Goal: Task Accomplishment & Management: Manage account settings

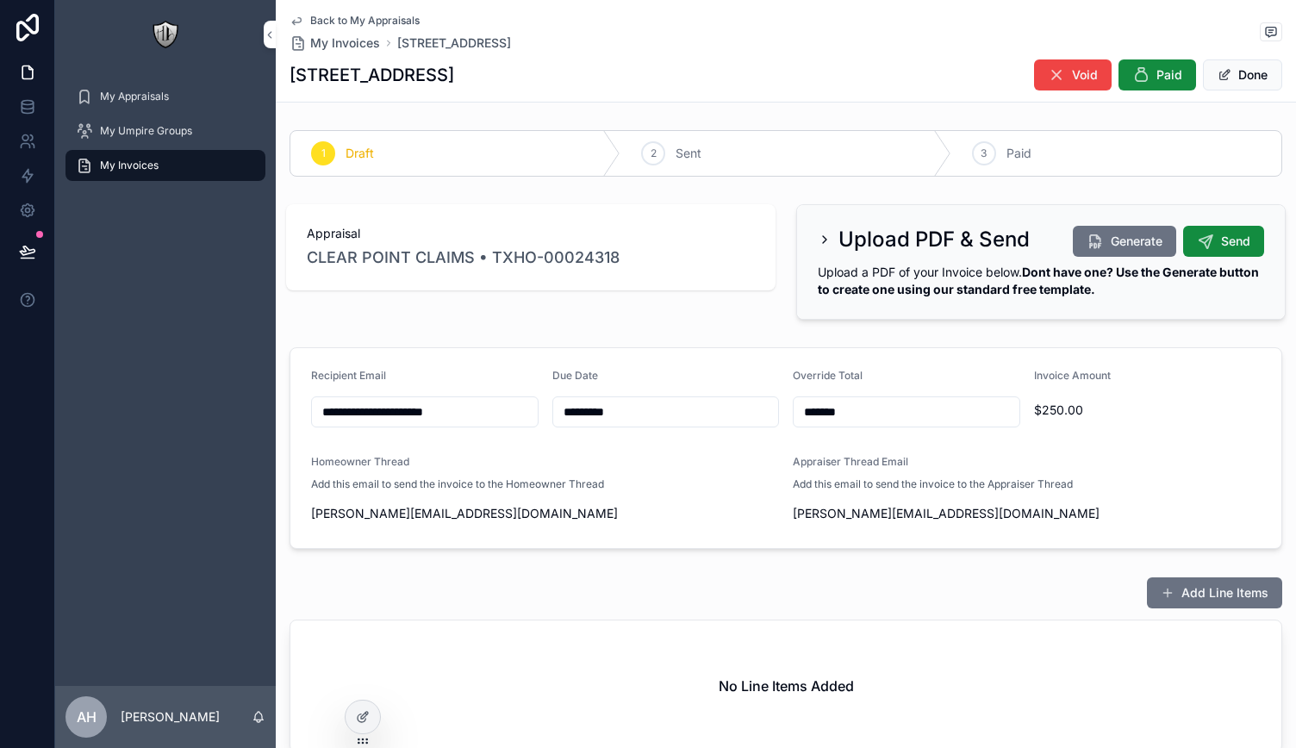
click at [818, 240] on icon "scrollable content" at bounding box center [825, 240] width 14 height 14
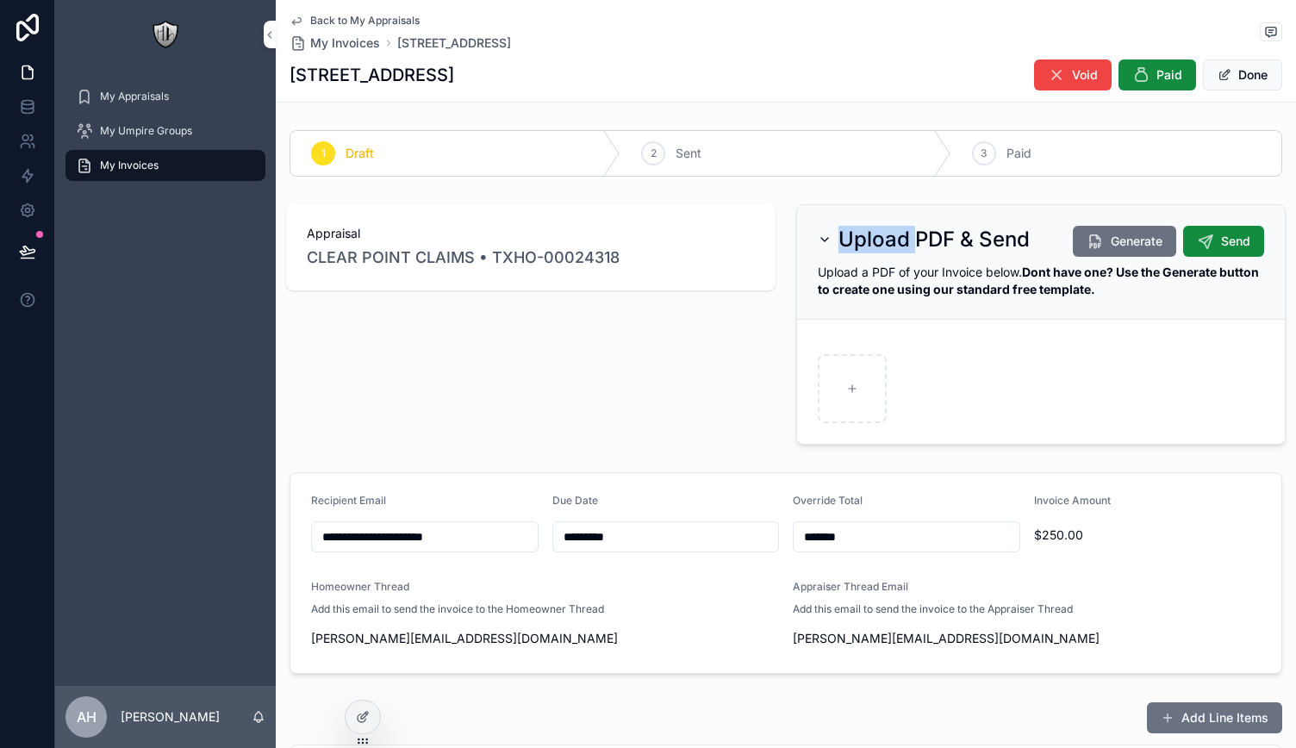
click at [818, 240] on icon "scrollable content" at bounding box center [825, 240] width 14 height 14
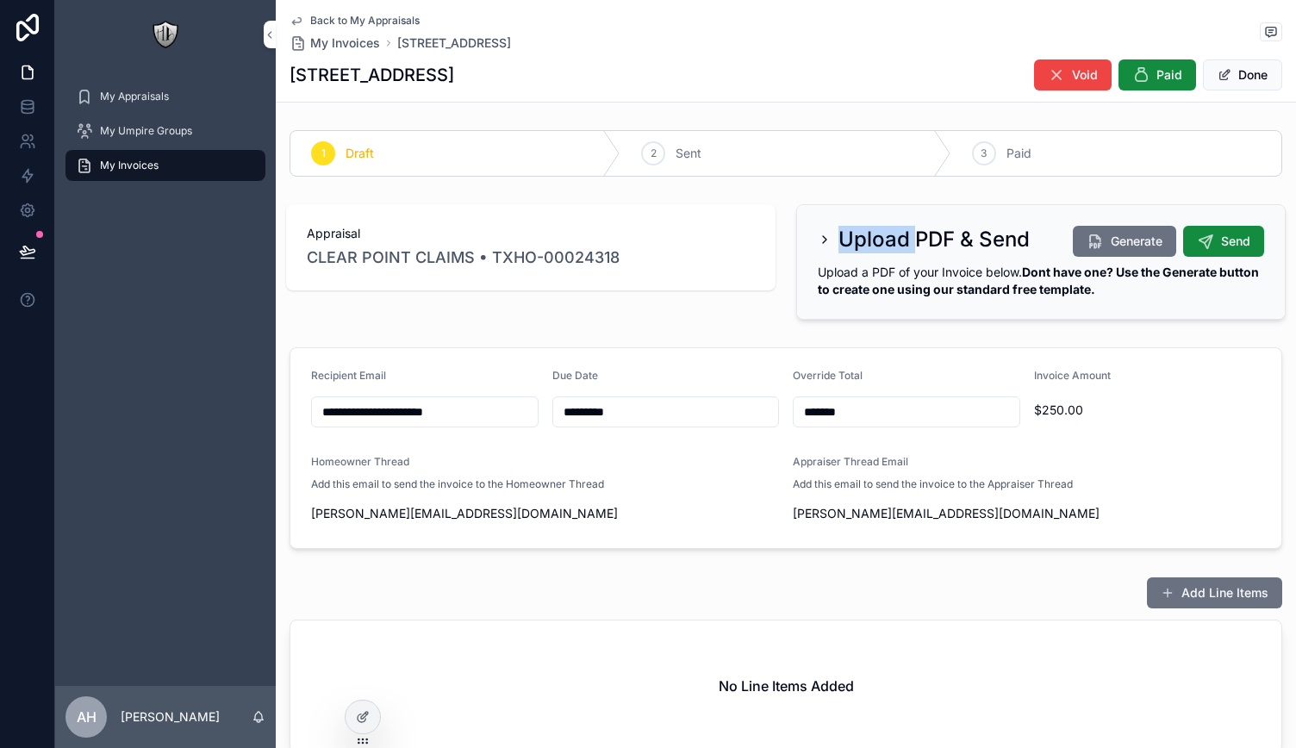
drag, startPoint x: 360, startPoint y: 715, endPoint x: 377, endPoint y: 702, distance: 20.3
click at [360, 715] on icon at bounding box center [362, 719] width 8 height 8
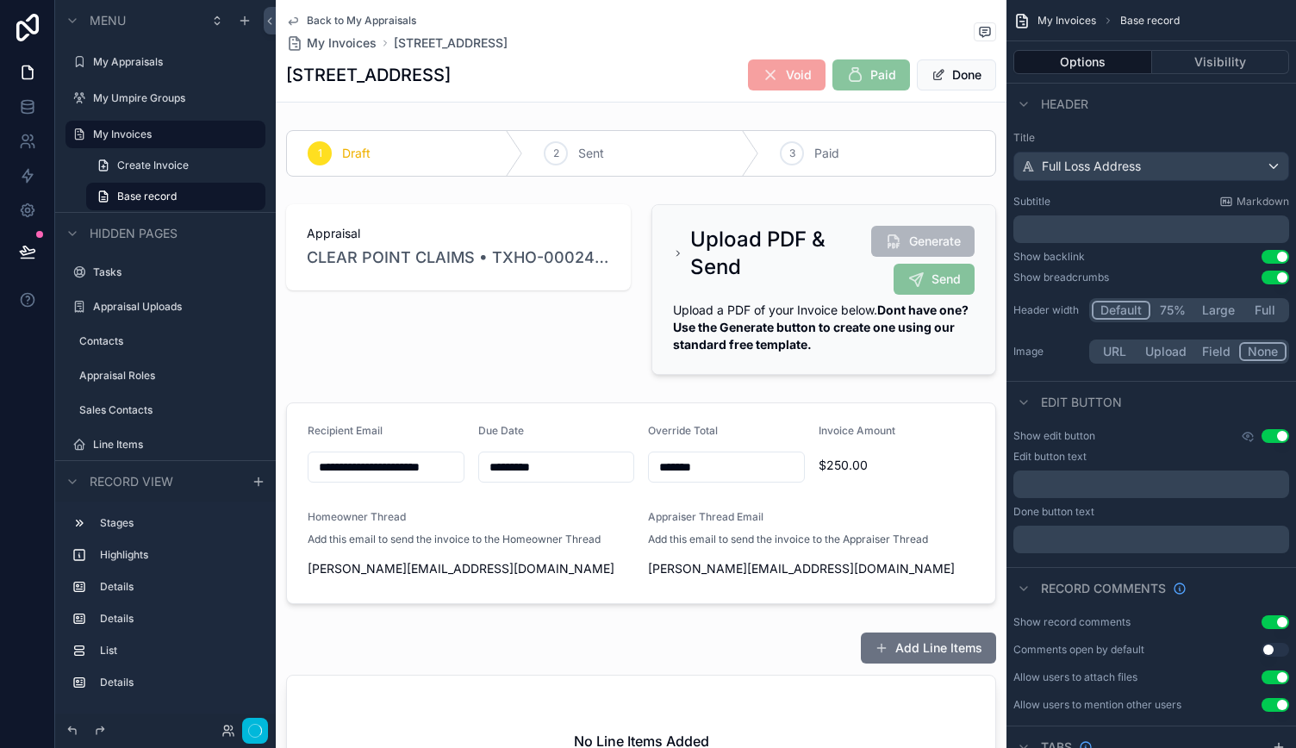
click at [746, 287] on div "scrollable content" at bounding box center [823, 289] width 365 height 184
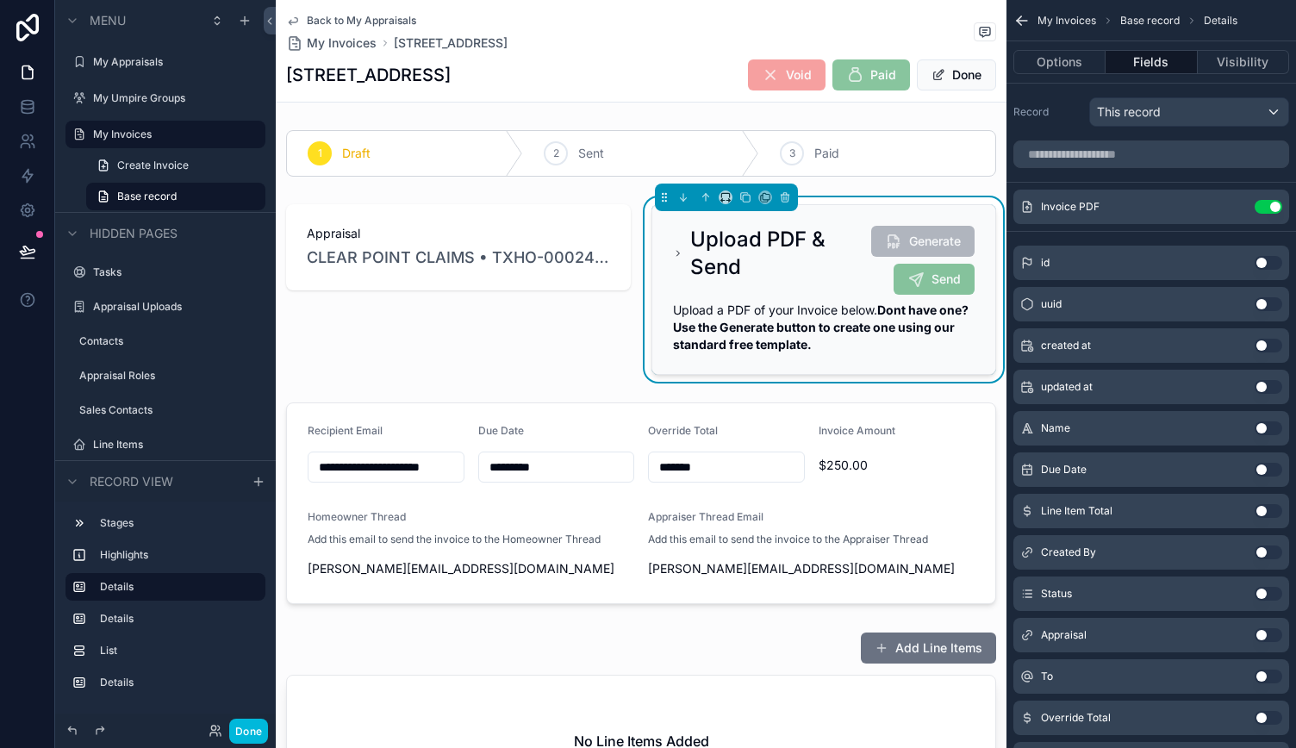
click at [1061, 67] on button "Options" at bounding box center [1060, 62] width 92 height 24
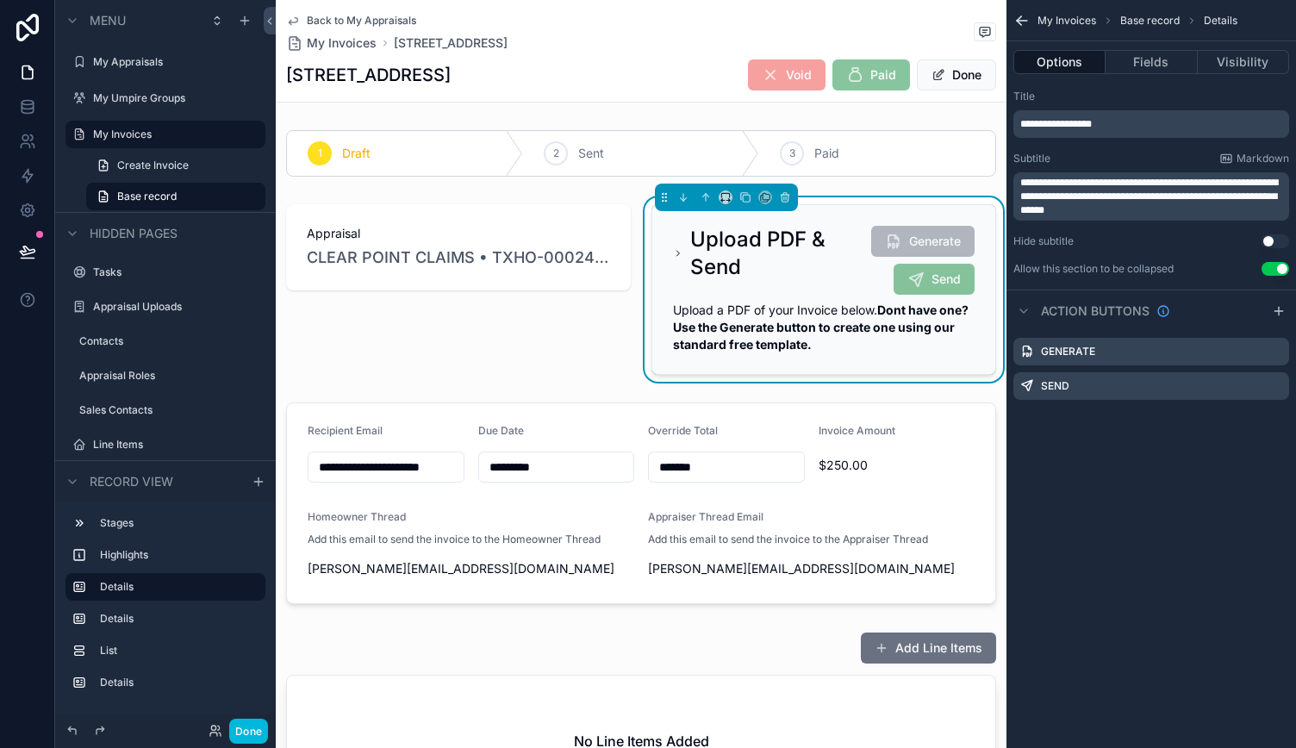
click at [0, 0] on icon "scrollable content" at bounding box center [0, 0] width 0 height 0
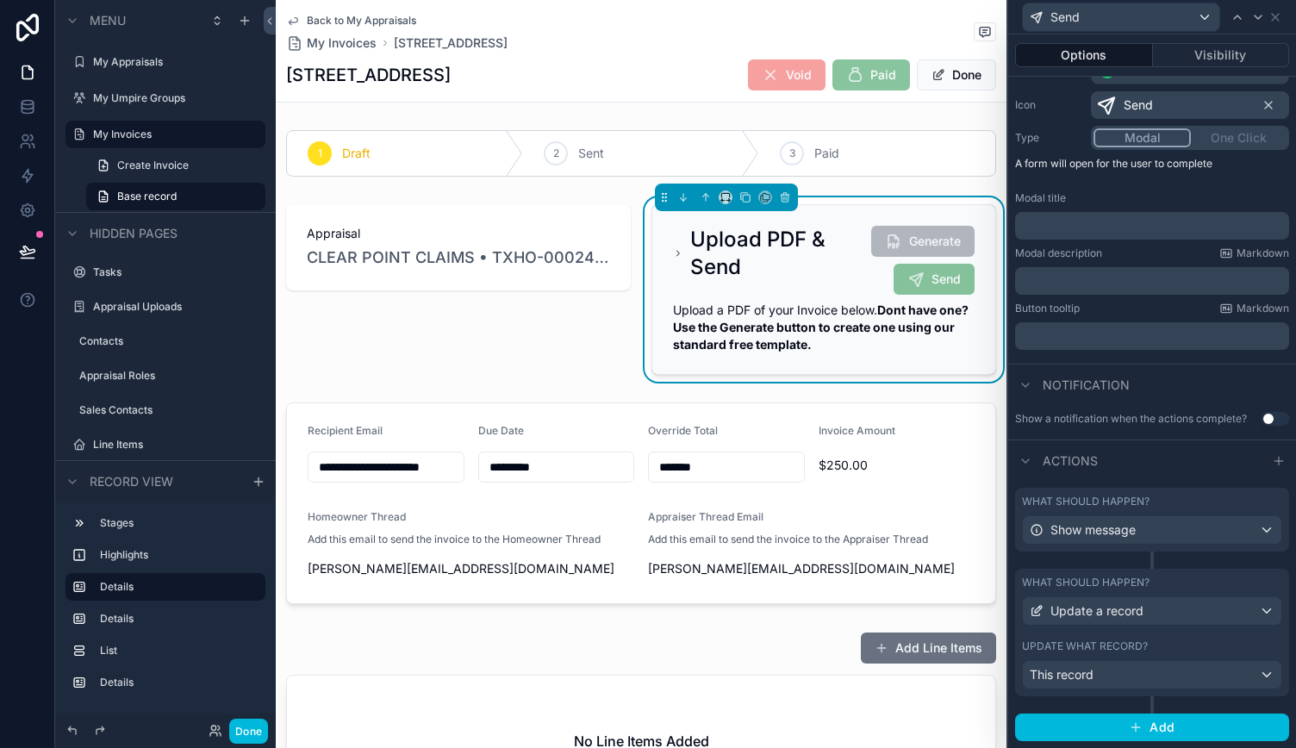
scroll to position [176, 0]
click at [1173, 509] on div "What should happen?" at bounding box center [1152, 502] width 260 height 14
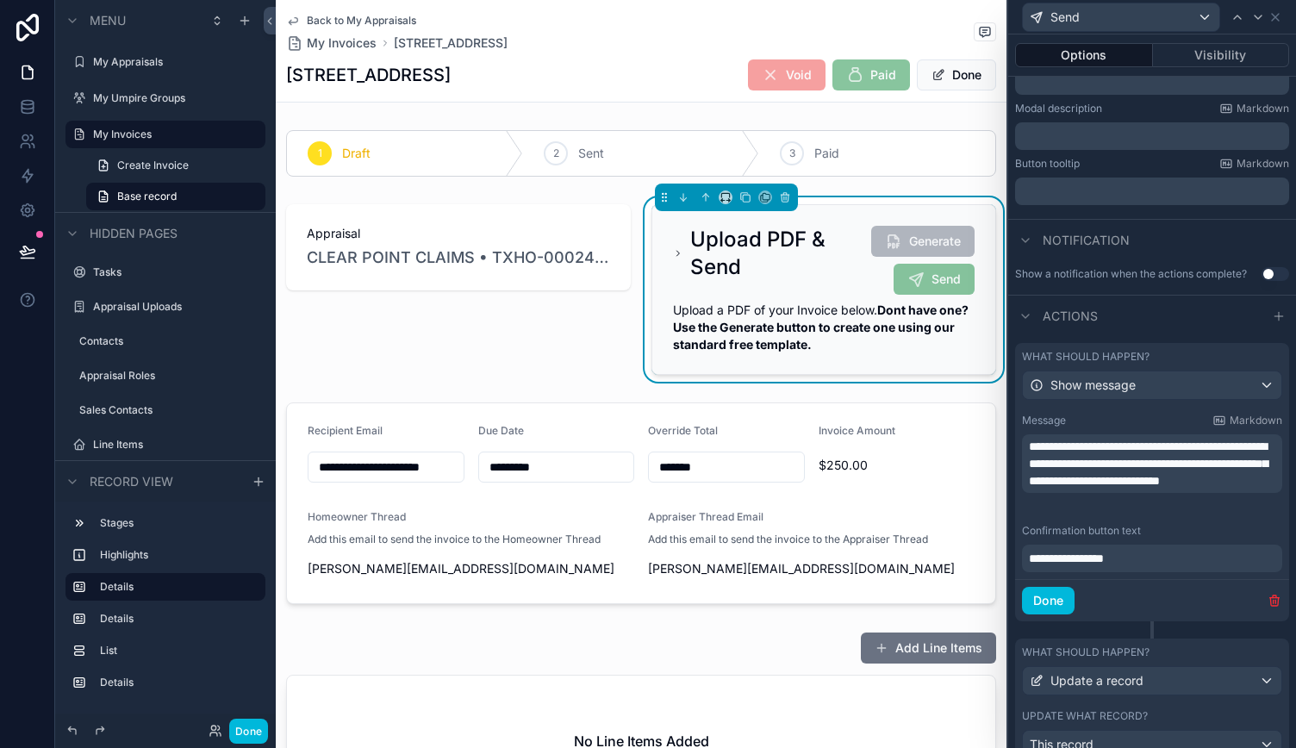
scroll to position [348, 0]
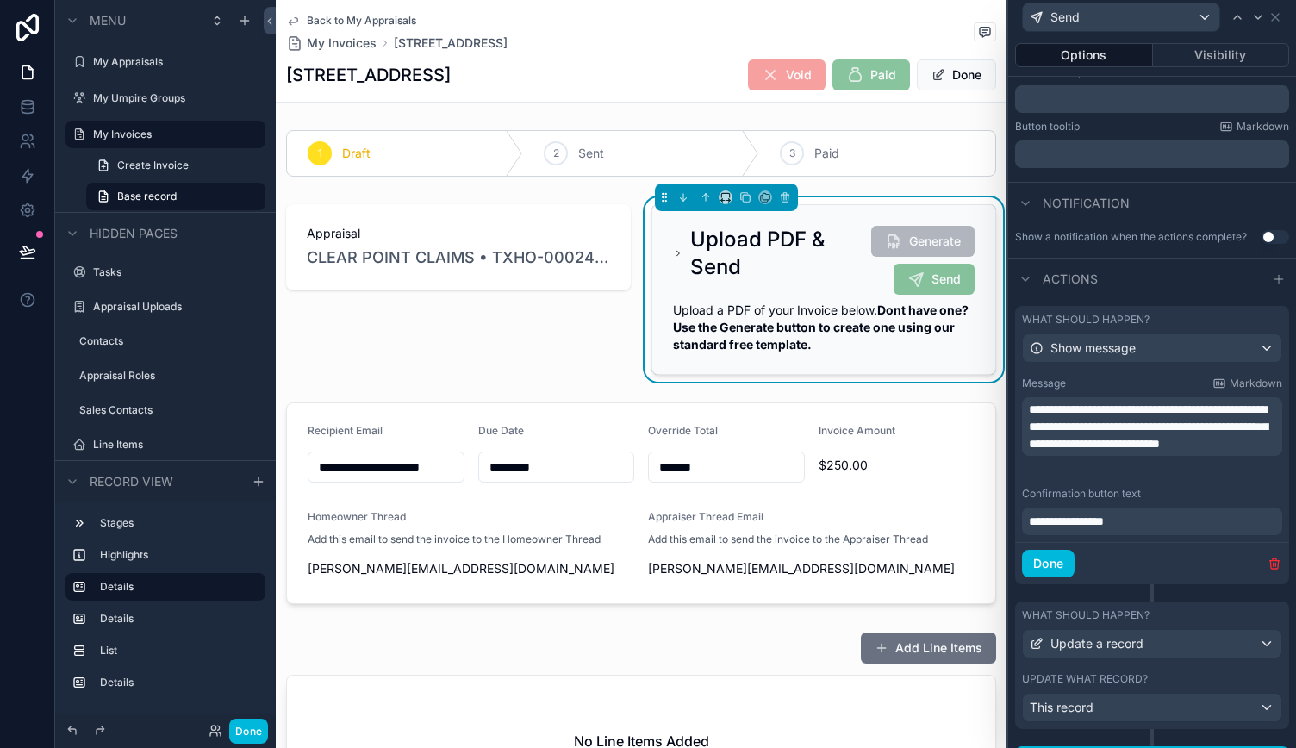
click at [1048, 578] on button "Done" at bounding box center [1048, 564] width 53 height 28
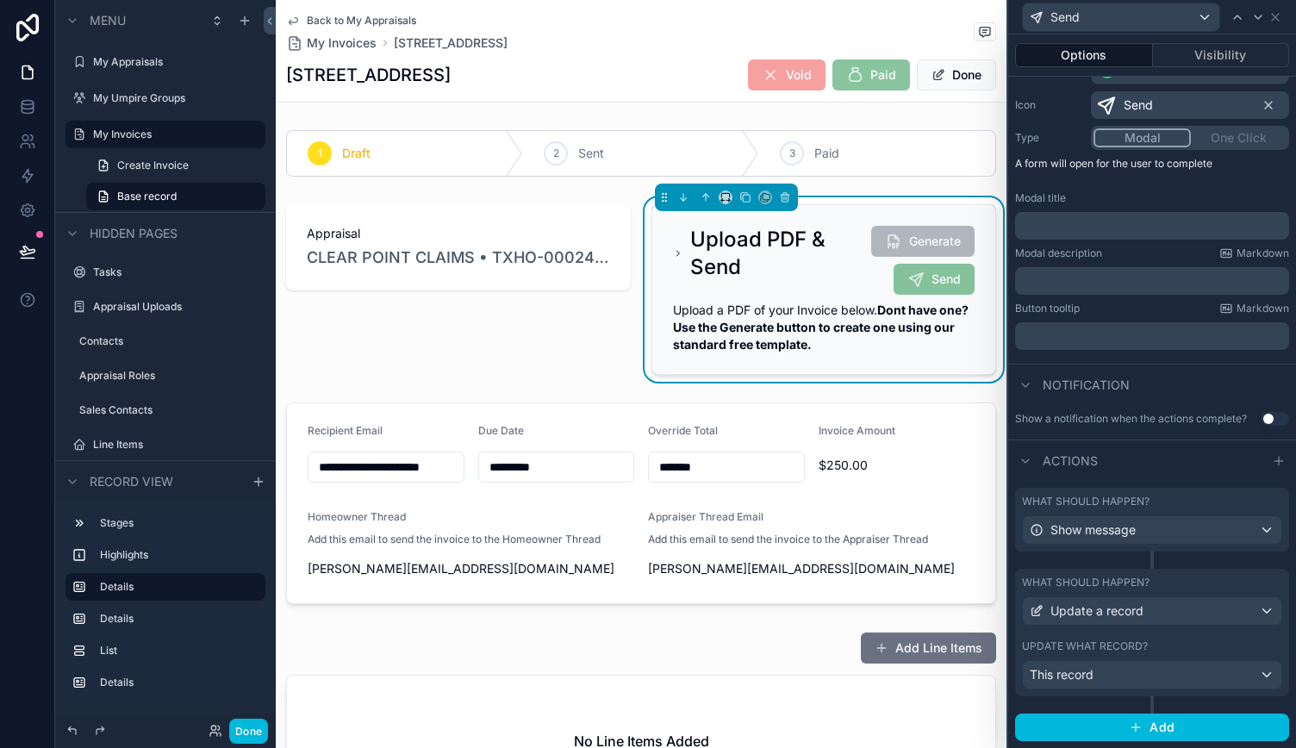
click at [1123, 646] on label "Update what record?" at bounding box center [1085, 647] width 126 height 14
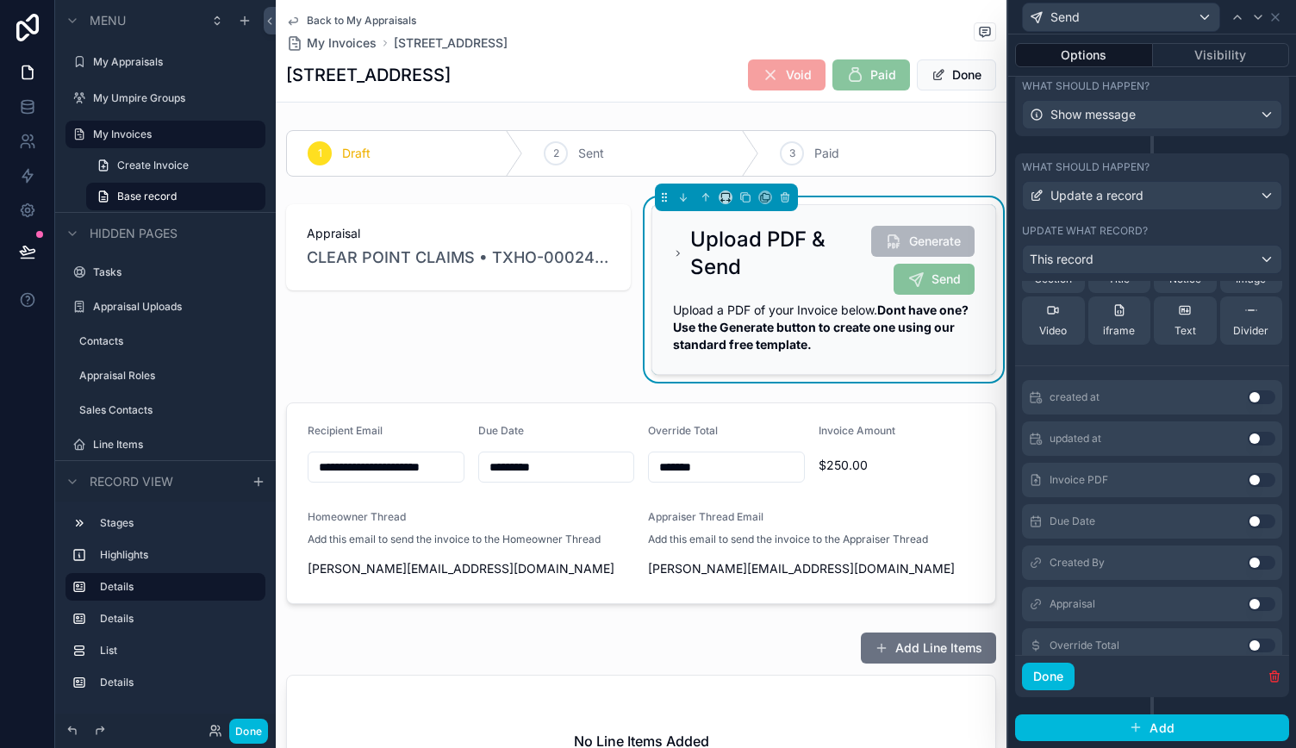
scroll to position [431, 0]
click at [1046, 680] on button "Done" at bounding box center [1048, 677] width 53 height 28
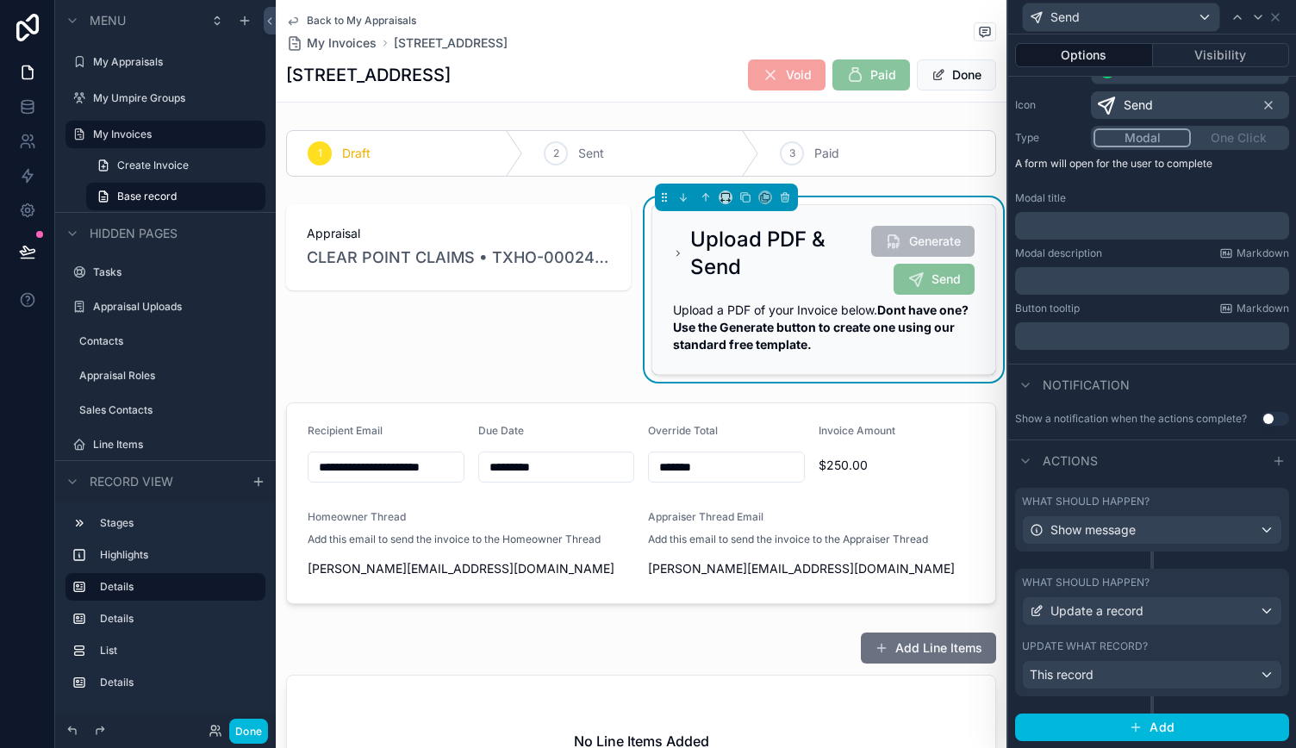
scroll to position [259, 0]
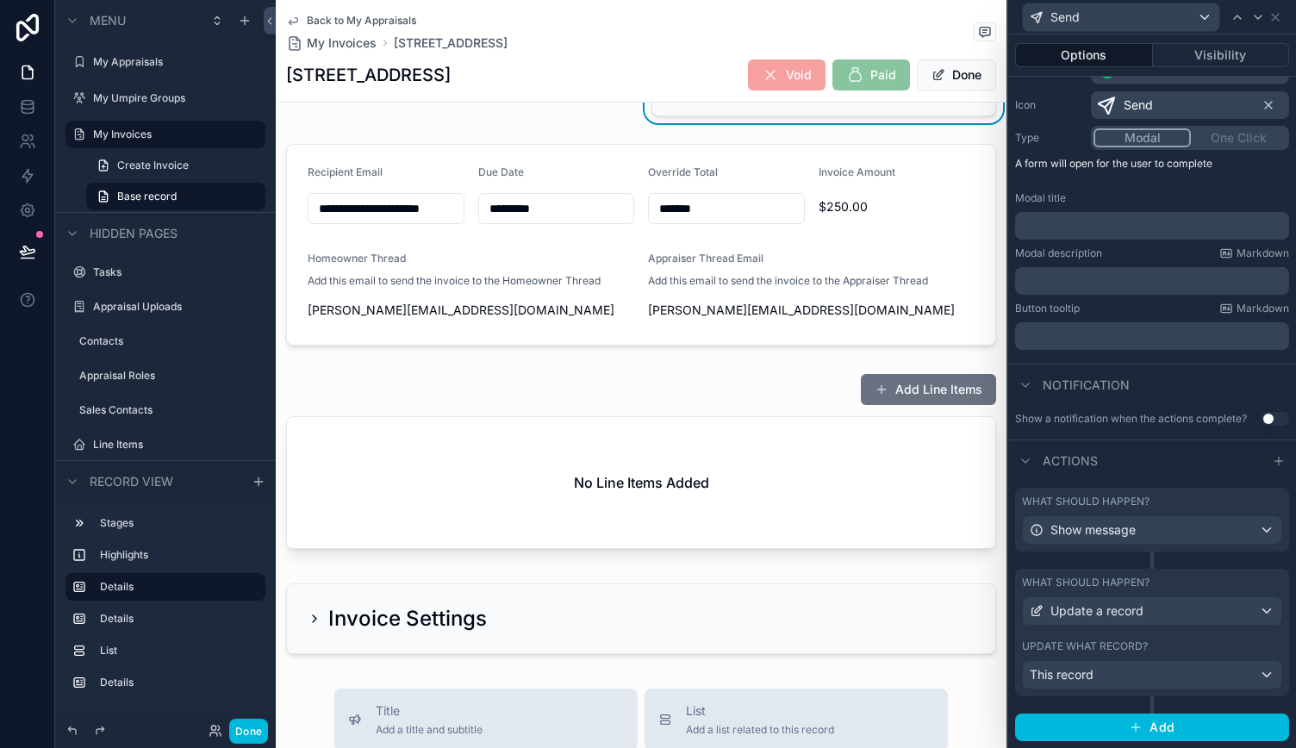
click at [627, 418] on div "scrollable content" at bounding box center [641, 464] width 731 height 197
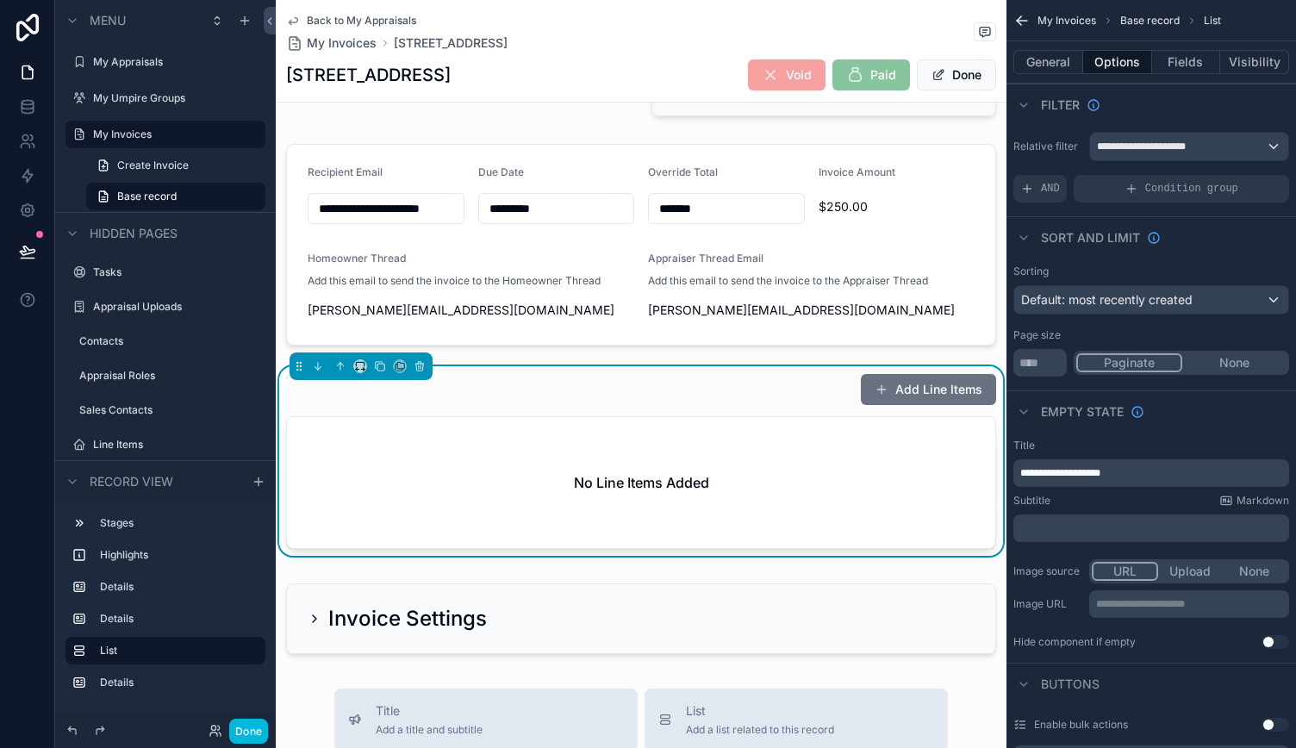
scroll to position [86, 0]
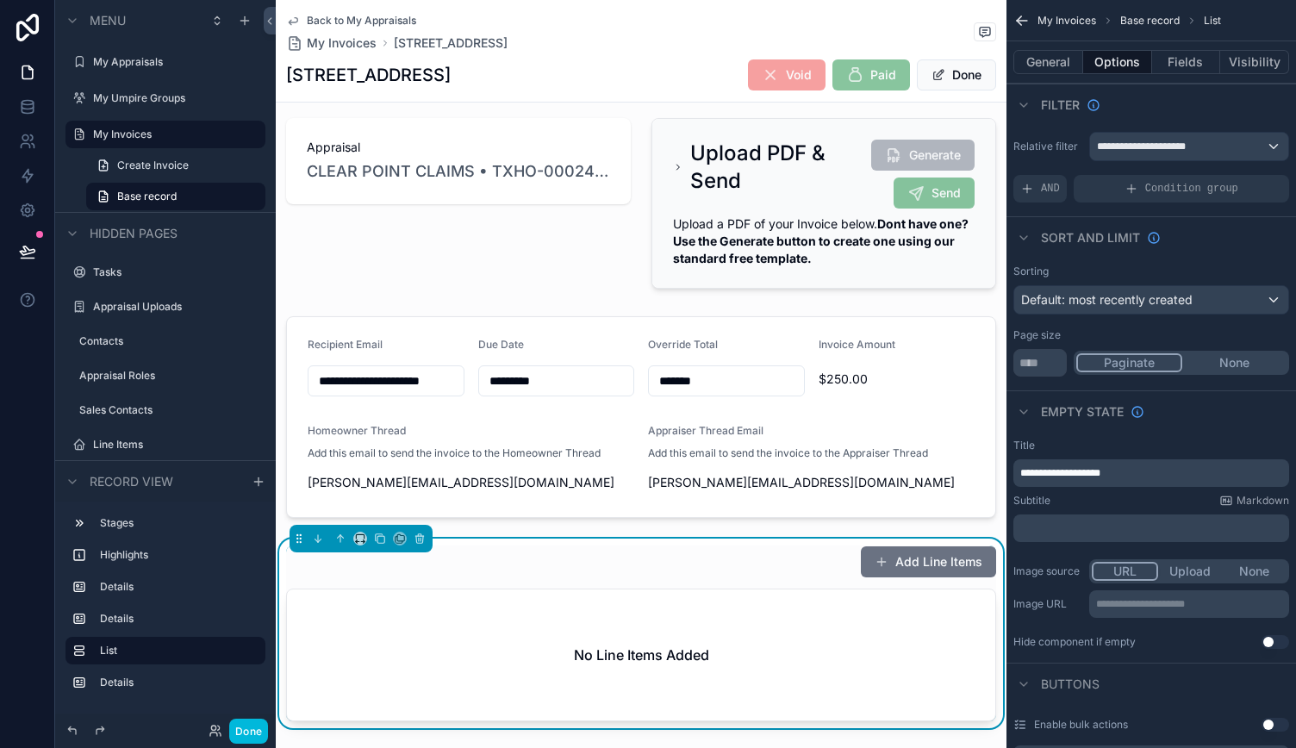
click at [702, 221] on div "scrollable content" at bounding box center [823, 203] width 365 height 184
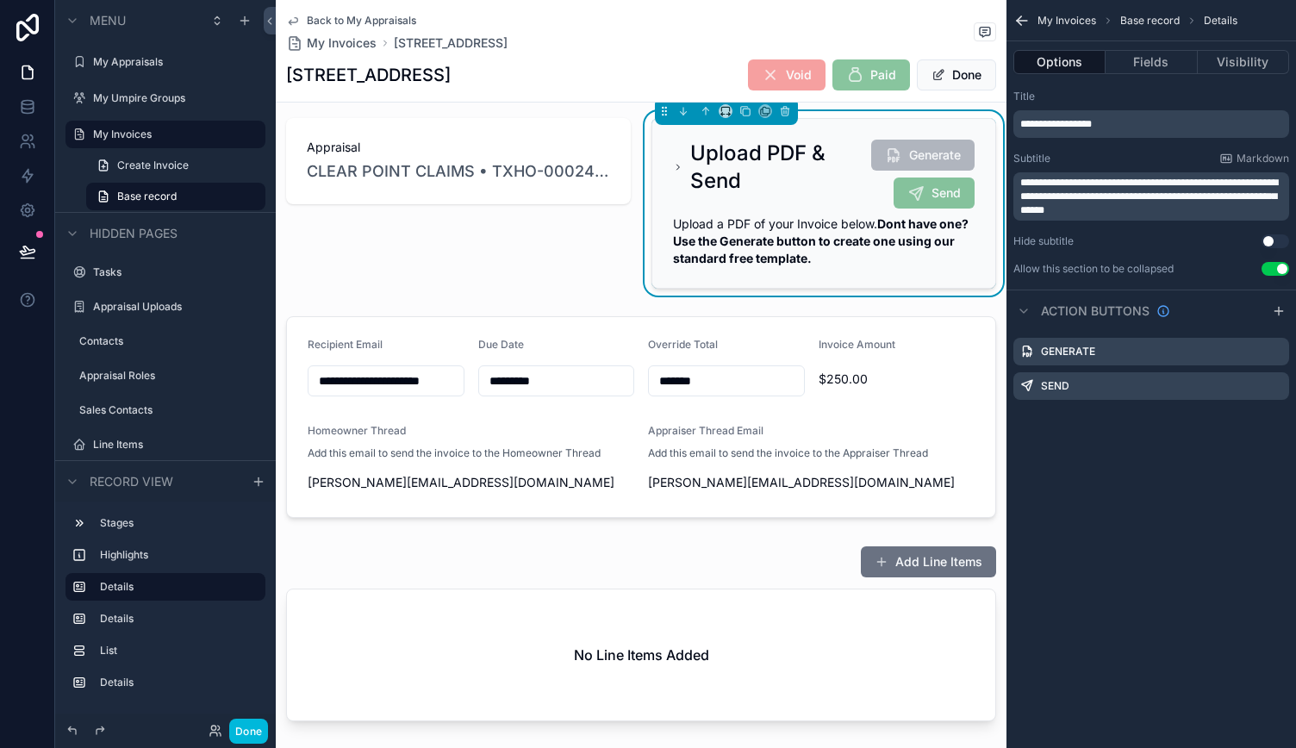
click at [578, 323] on div "scrollable content" at bounding box center [641, 416] width 731 height 215
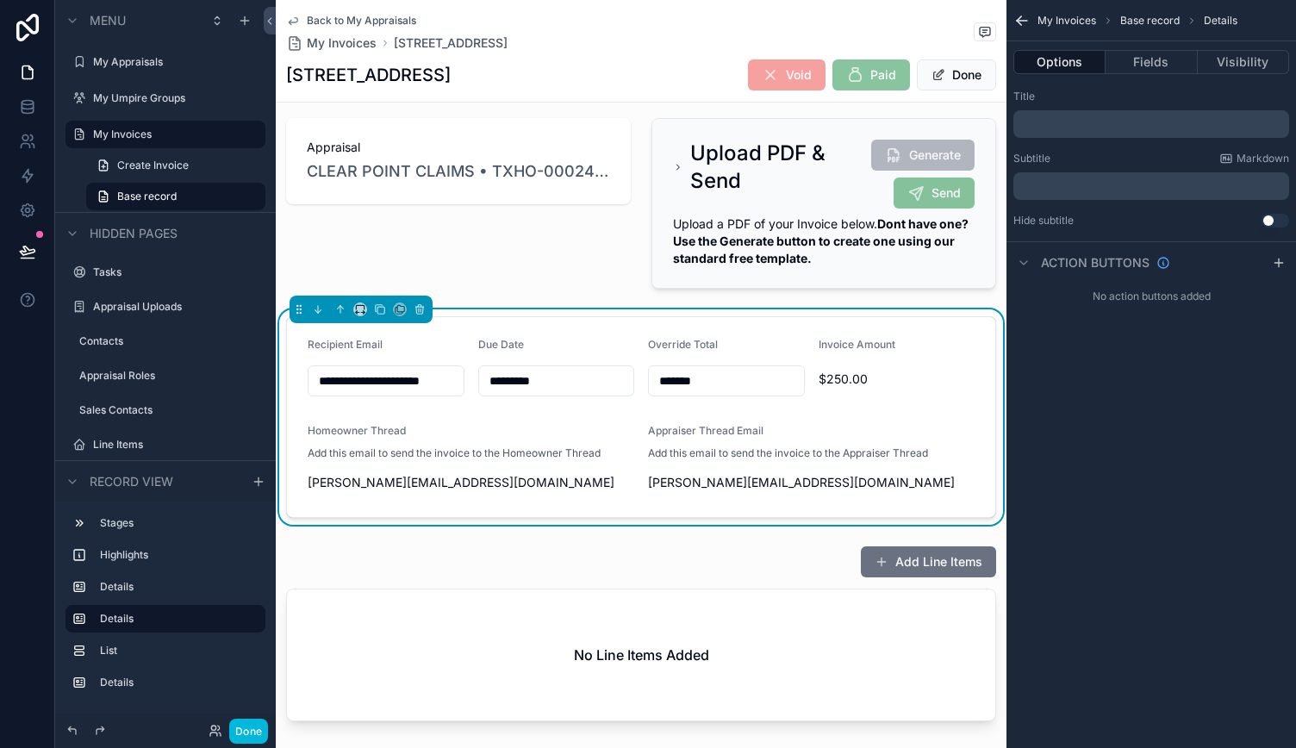
click at [545, 167] on div "scrollable content" at bounding box center [458, 203] width 365 height 184
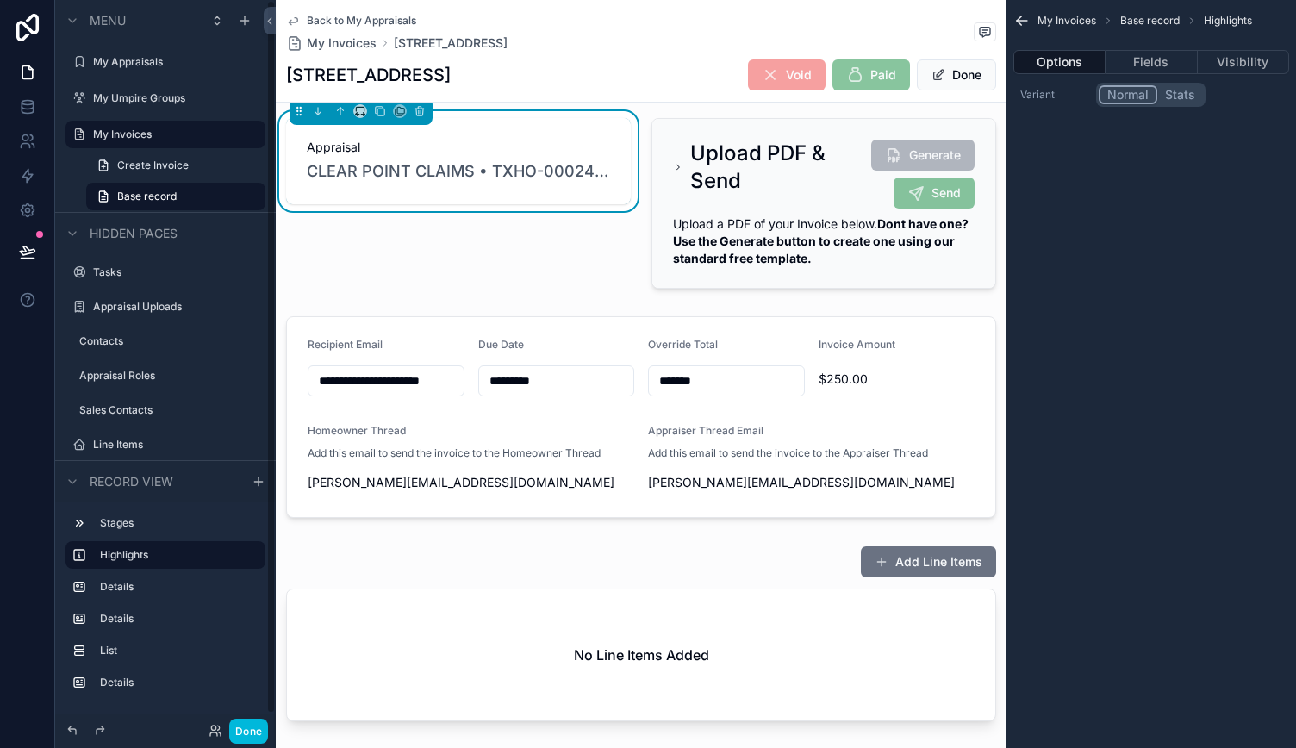
drag, startPoint x: 246, startPoint y: 730, endPoint x: 272, endPoint y: 701, distance: 39.7
click at [245, 730] on button "Done" at bounding box center [248, 731] width 39 height 25
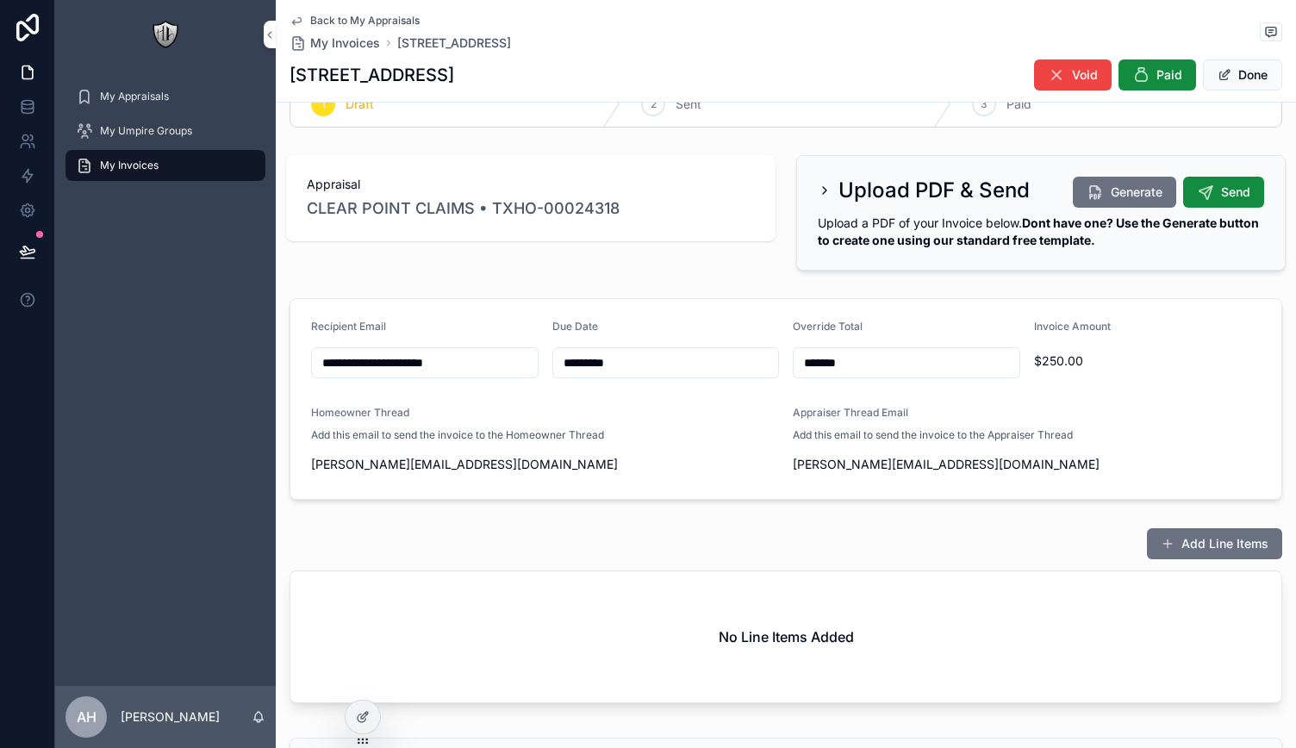
scroll to position [0, 0]
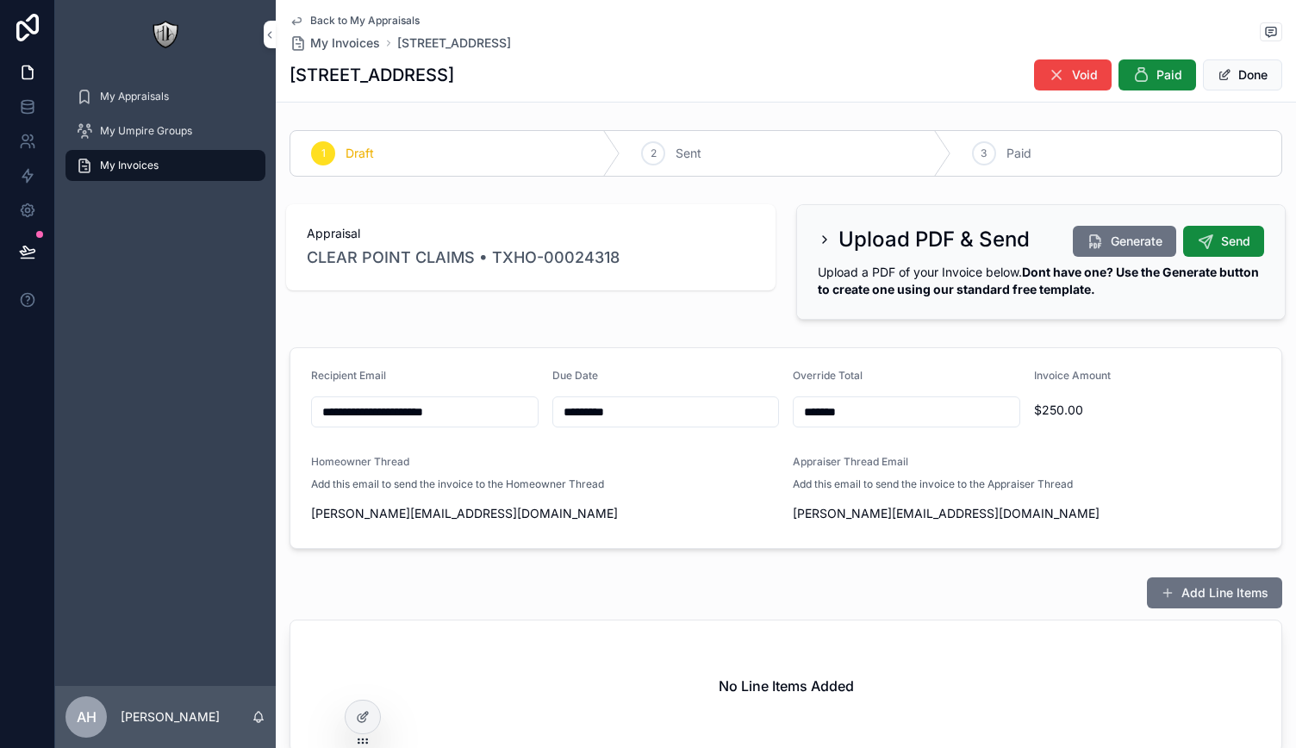
click at [818, 230] on div "Upload PDF & Send" at bounding box center [924, 240] width 212 height 28
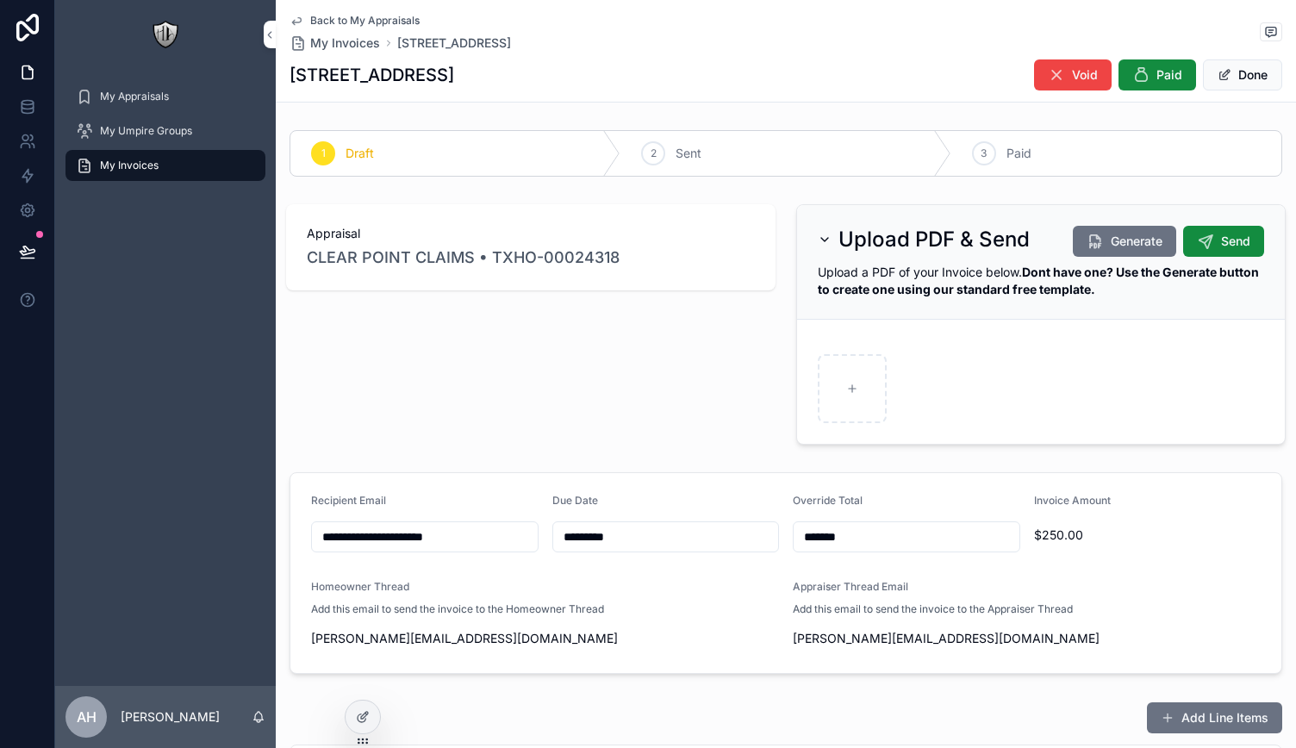
click at [818, 230] on div "Upload PDF & Send" at bounding box center [924, 240] width 212 height 28
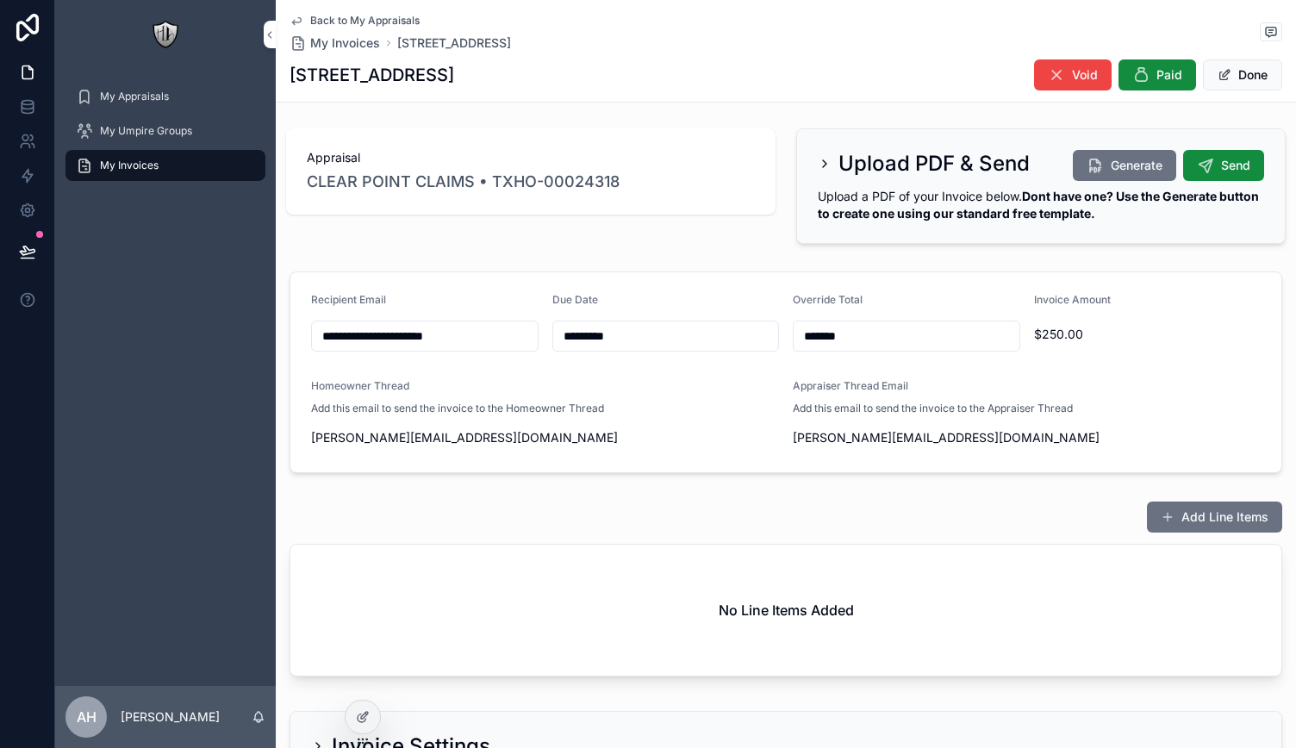
scroll to position [172, 0]
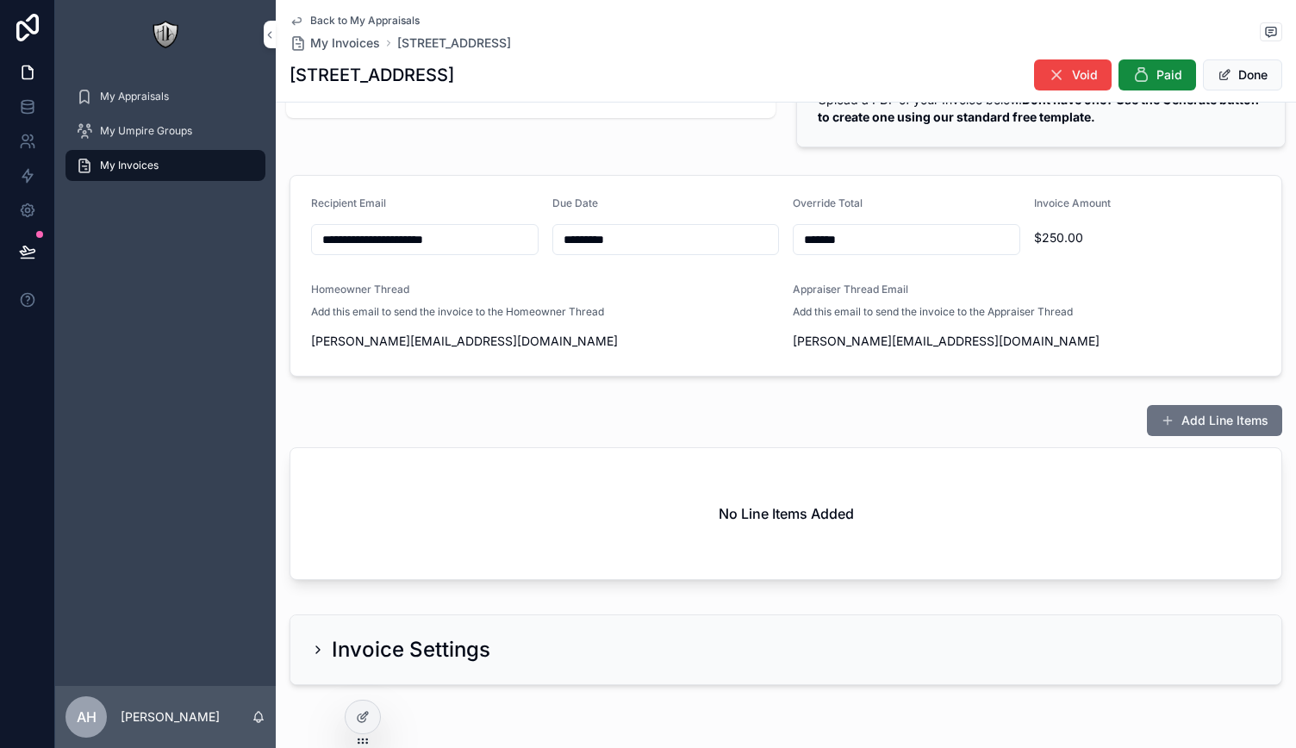
click at [1165, 417] on span "scrollable content" at bounding box center [1168, 421] width 14 height 14
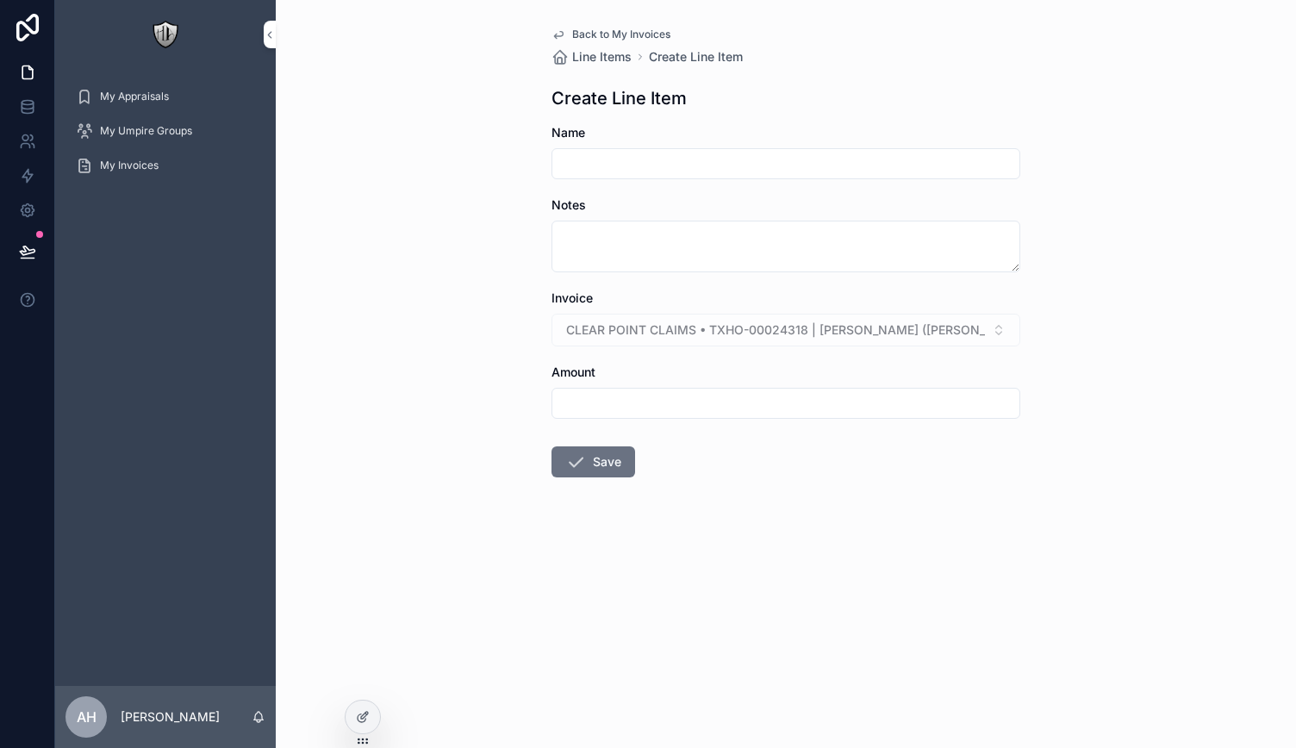
click at [596, 157] on input "scrollable content" at bounding box center [786, 164] width 467 height 24
type input "****"
click at [588, 401] on input "scrollable content" at bounding box center [786, 403] width 467 height 24
type input "*******"
click at [601, 174] on div "****" at bounding box center [786, 163] width 469 height 31
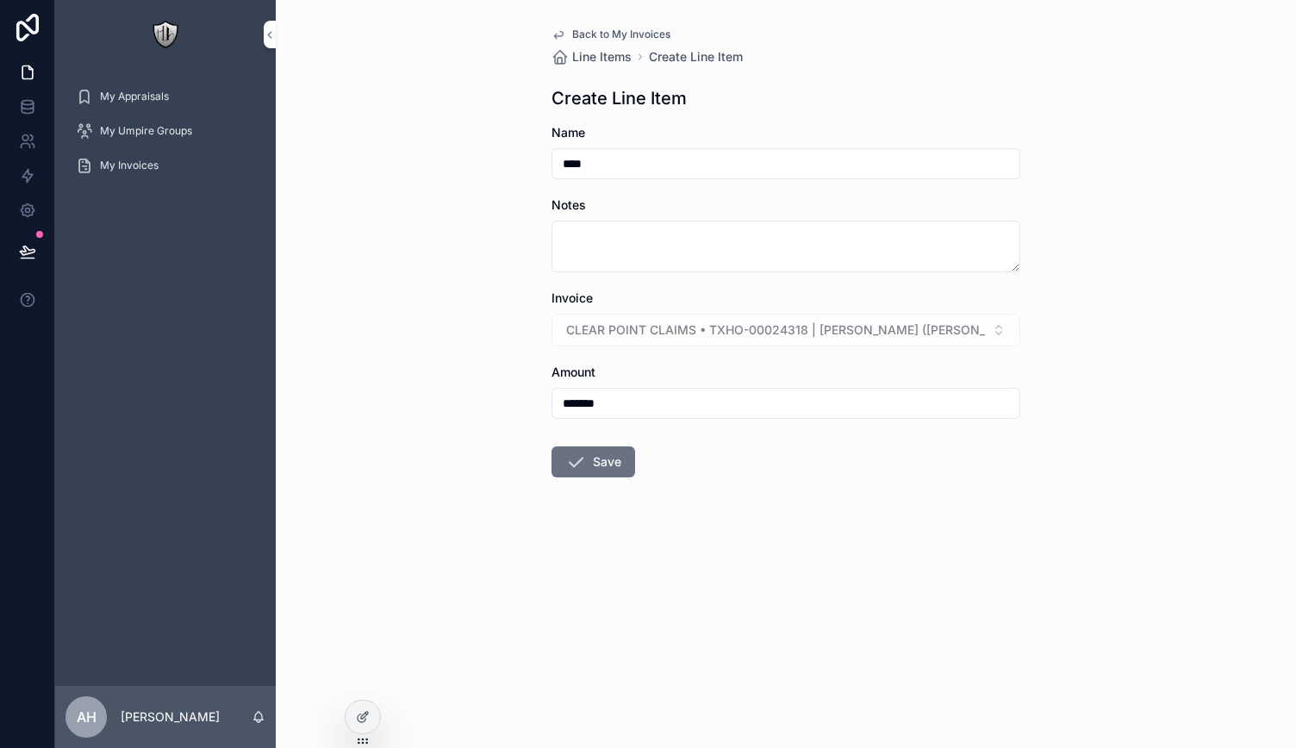
drag, startPoint x: 609, startPoint y: 168, endPoint x: 484, endPoint y: 167, distance: 124.1
click at [484, 167] on div "Back to My Invoices Line Items Create Line Item Create Line Item Name **** Note…" at bounding box center [786, 374] width 1021 height 748
type input "**********"
click at [593, 459] on button "Save" at bounding box center [594, 461] width 84 height 31
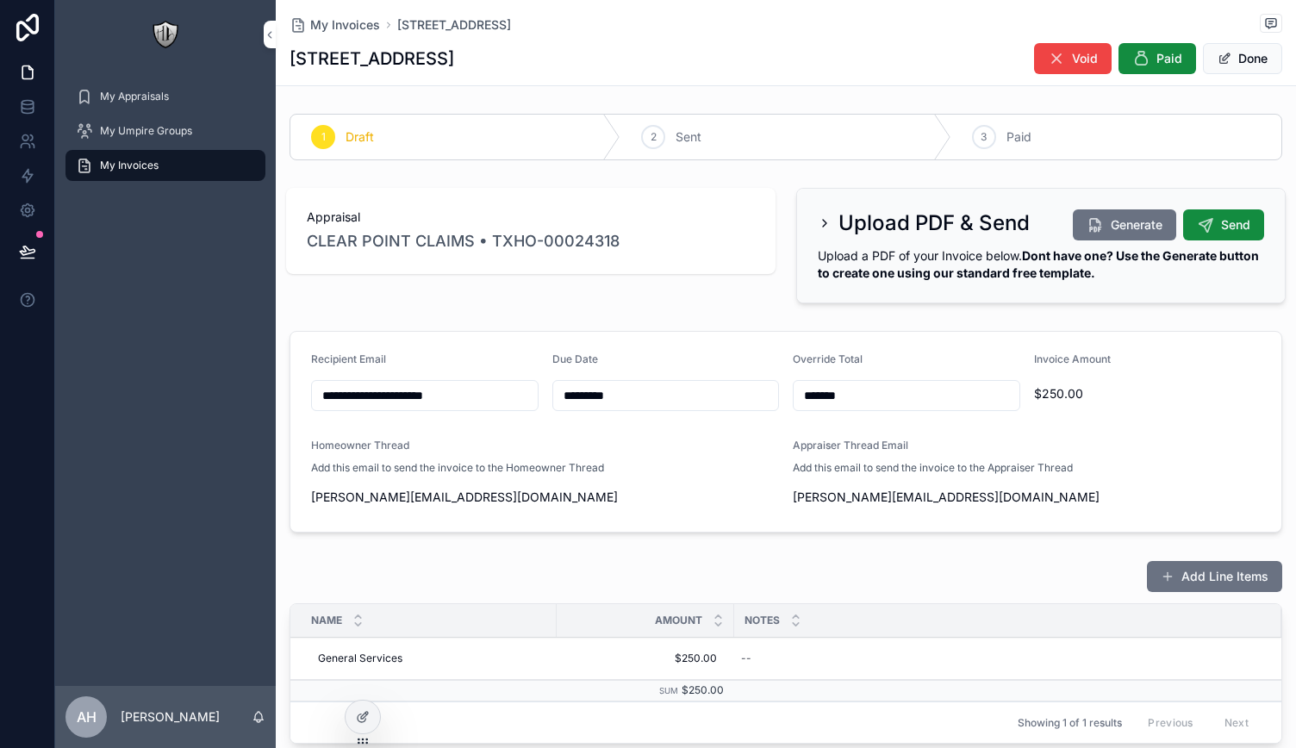
click at [821, 222] on icon "scrollable content" at bounding box center [825, 223] width 14 height 14
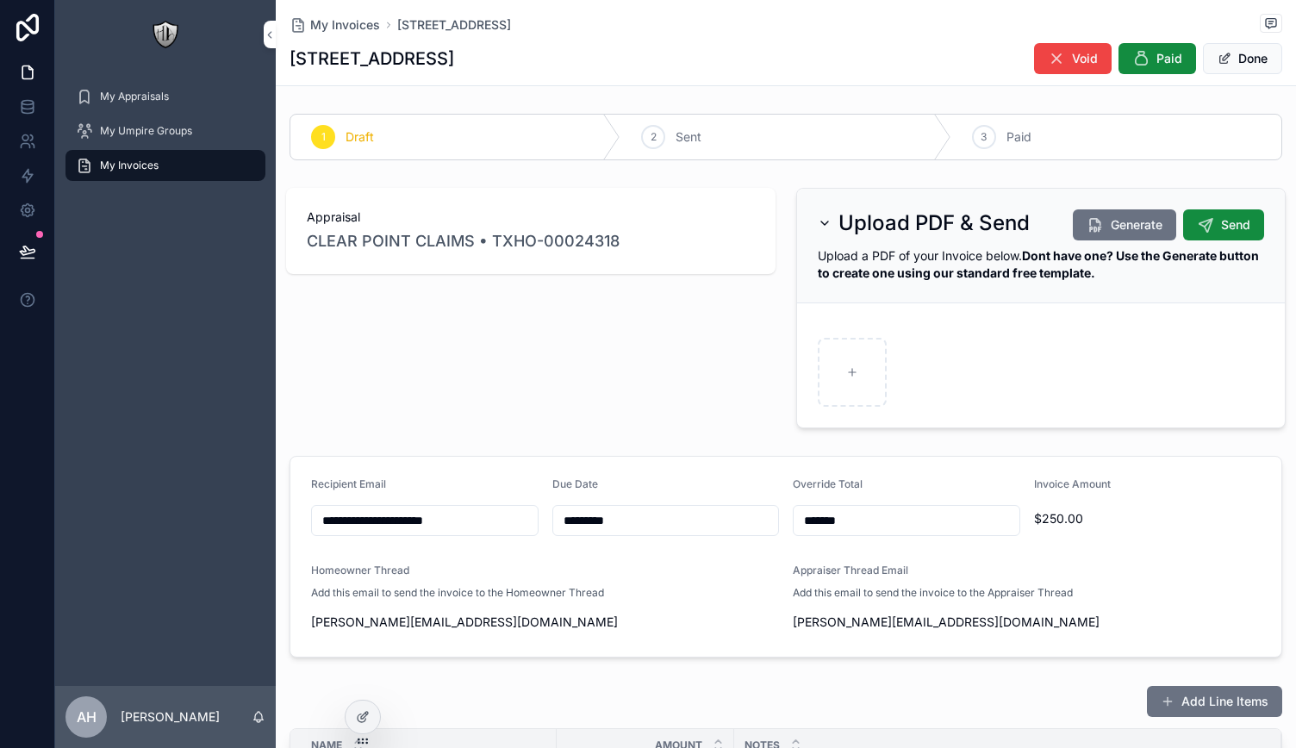
click at [819, 222] on icon "scrollable content" at bounding box center [825, 223] width 14 height 14
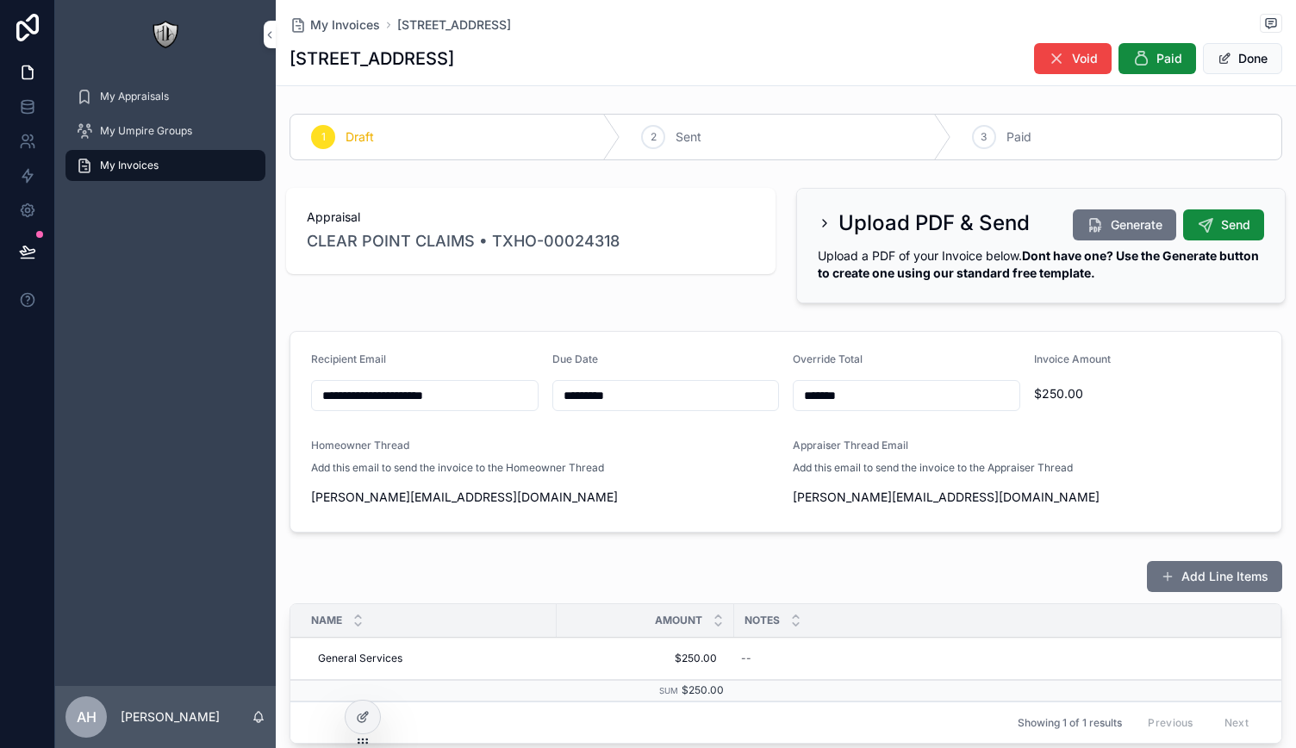
click at [1087, 222] on icon "scrollable content" at bounding box center [1095, 224] width 17 height 17
click at [818, 222] on icon "scrollable content" at bounding box center [825, 223] width 14 height 14
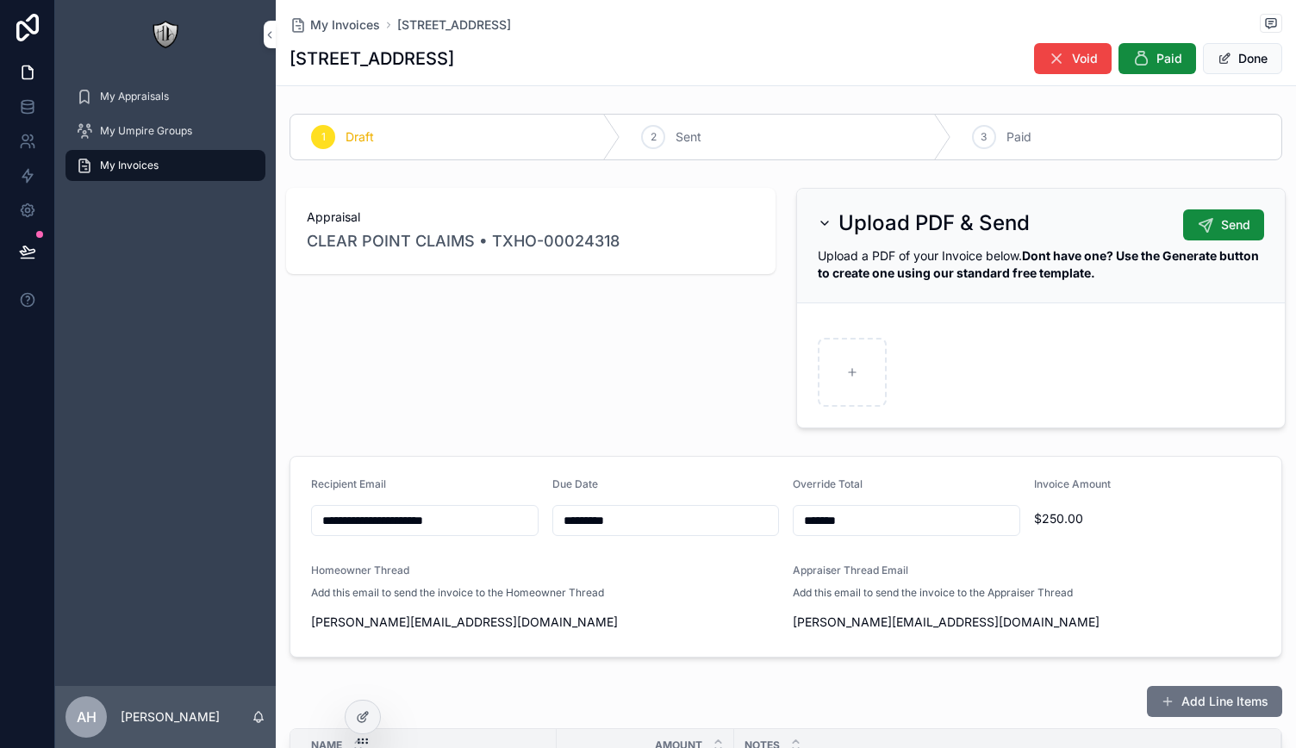
scroll to position [86, 0]
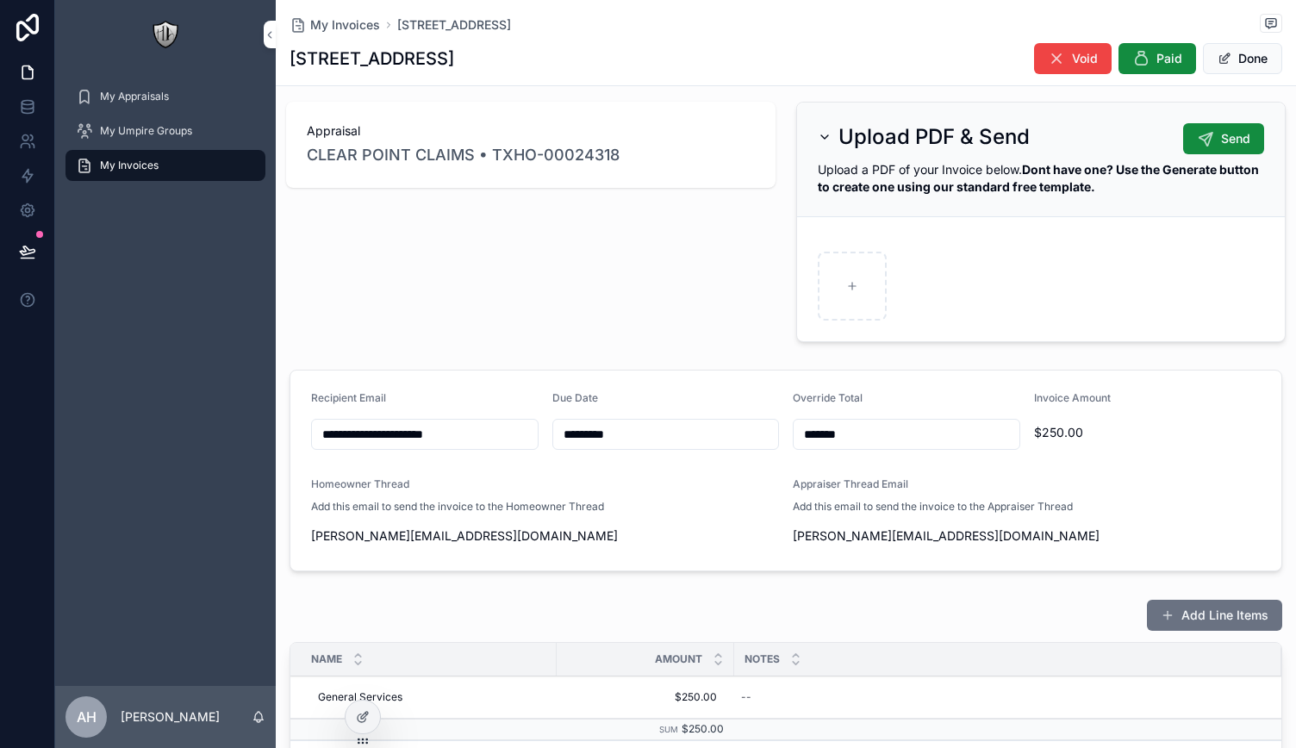
drag, startPoint x: 757, startPoint y: 284, endPoint x: 746, endPoint y: 282, distance: 10.5
click at [757, 283] on div "Appraisal CLEAR POINT CLAIMS • TXHO-00024318" at bounding box center [531, 222] width 510 height 254
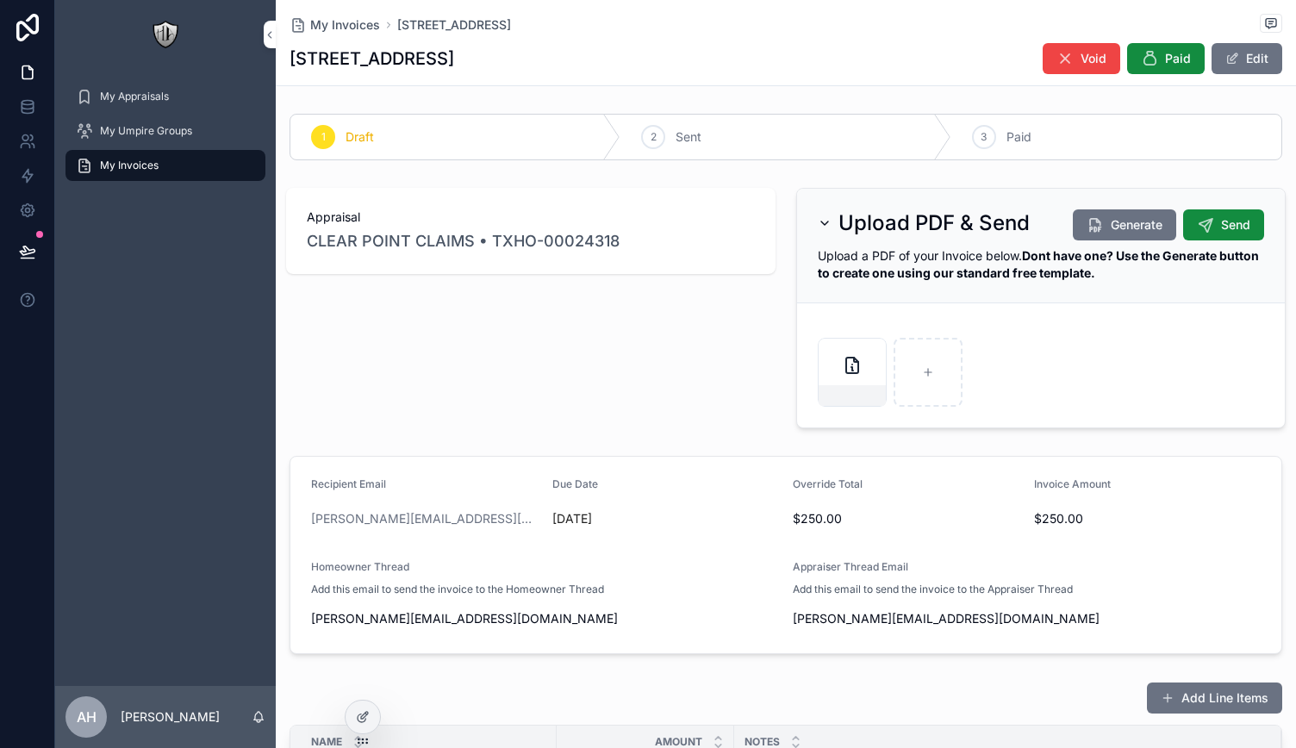
click at [850, 365] on icon "scrollable content" at bounding box center [852, 365] width 21 height 21
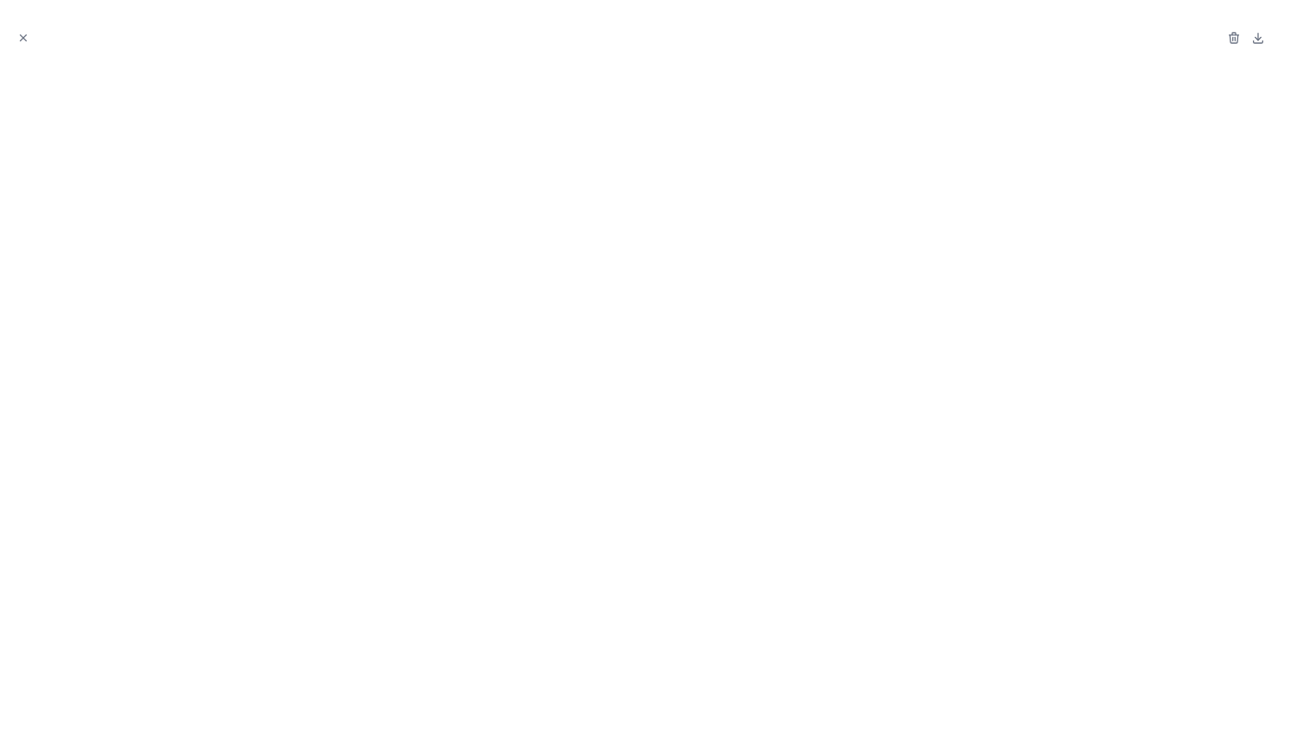
click at [18, 37] on icon "Close modal" at bounding box center [23, 38] width 12 height 12
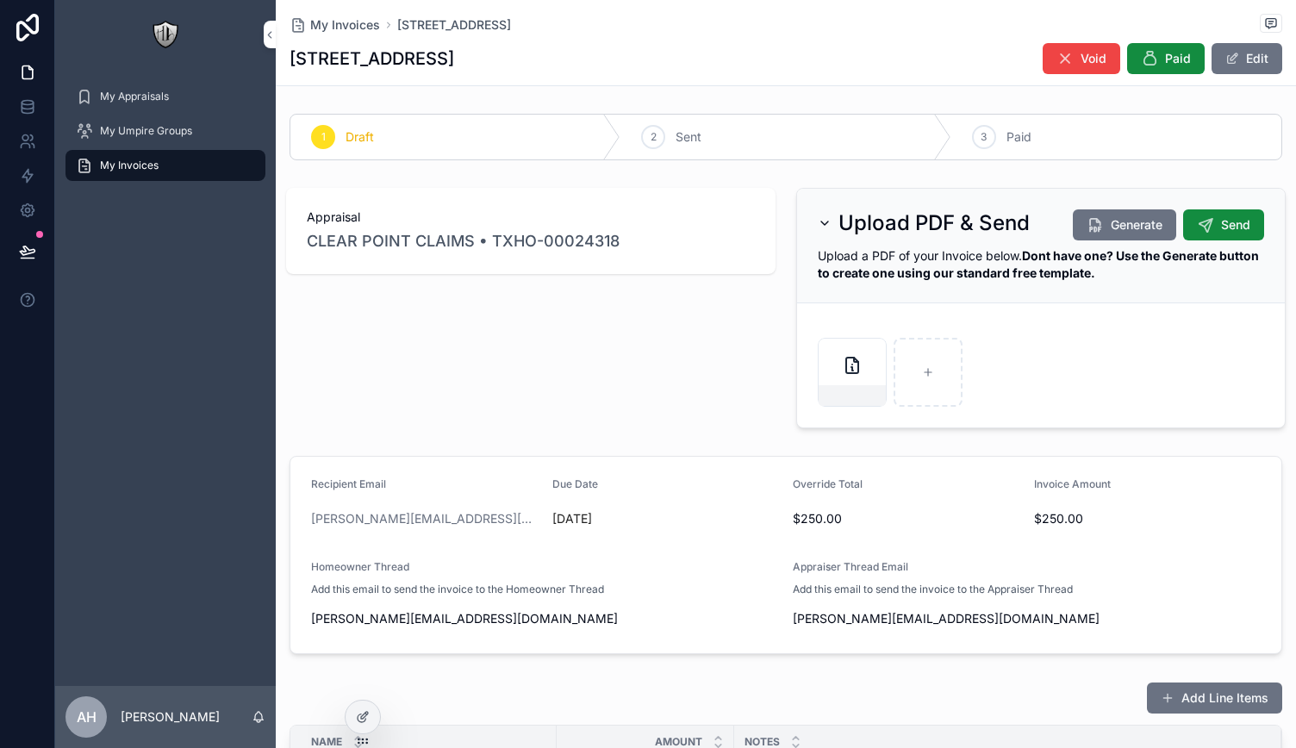
click at [1202, 228] on button "Send" at bounding box center [1223, 224] width 81 height 31
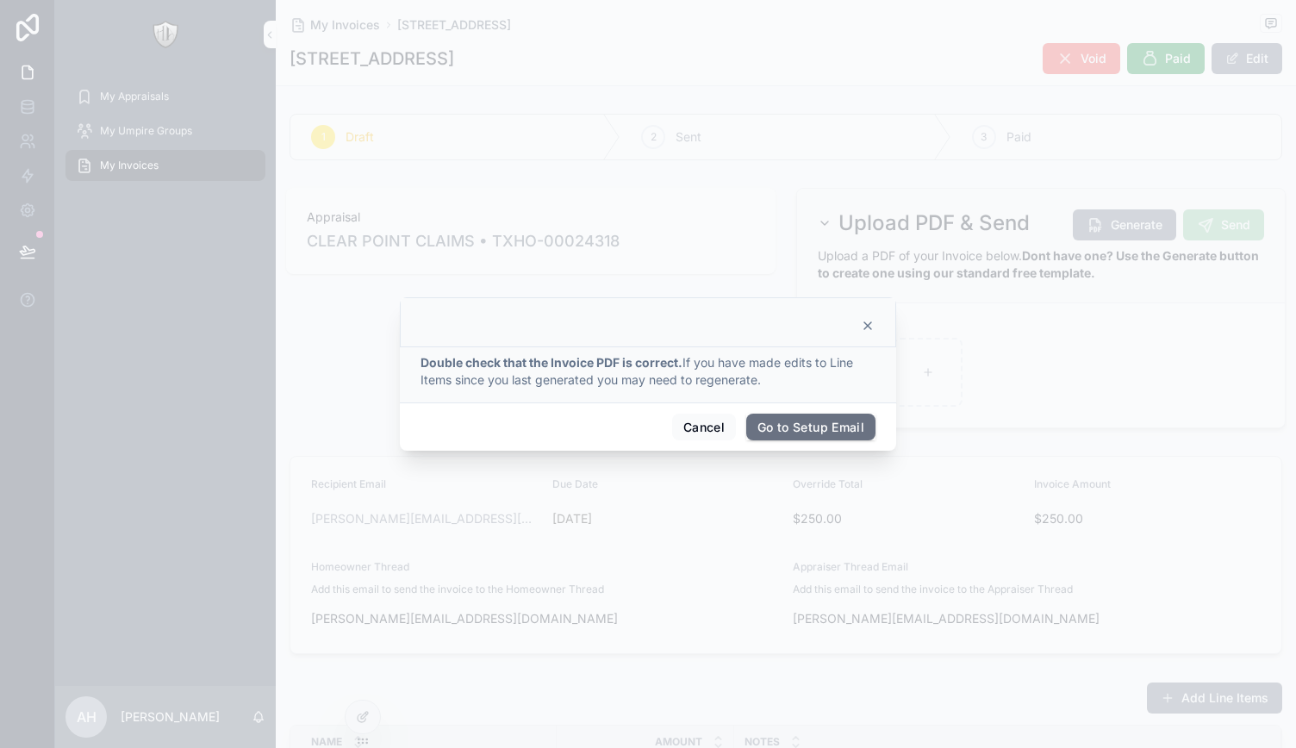
click at [856, 325] on div at bounding box center [647, 326] width 453 height 14
click at [864, 323] on icon at bounding box center [868, 326] width 14 height 14
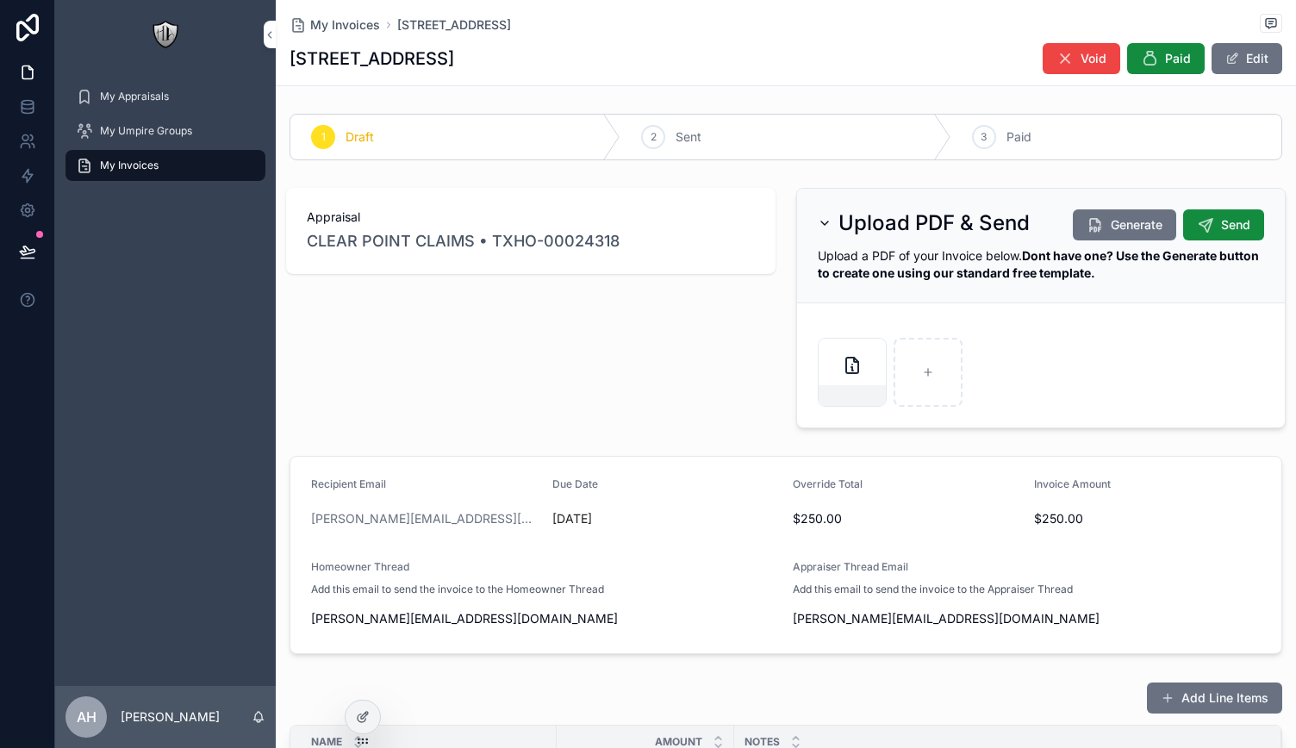
click at [1202, 229] on button "Send" at bounding box center [1223, 224] width 81 height 31
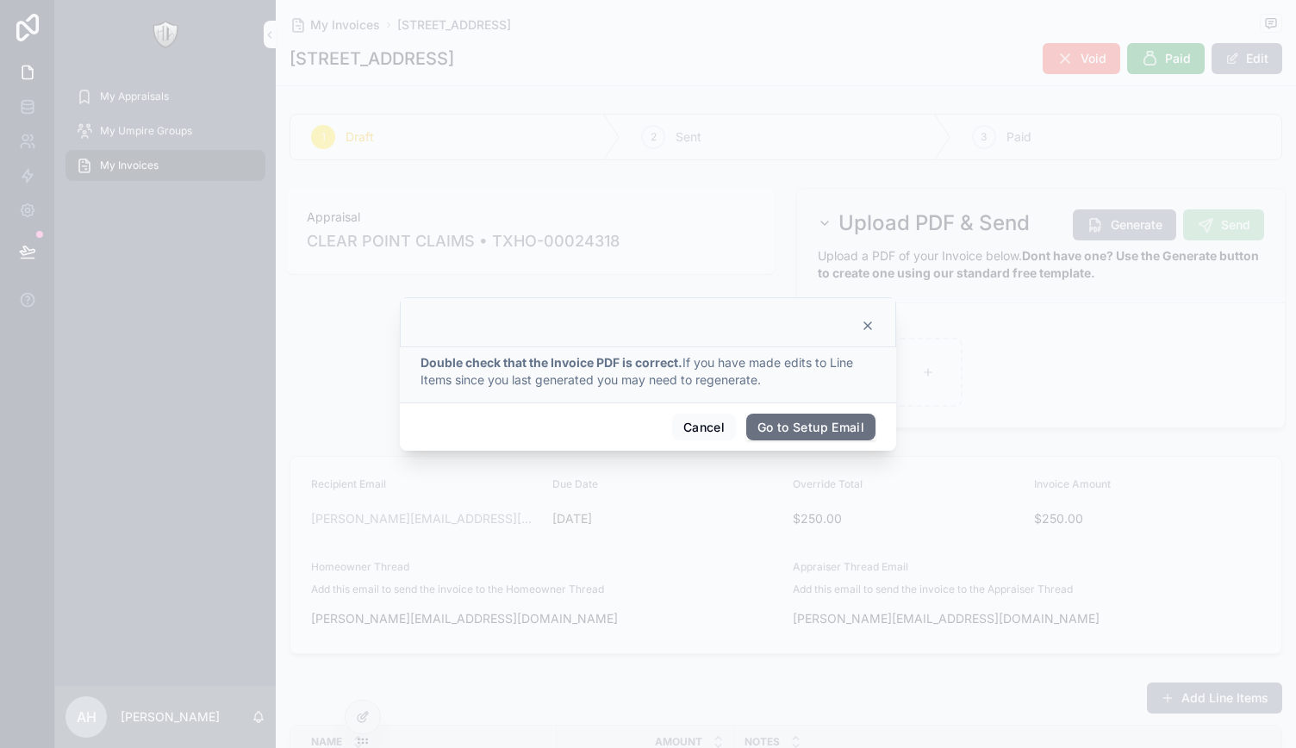
click at [843, 432] on button "Go to Setup Email" at bounding box center [810, 428] width 129 height 28
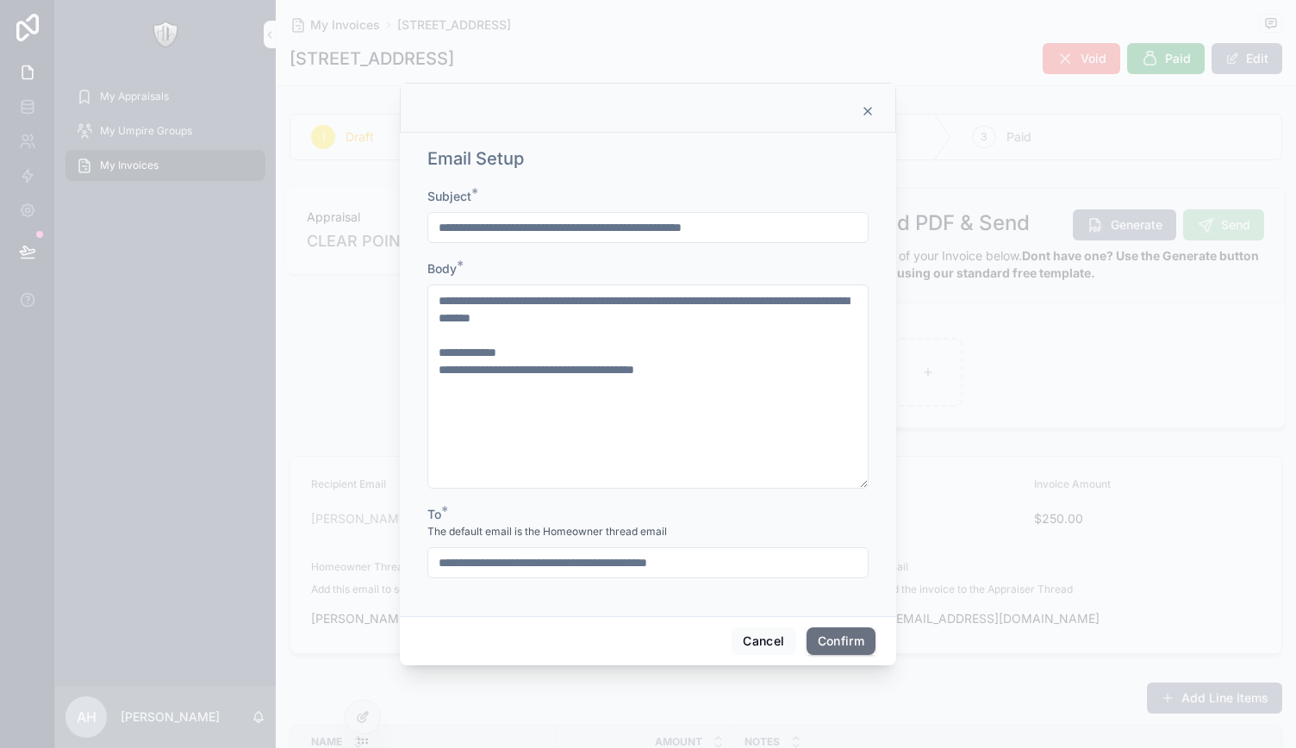
drag, startPoint x: 765, startPoint y: 558, endPoint x: 353, endPoint y: 523, distance: 414.3
click at [353, 523] on div "**********" at bounding box center [648, 374] width 1296 height 748
click at [872, 106] on icon at bounding box center [868, 111] width 14 height 14
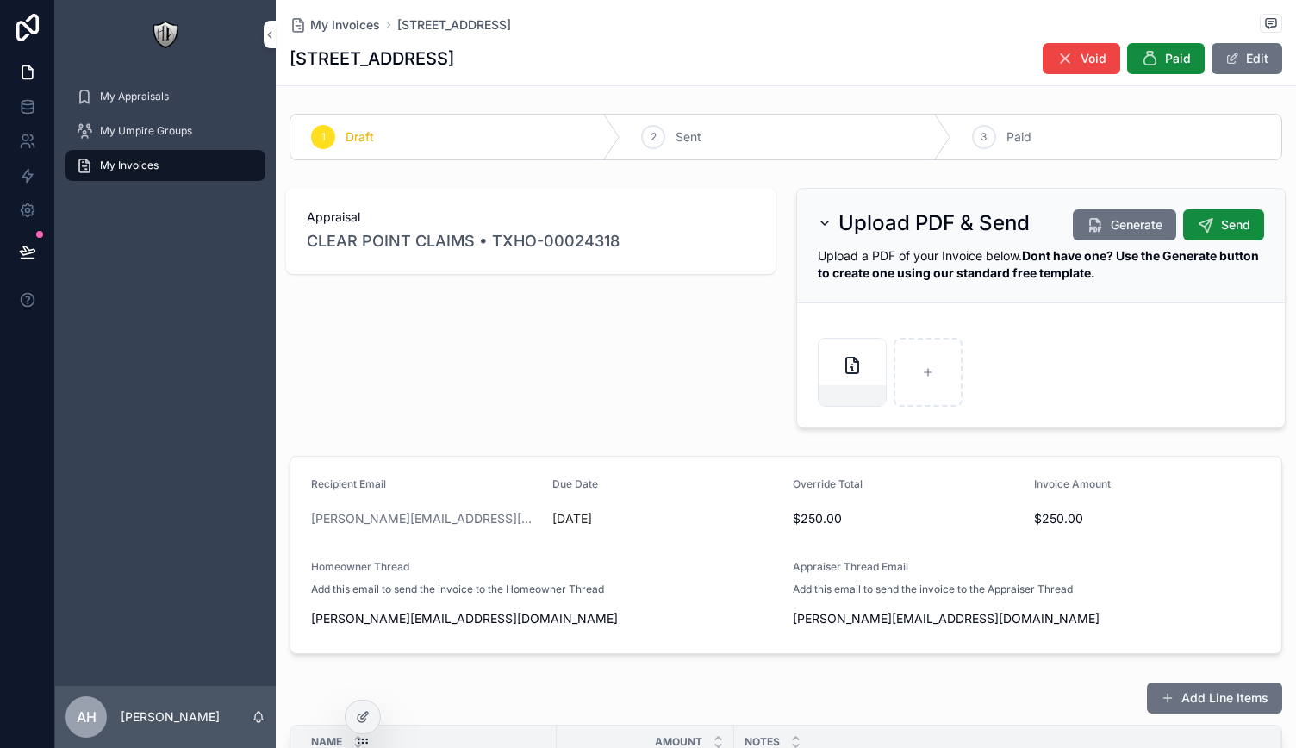
click at [367, 706] on div at bounding box center [363, 717] width 34 height 33
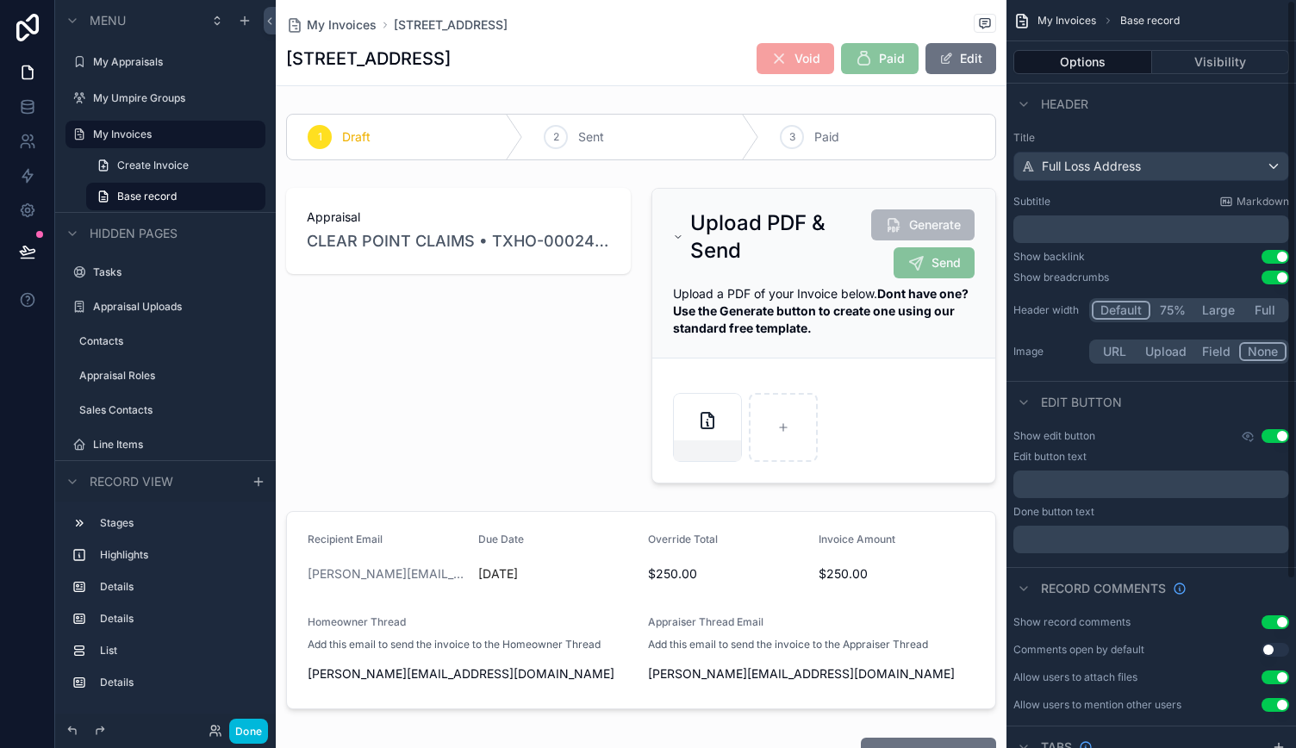
click at [862, 354] on div "scrollable content" at bounding box center [823, 335] width 365 height 309
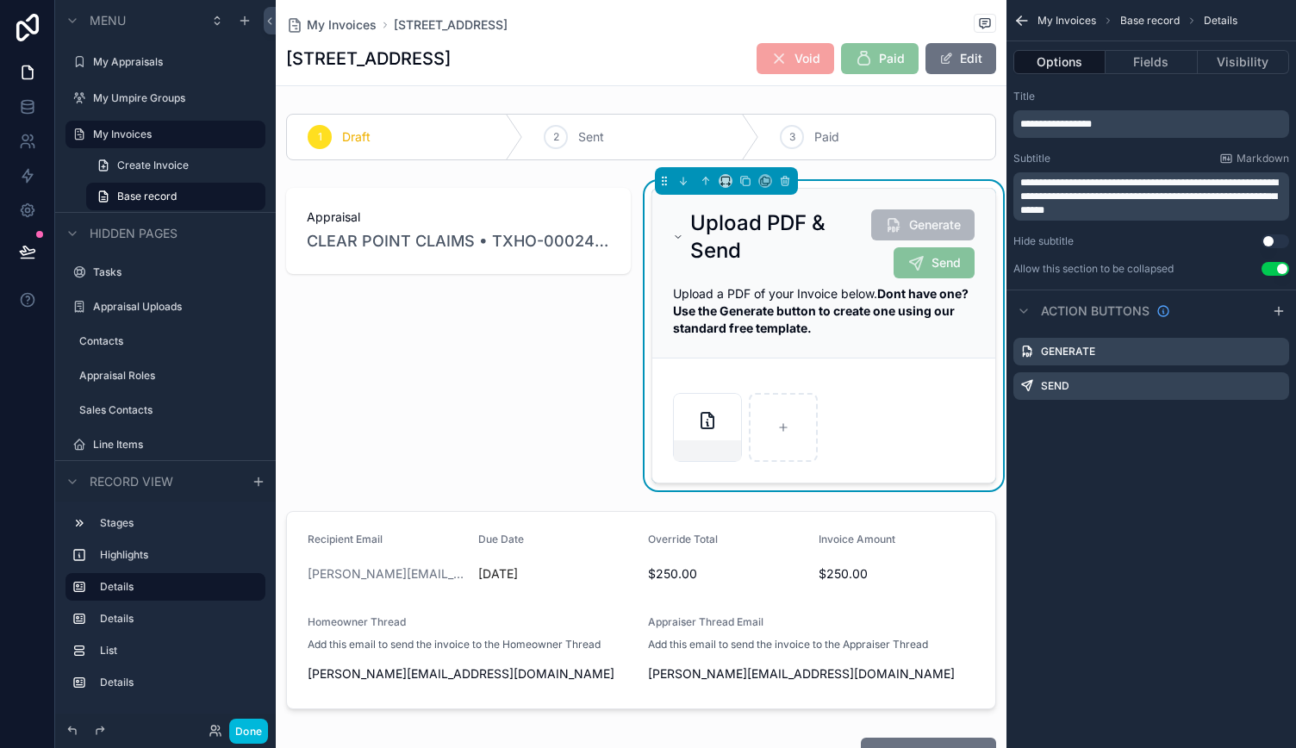
click at [1157, 61] on button "Fields" at bounding box center [1151, 62] width 91 height 24
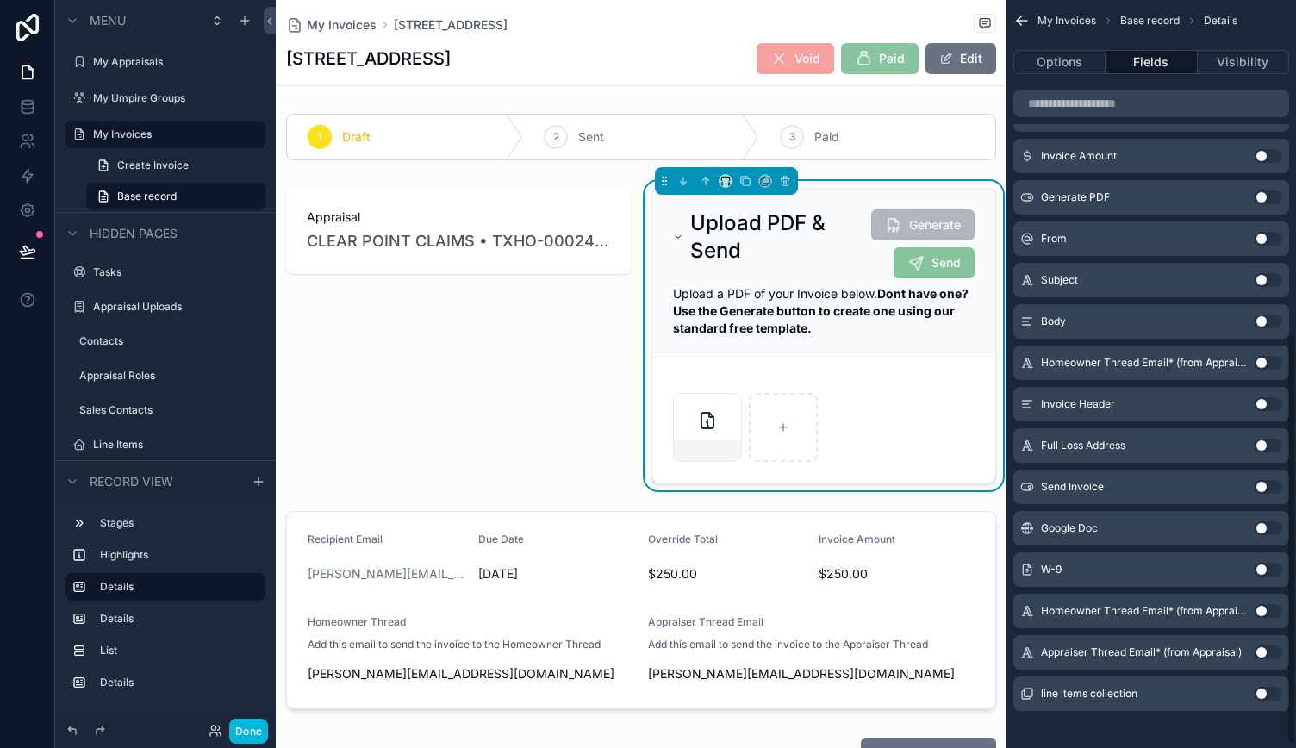
scroll to position [613, 0]
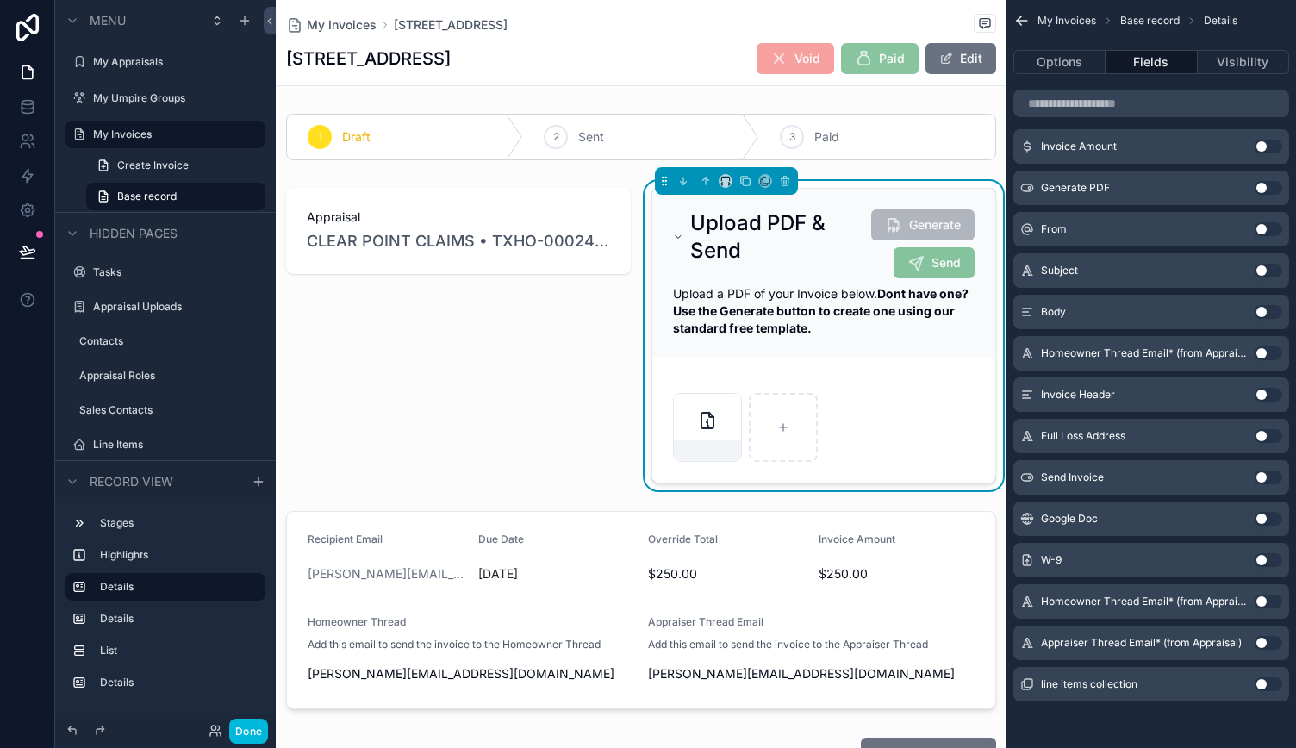
click at [1265, 602] on button "Use setting" at bounding box center [1269, 602] width 28 height 14
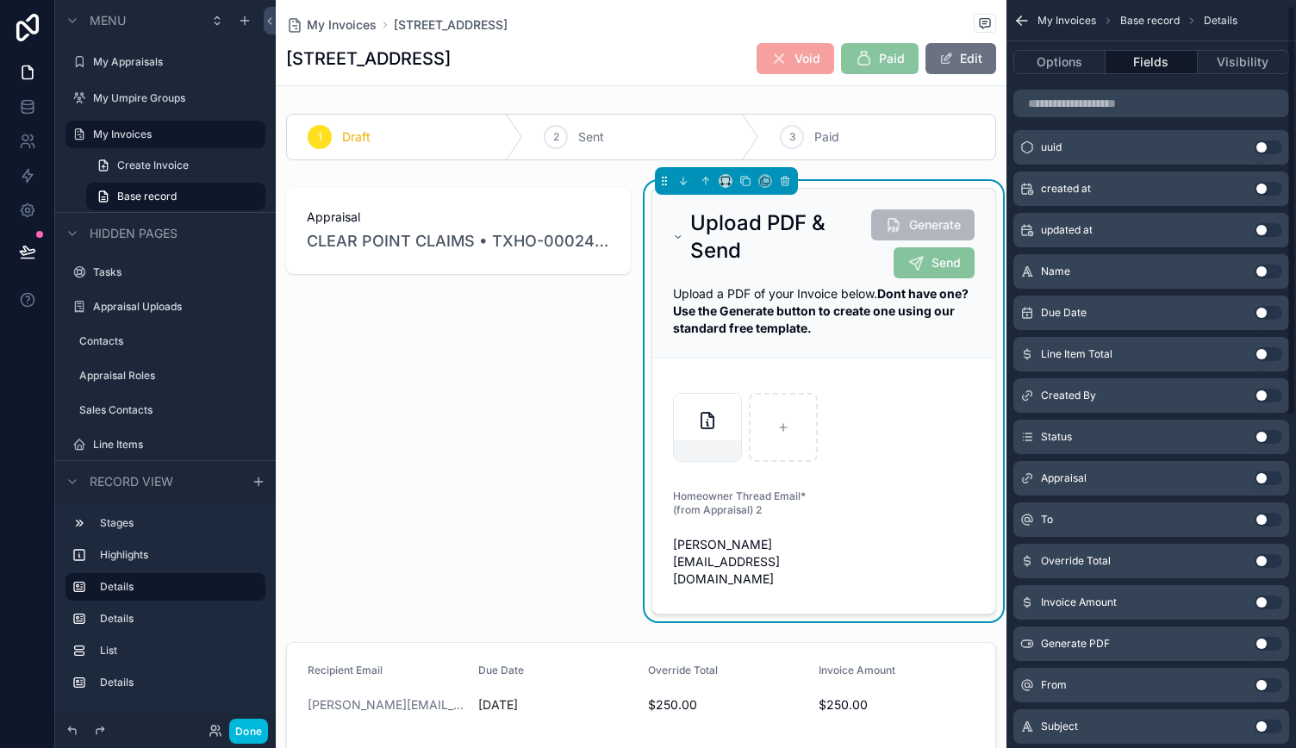
scroll to position [9, 0]
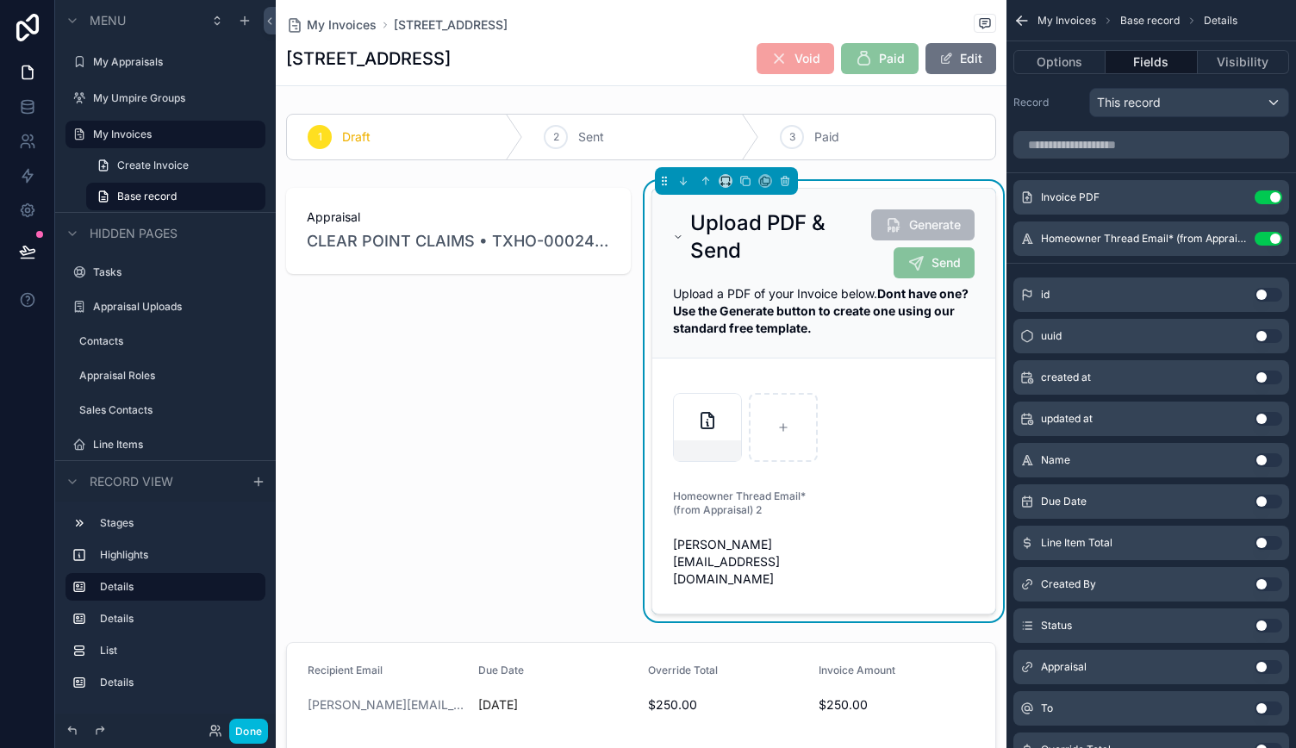
click at [1269, 235] on button "Use setting" at bounding box center [1269, 239] width 28 height 14
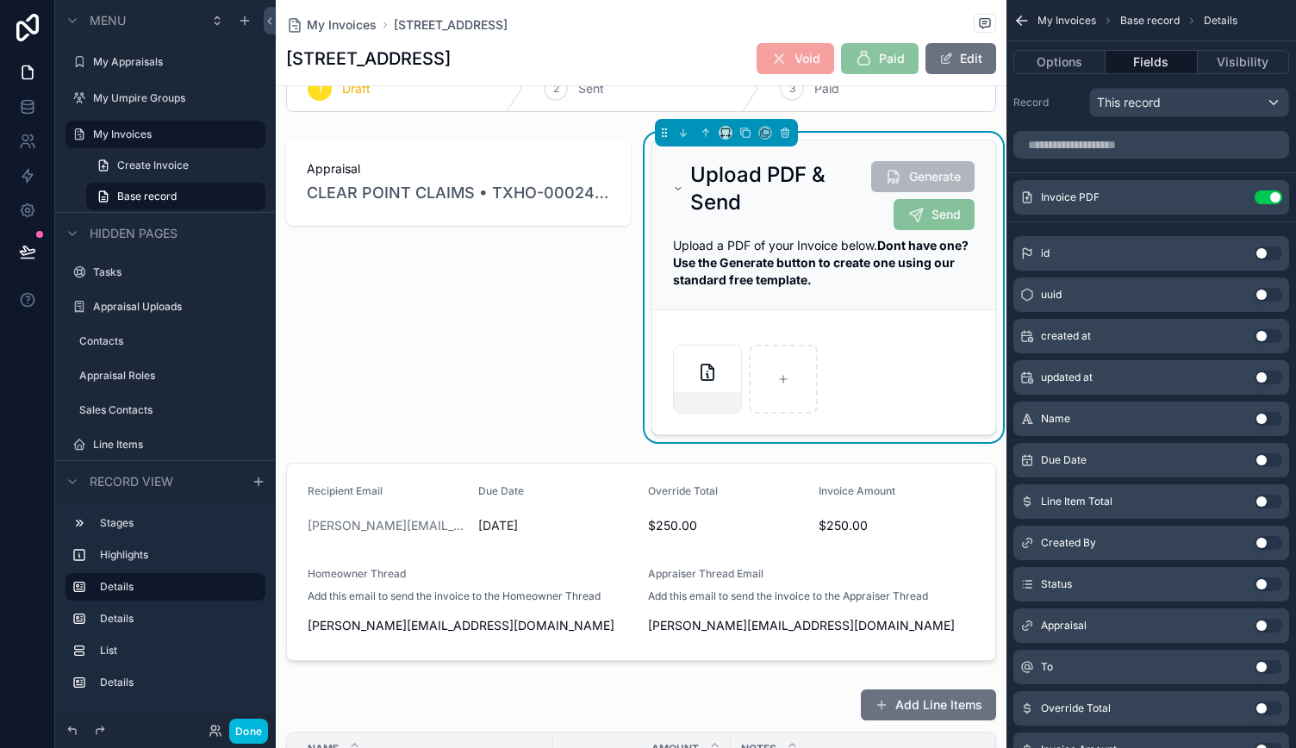
scroll to position [86, 0]
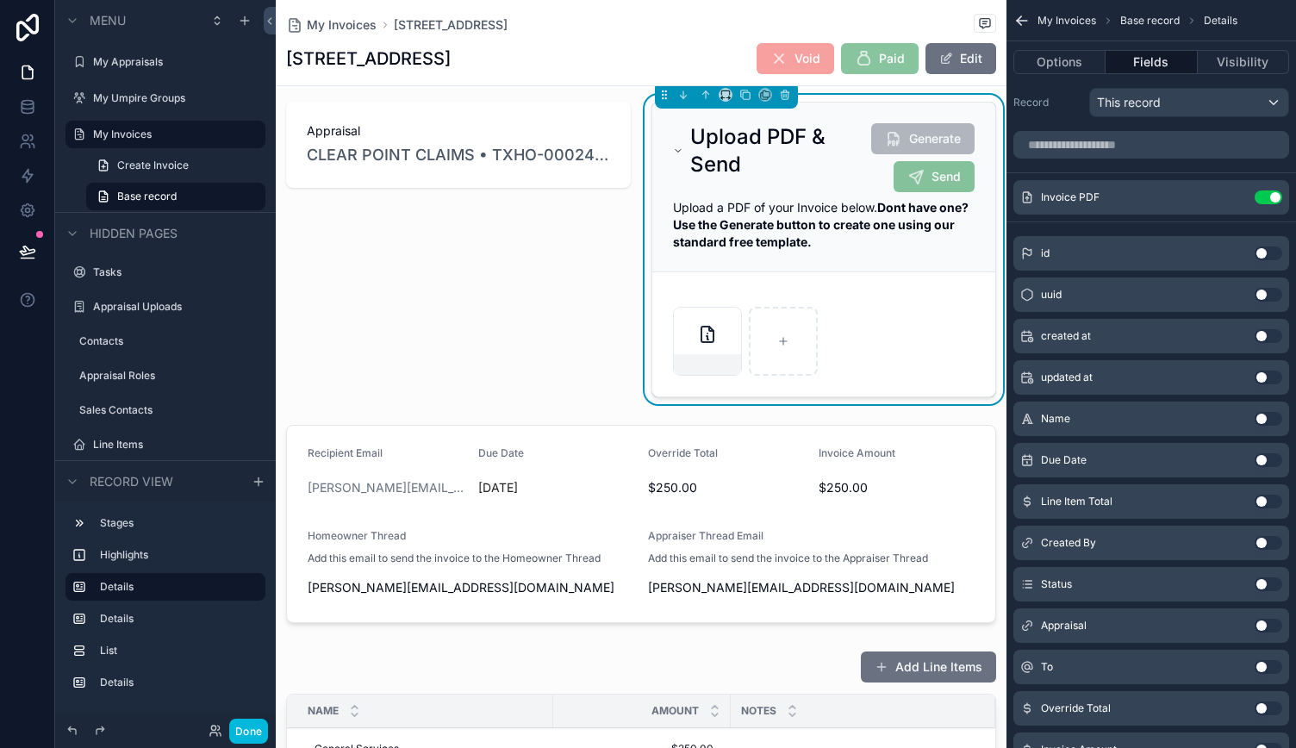
click at [425, 546] on div "scrollable content" at bounding box center [641, 524] width 731 height 212
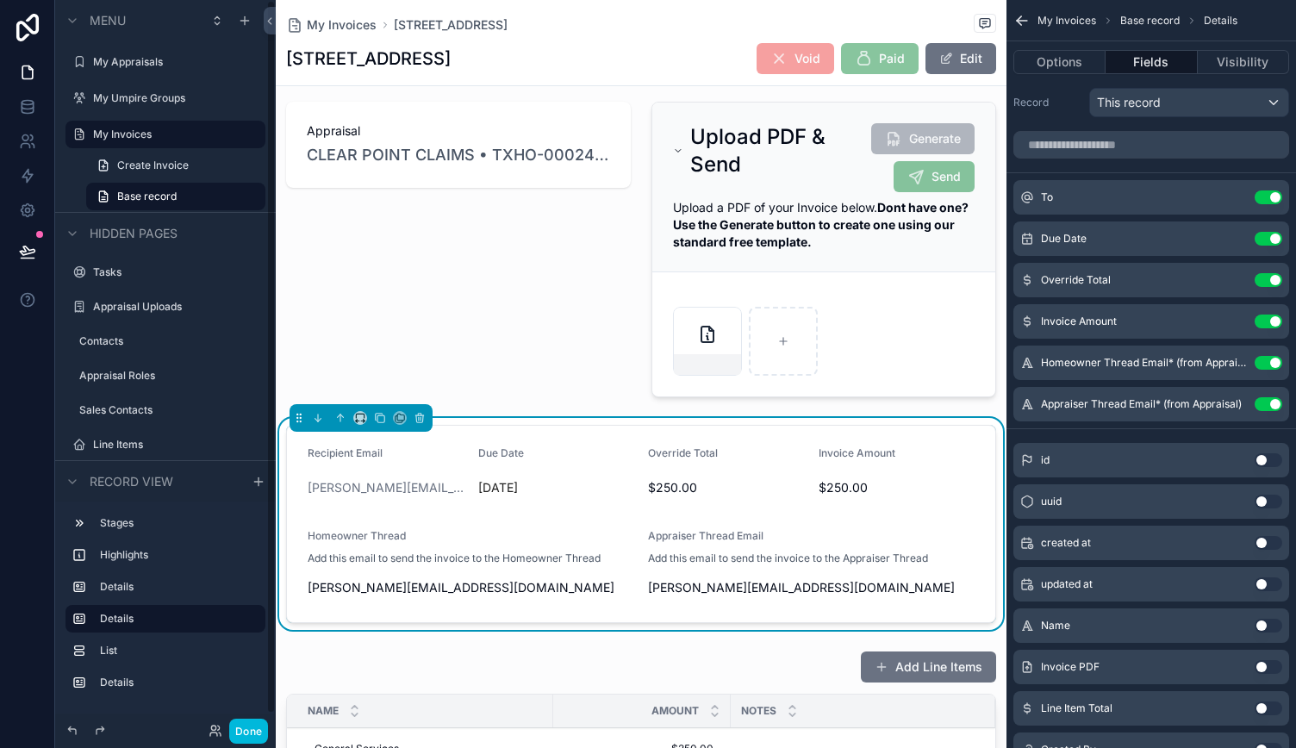
click at [249, 725] on button "Done" at bounding box center [248, 731] width 39 height 25
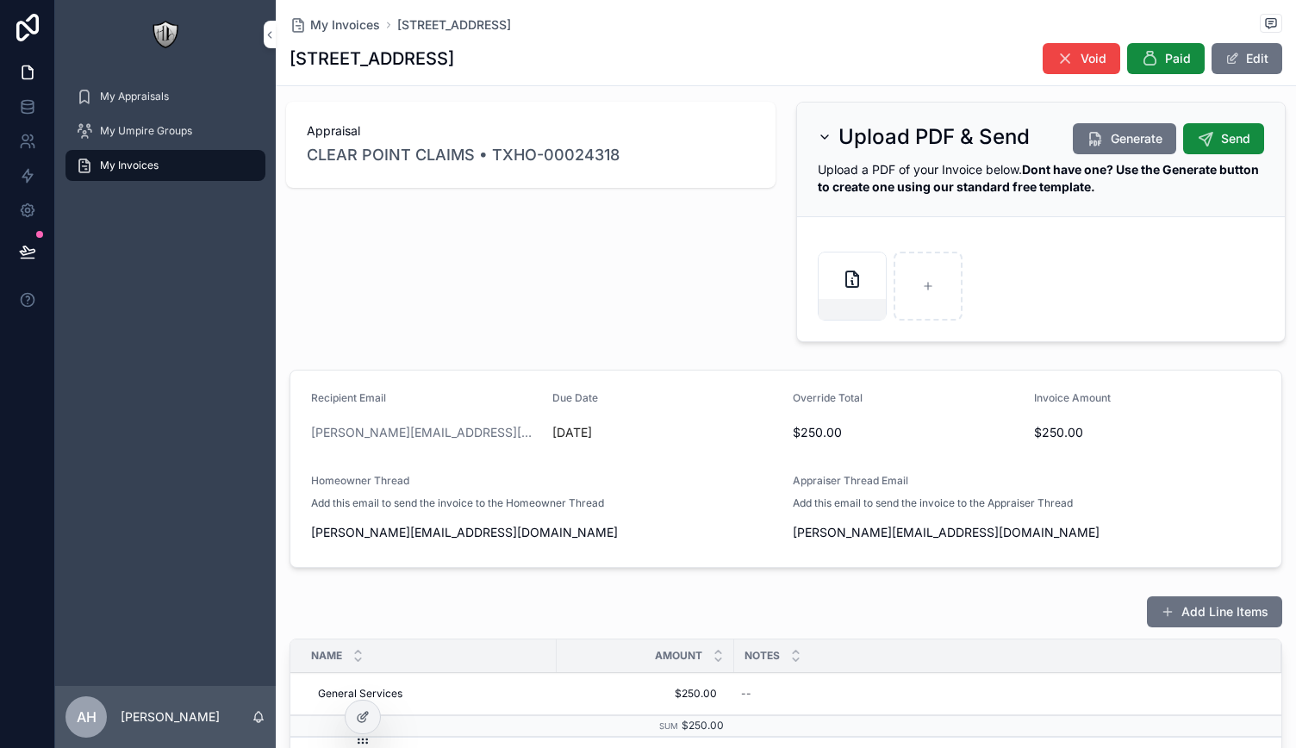
click at [1201, 133] on icon "scrollable content" at bounding box center [1205, 138] width 17 height 17
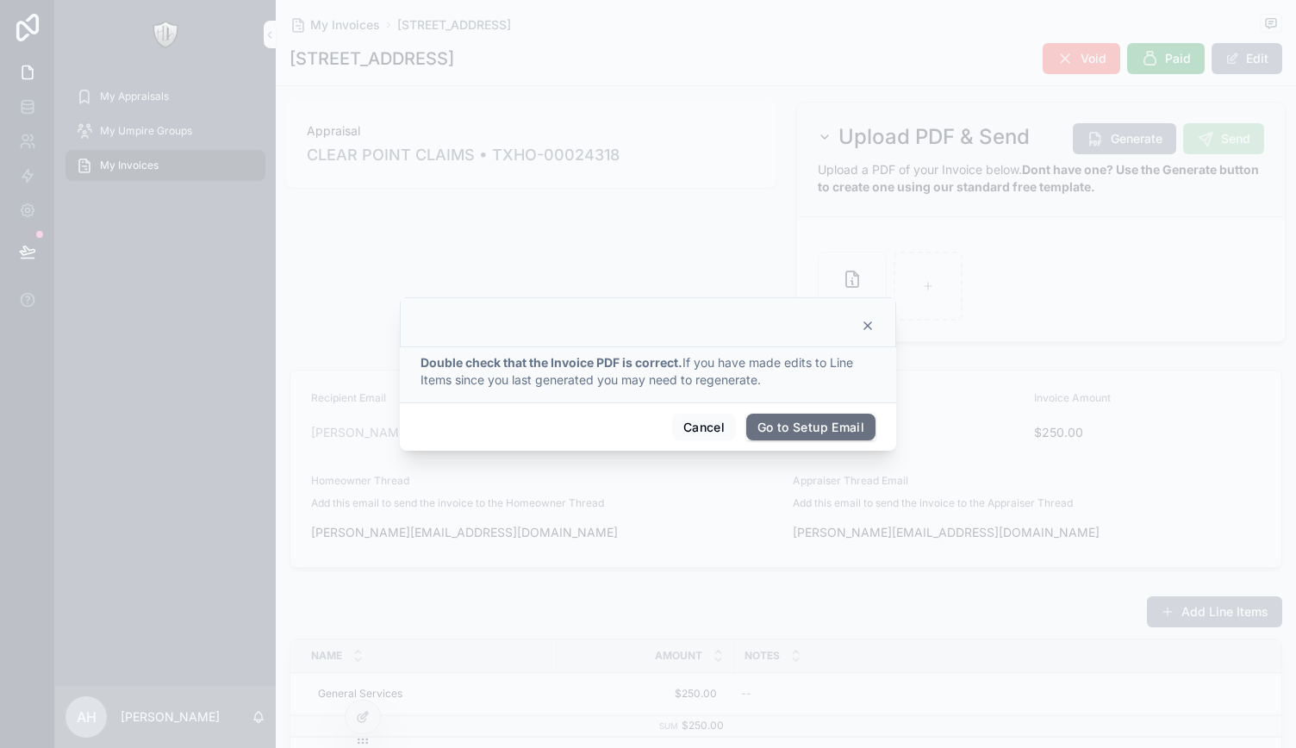
drag, startPoint x: 869, startPoint y: 325, endPoint x: 714, endPoint y: 395, distance: 170.1
click at [869, 324] on icon at bounding box center [868, 326] width 14 height 14
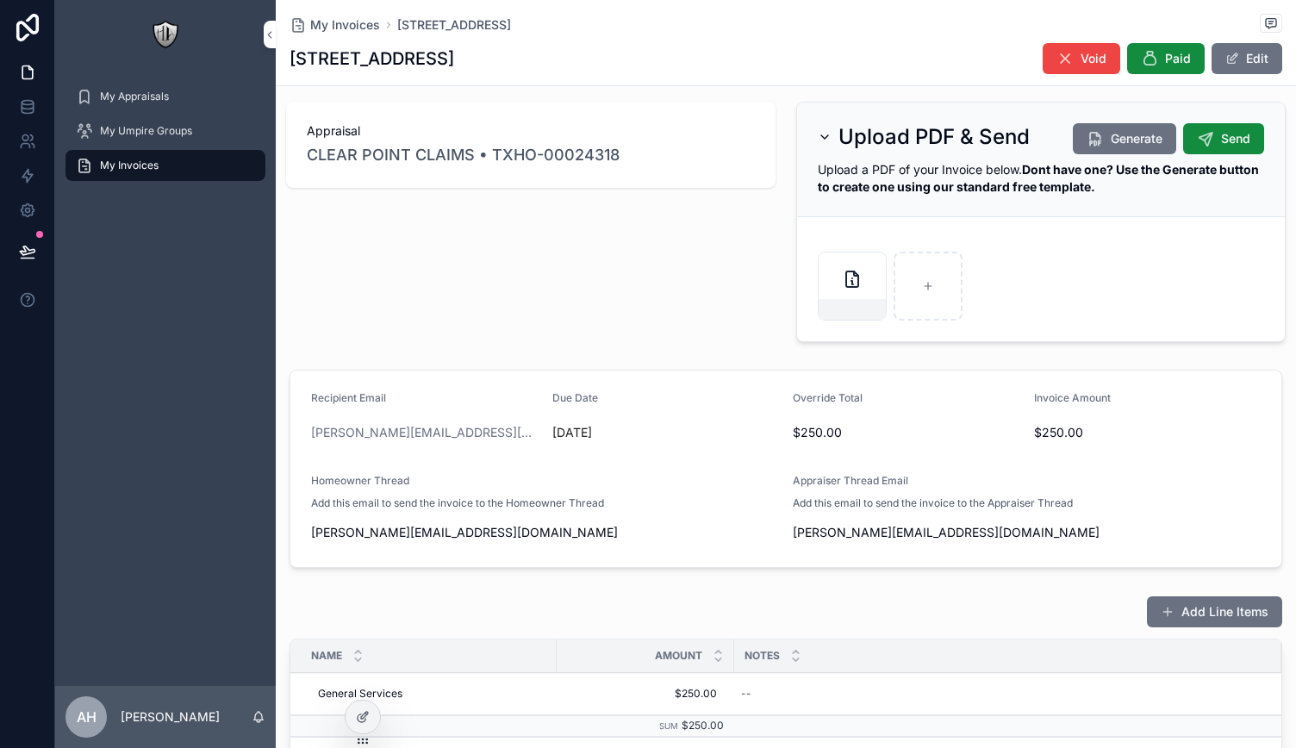
drag, startPoint x: 357, startPoint y: 718, endPoint x: 421, endPoint y: 667, distance: 81.6
click at [359, 718] on icon at bounding box center [363, 717] width 14 height 14
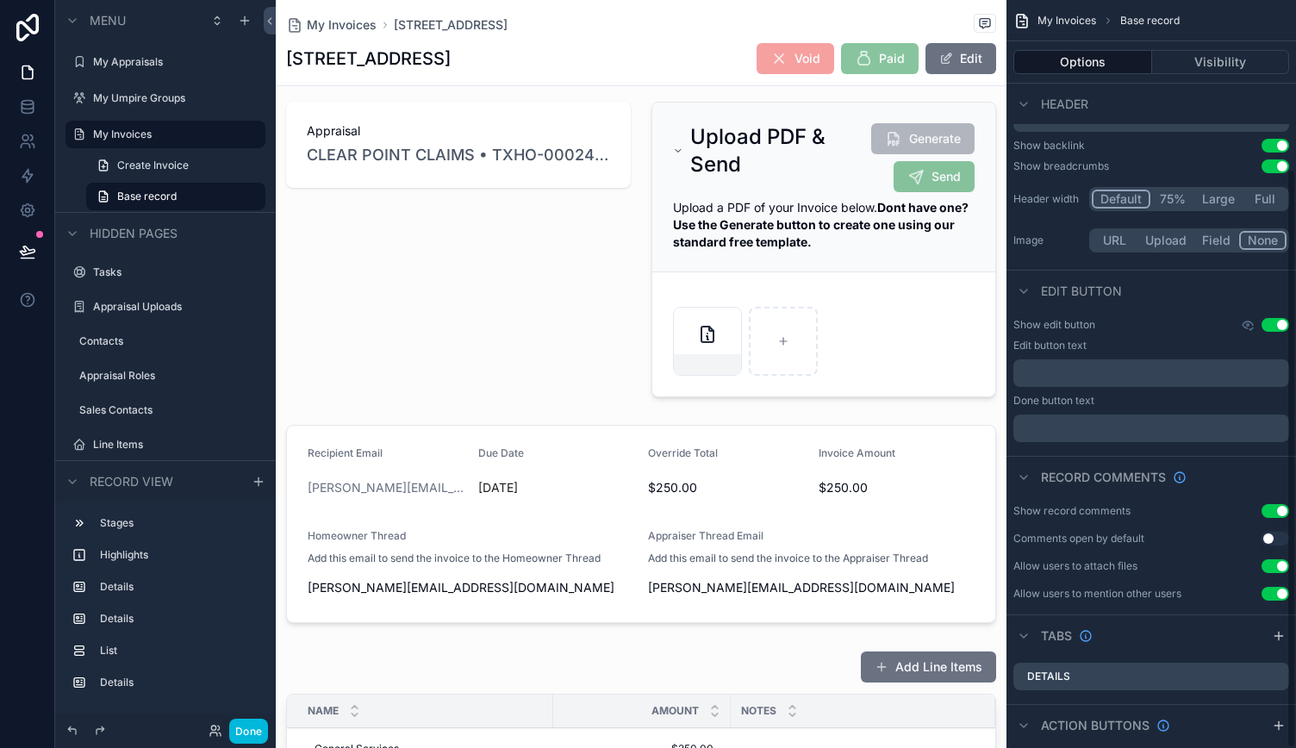
scroll to position [218, 0]
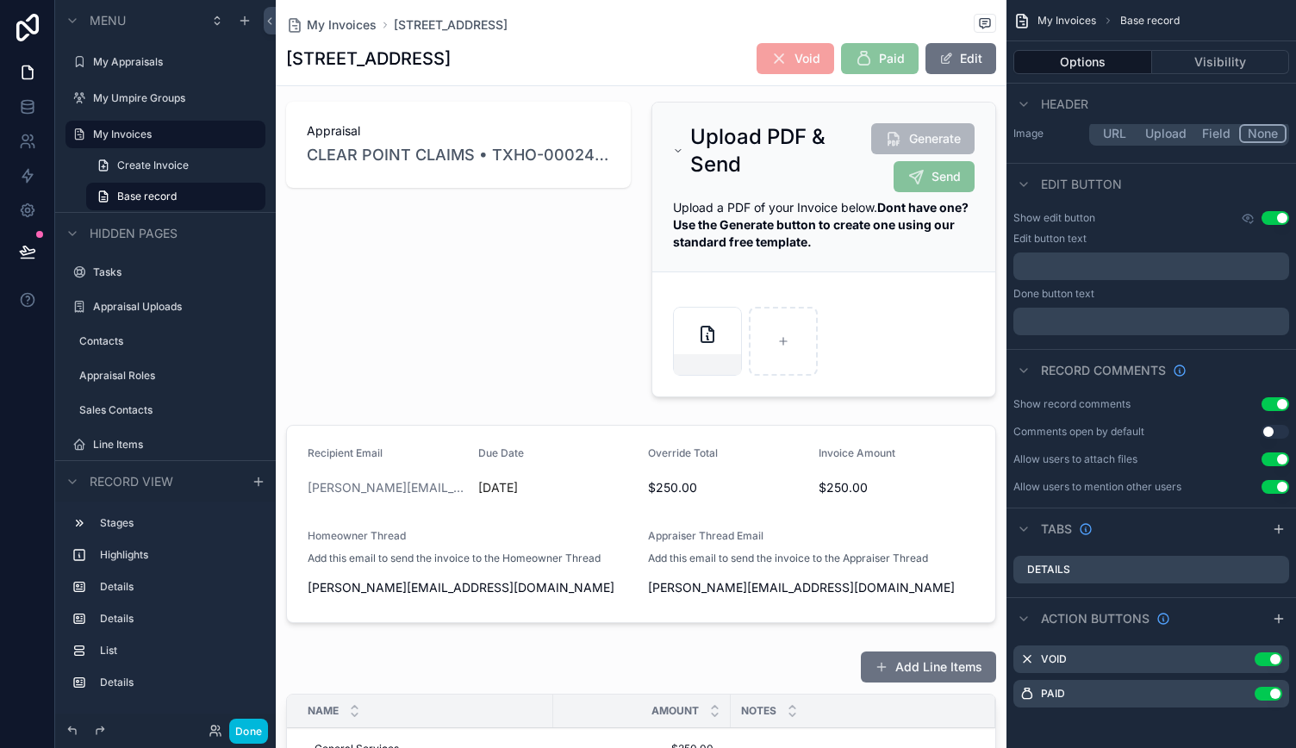
click at [827, 172] on div "scrollable content" at bounding box center [823, 249] width 365 height 309
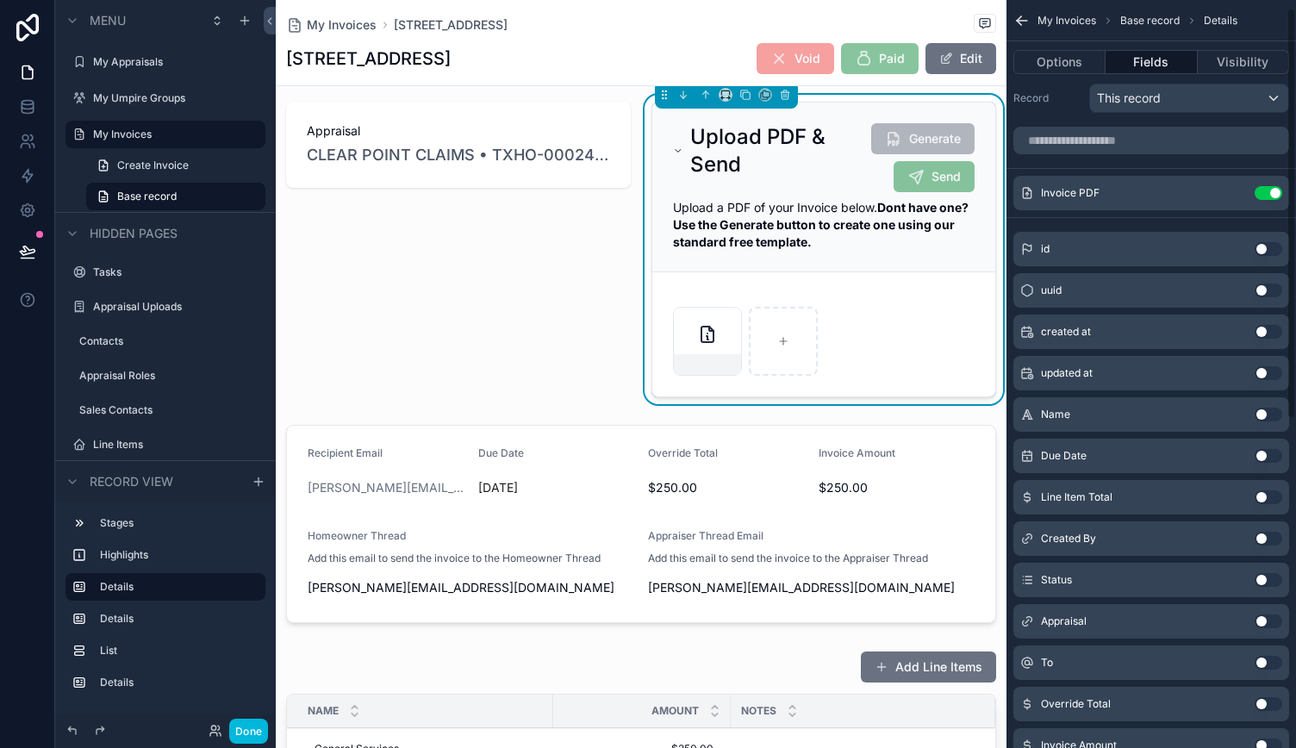
scroll to position [0, 0]
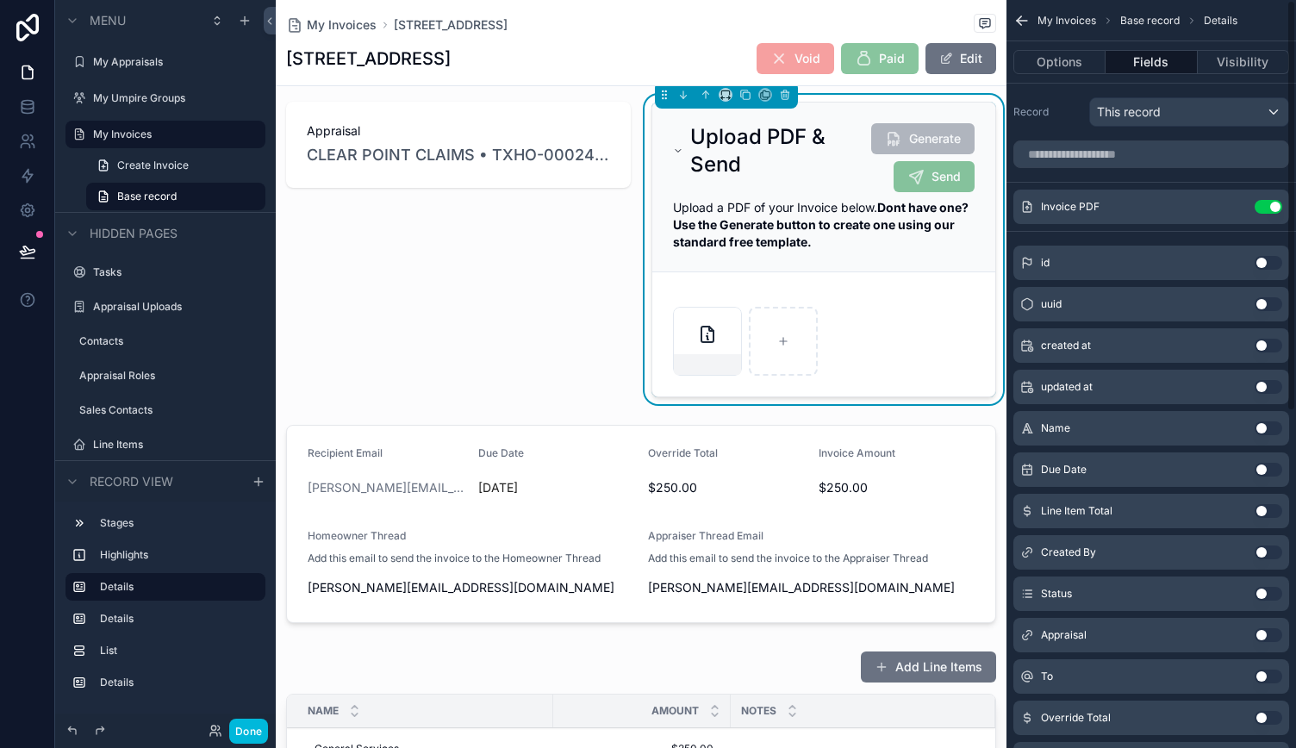
click at [1060, 59] on button "Options" at bounding box center [1060, 62] width 92 height 24
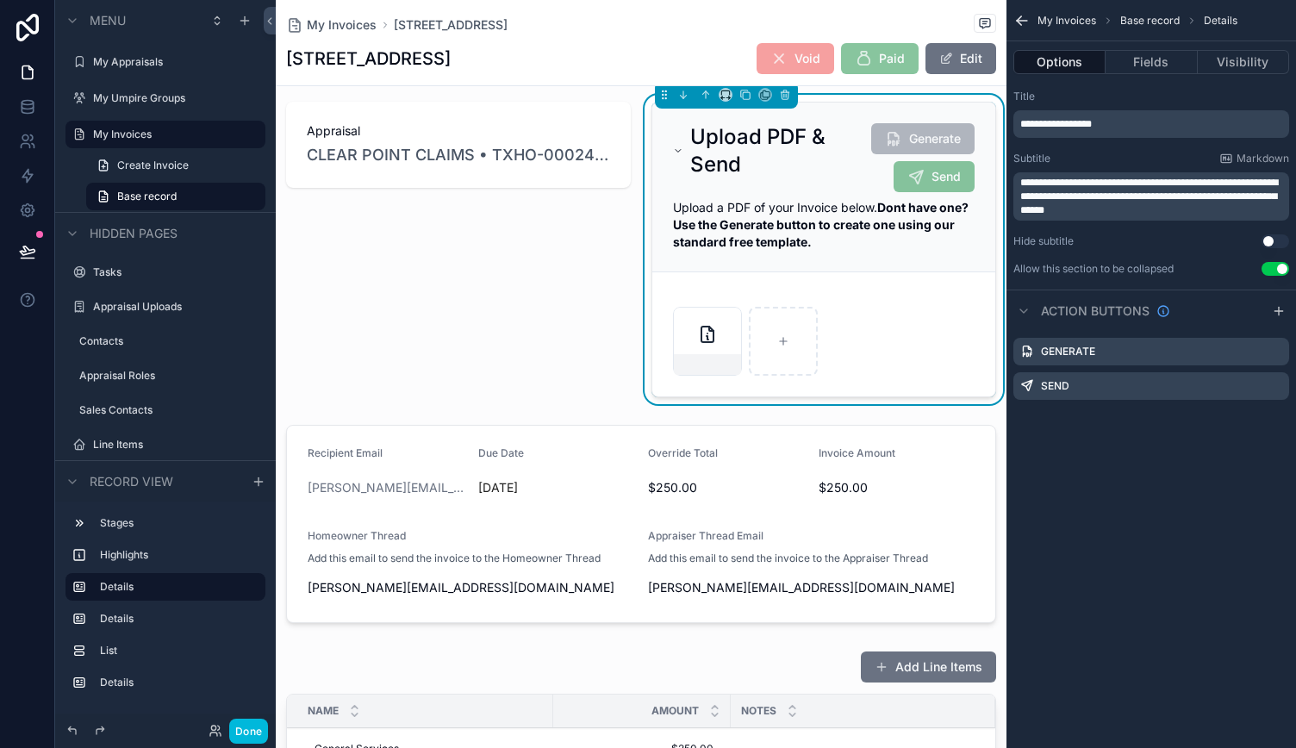
click at [0, 0] on icon "scrollable content" at bounding box center [0, 0] width 0 height 0
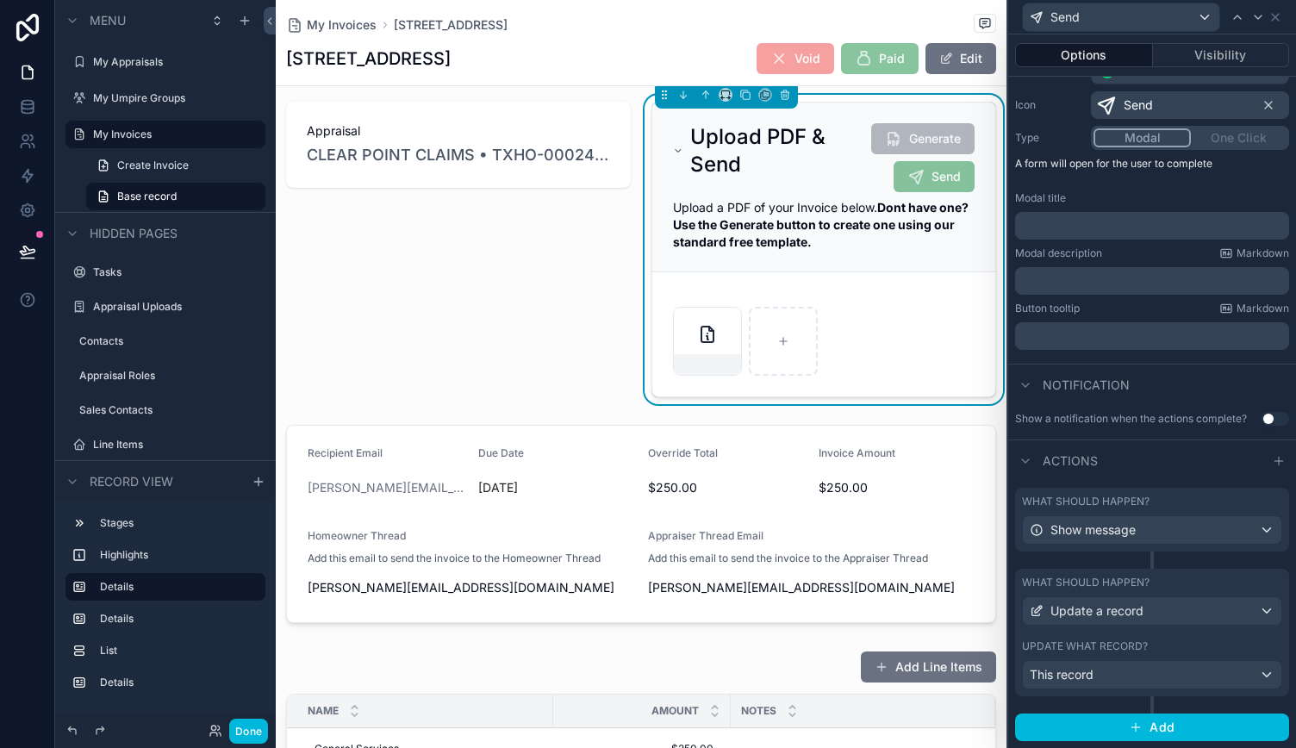
scroll to position [176, 0]
click at [1160, 646] on div "Update what record?" at bounding box center [1152, 647] width 260 height 14
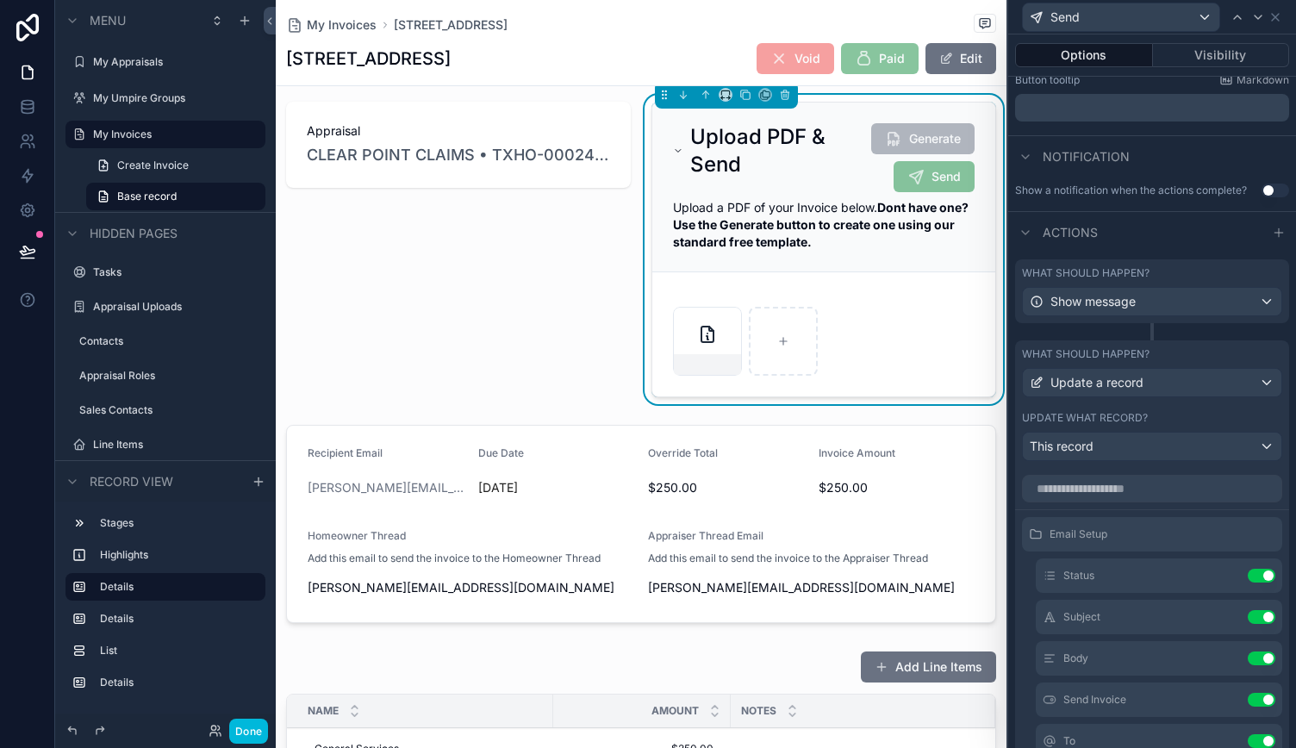
scroll to position [591, 0]
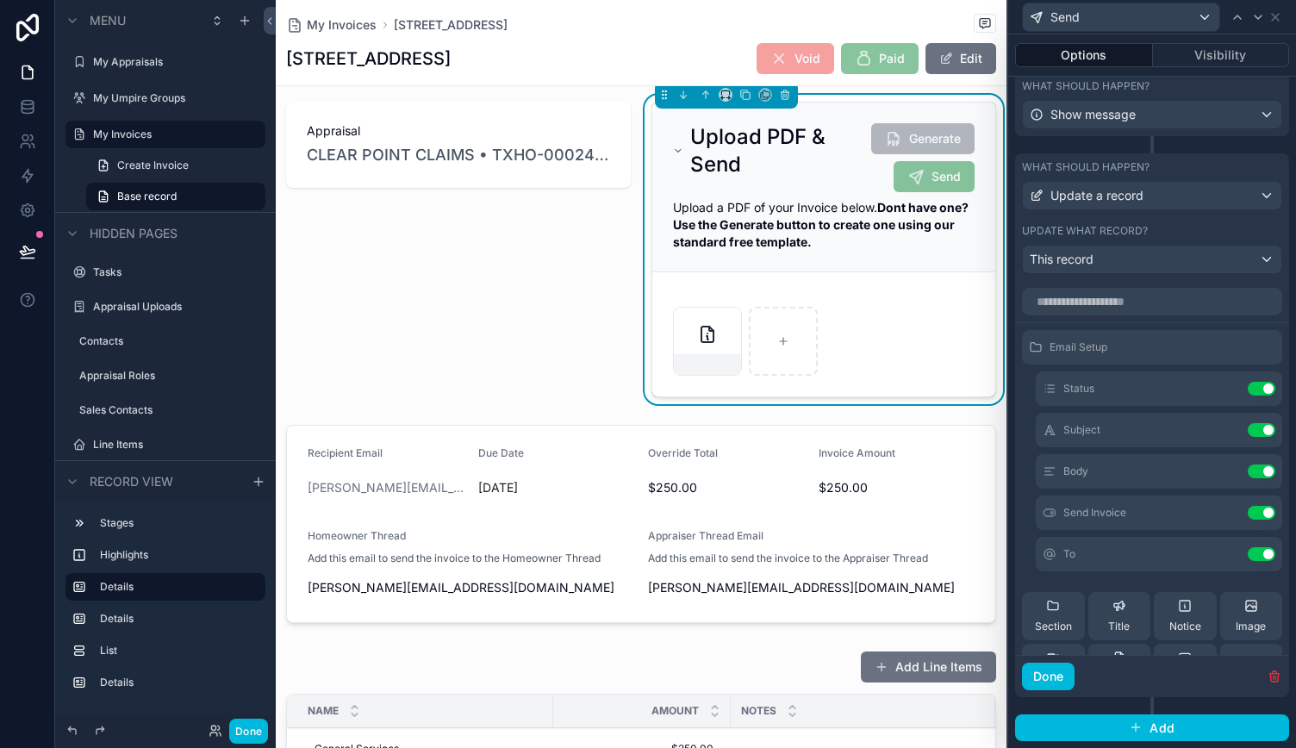
click at [0, 0] on icon at bounding box center [0, 0] width 0 height 0
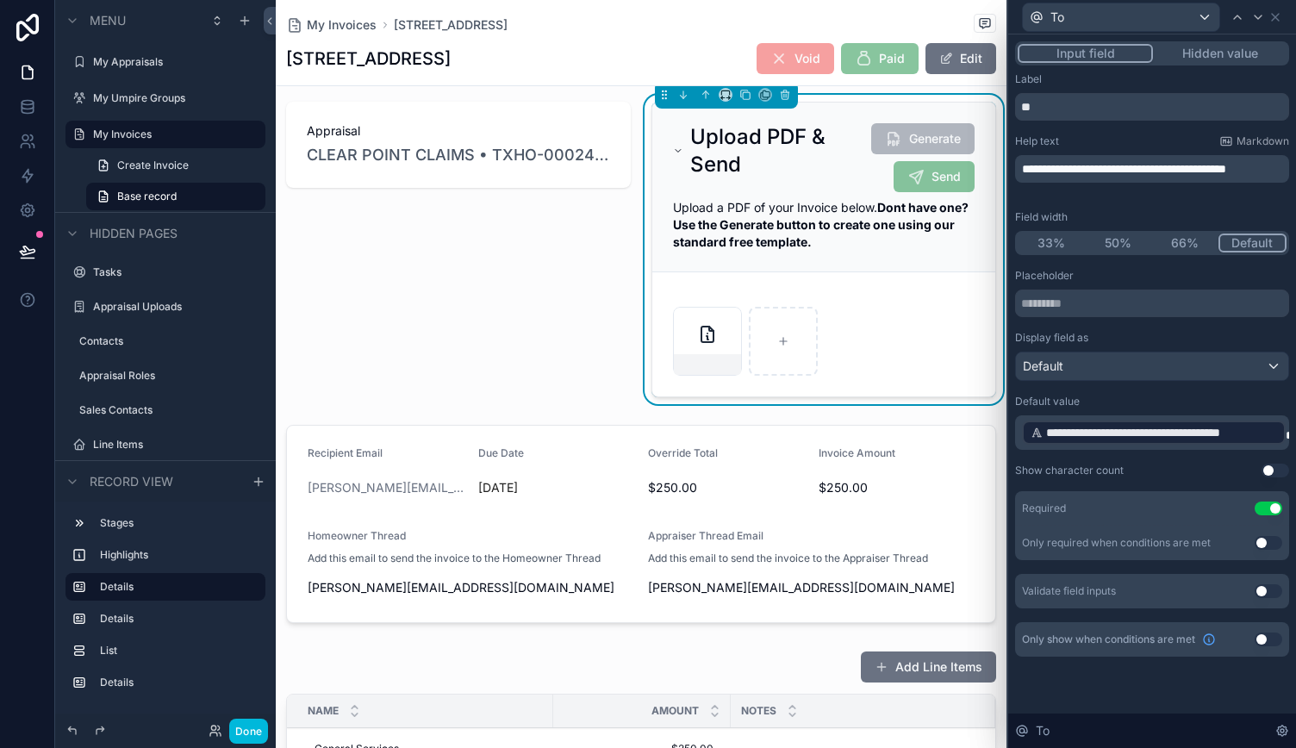
click at [1288, 435] on span at bounding box center [1289, 435] width 7 height 12
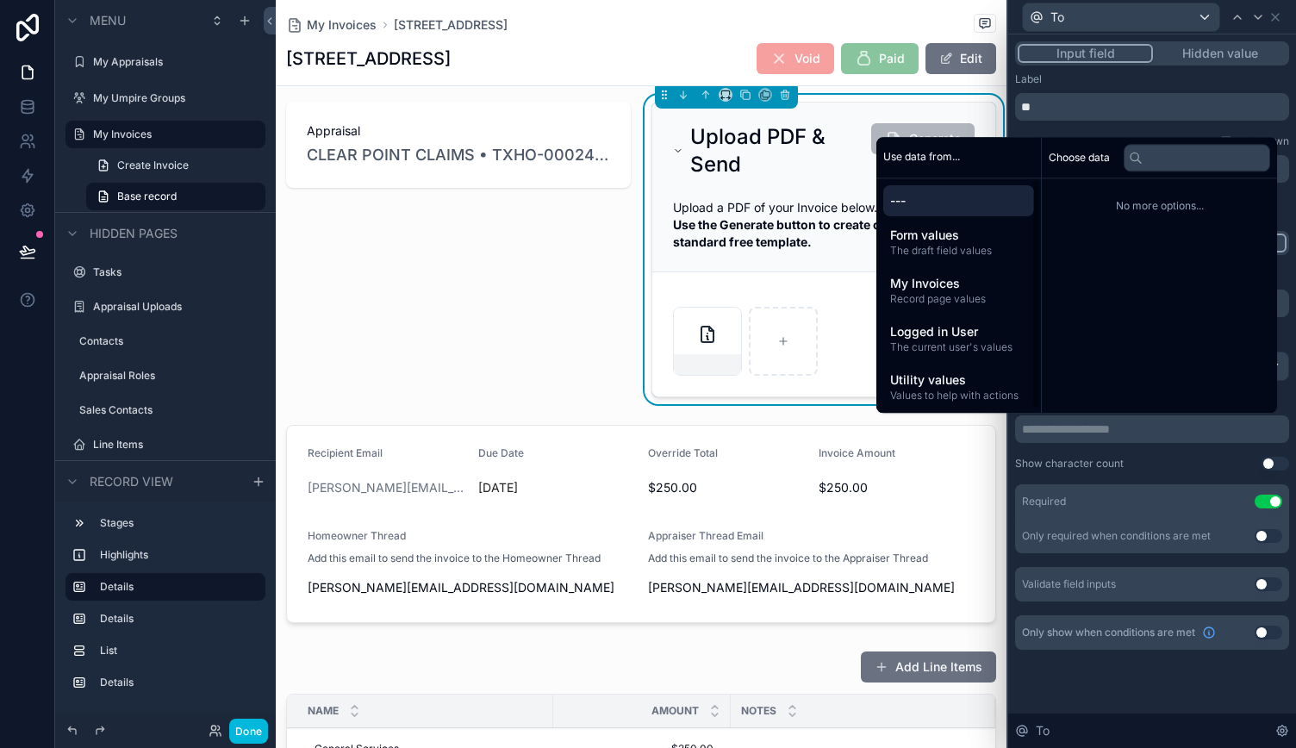
click at [925, 273] on div "My Invoices Record page values" at bounding box center [958, 290] width 151 height 45
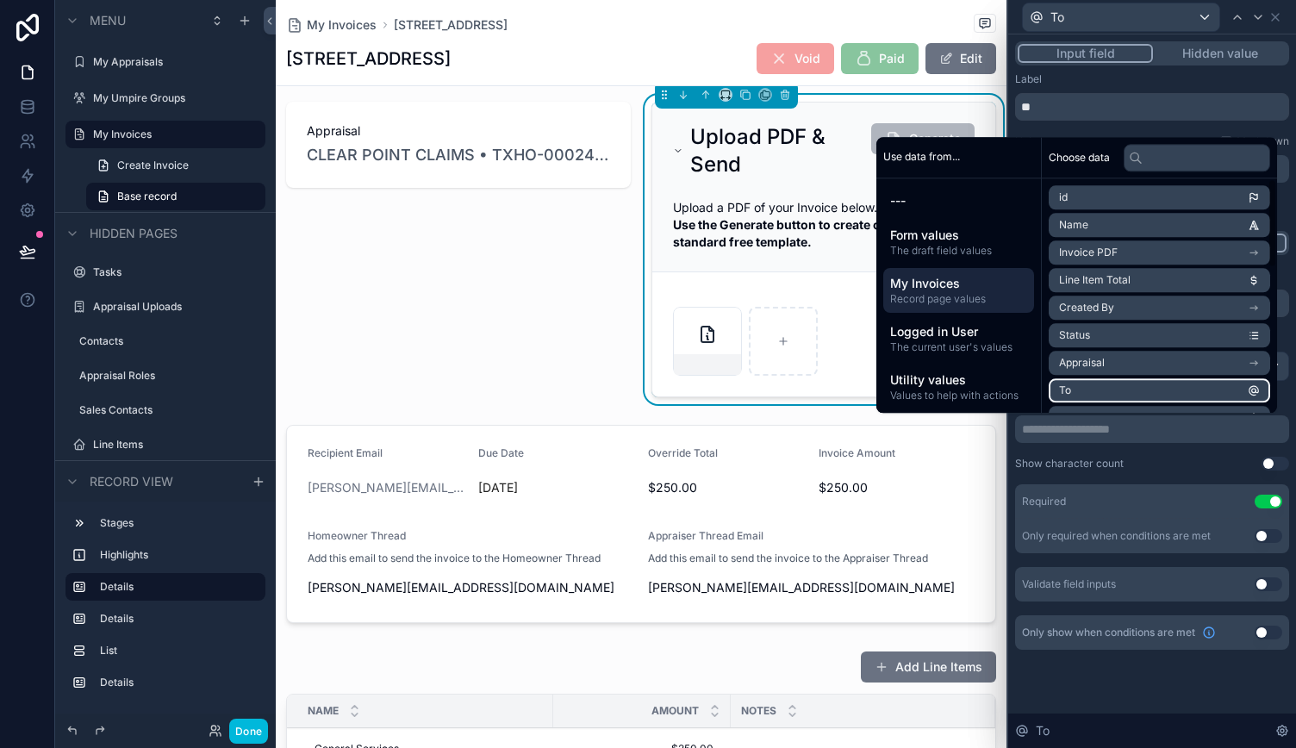
click at [1093, 384] on li "To" at bounding box center [1160, 390] width 222 height 24
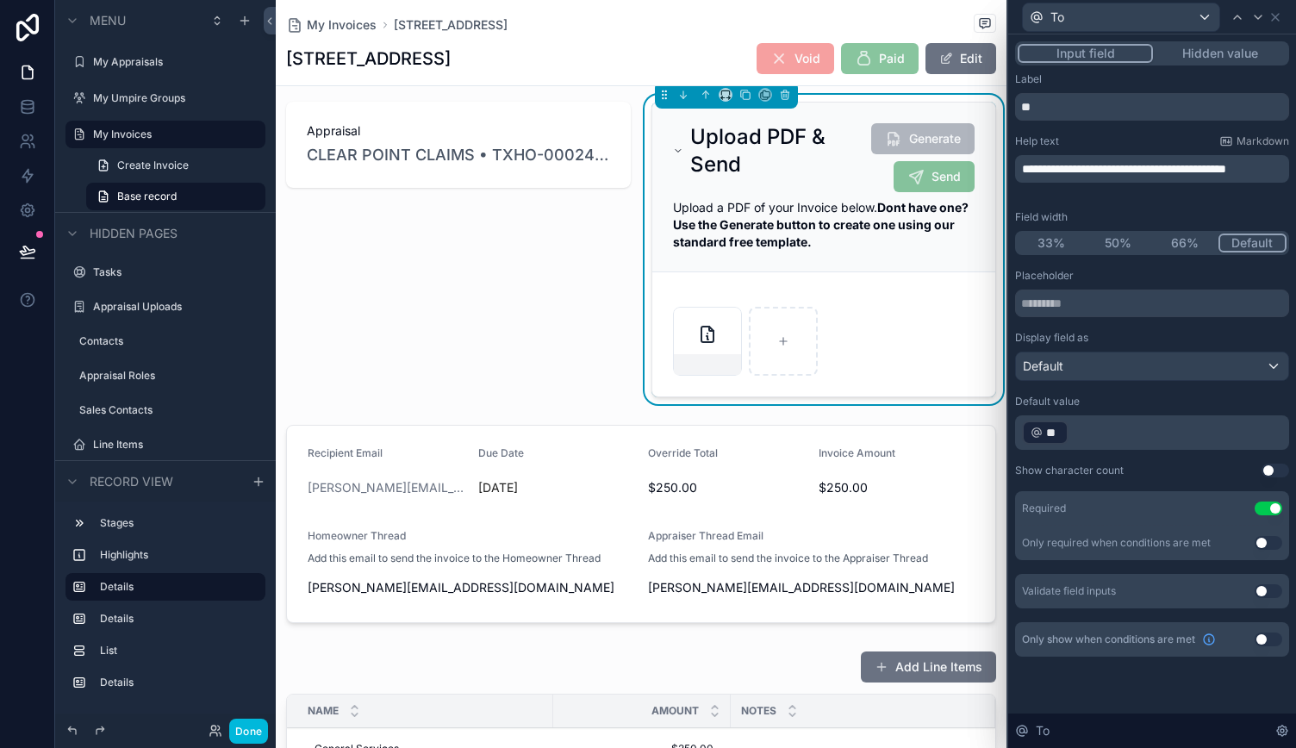
click at [1167, 469] on div "Show character count Use setting" at bounding box center [1152, 471] width 274 height 14
click at [1277, 17] on icon at bounding box center [1276, 17] width 14 height 14
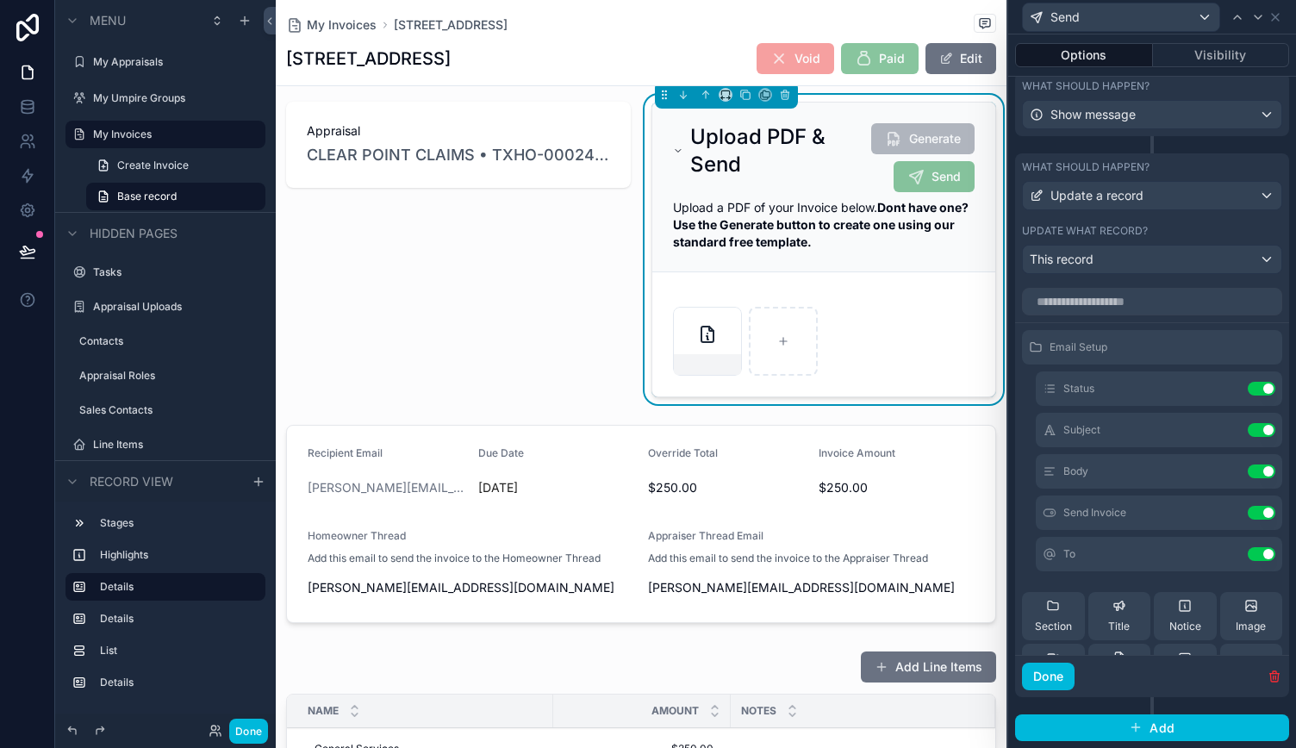
click at [0, 0] on icon at bounding box center [0, 0] width 0 height 0
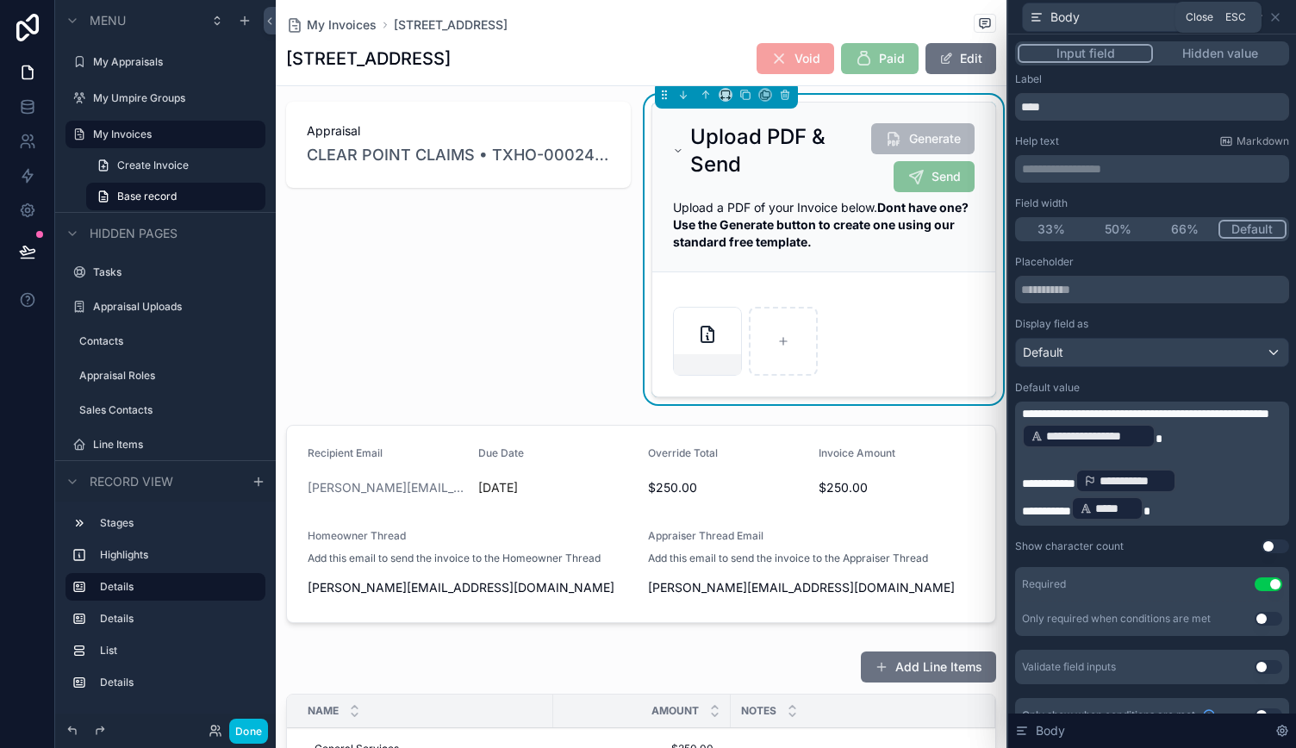
click at [1282, 11] on icon at bounding box center [1276, 17] width 14 height 14
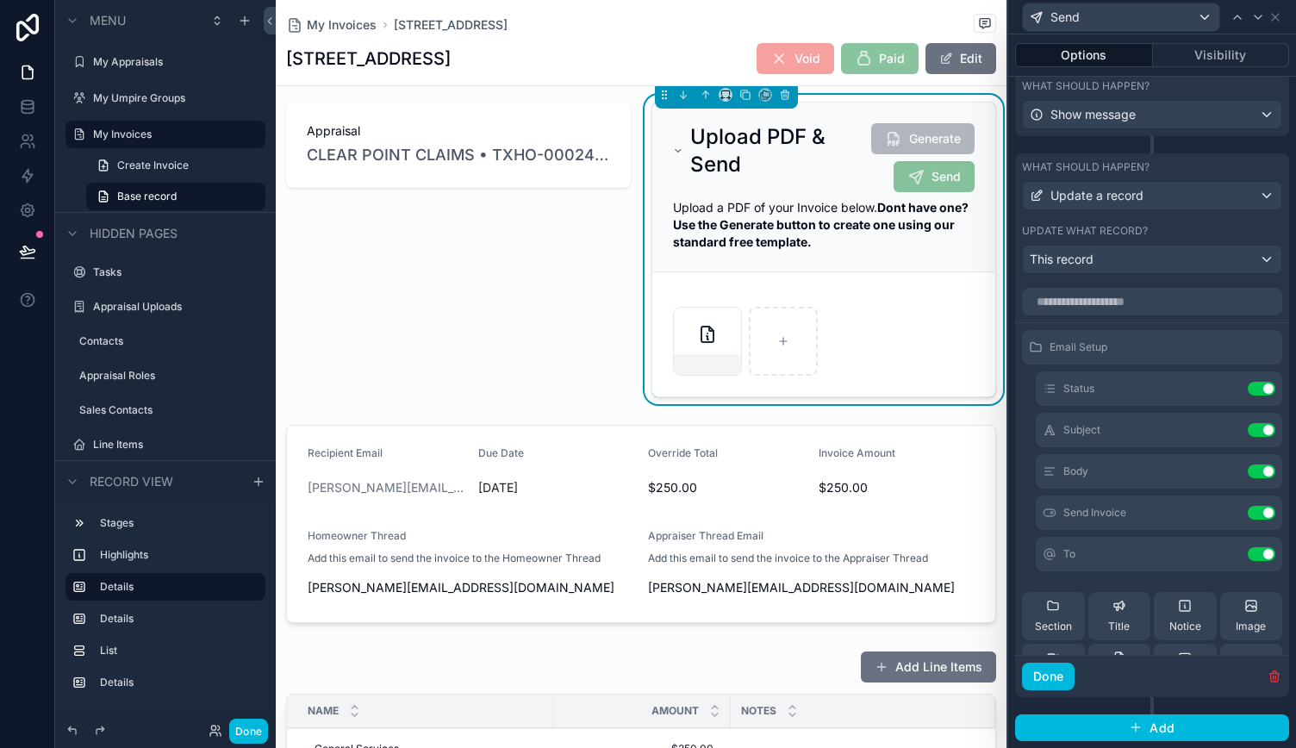
click at [241, 730] on button "Done" at bounding box center [248, 731] width 39 height 25
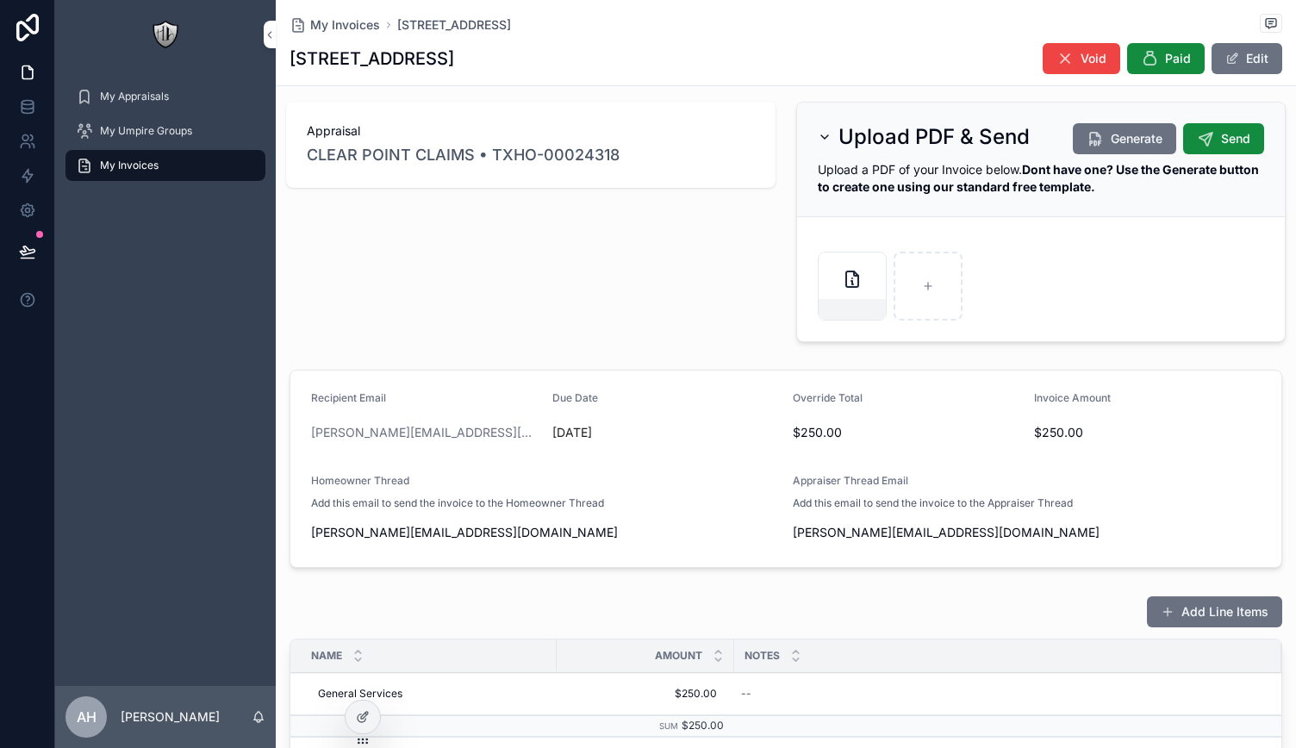
click at [1200, 138] on icon "scrollable content" at bounding box center [1205, 138] width 17 height 17
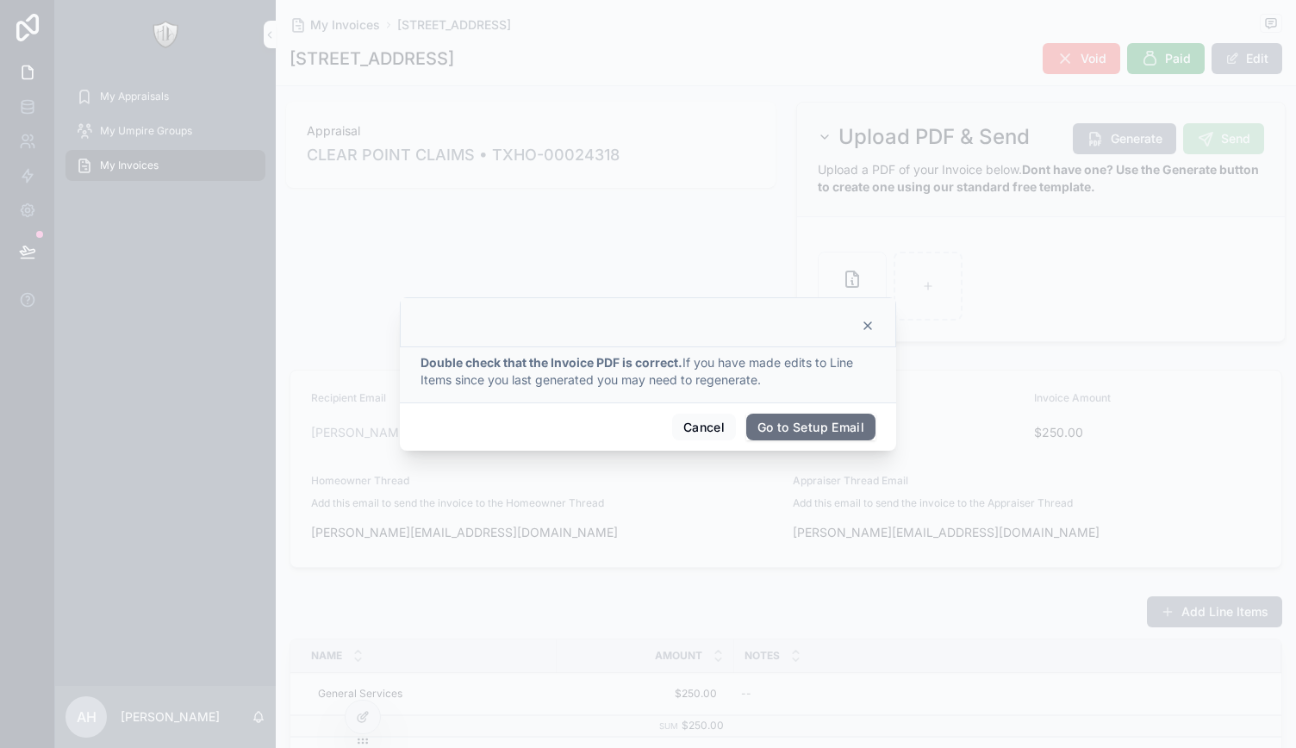
click at [801, 429] on button "Go to Setup Email" at bounding box center [810, 428] width 129 height 28
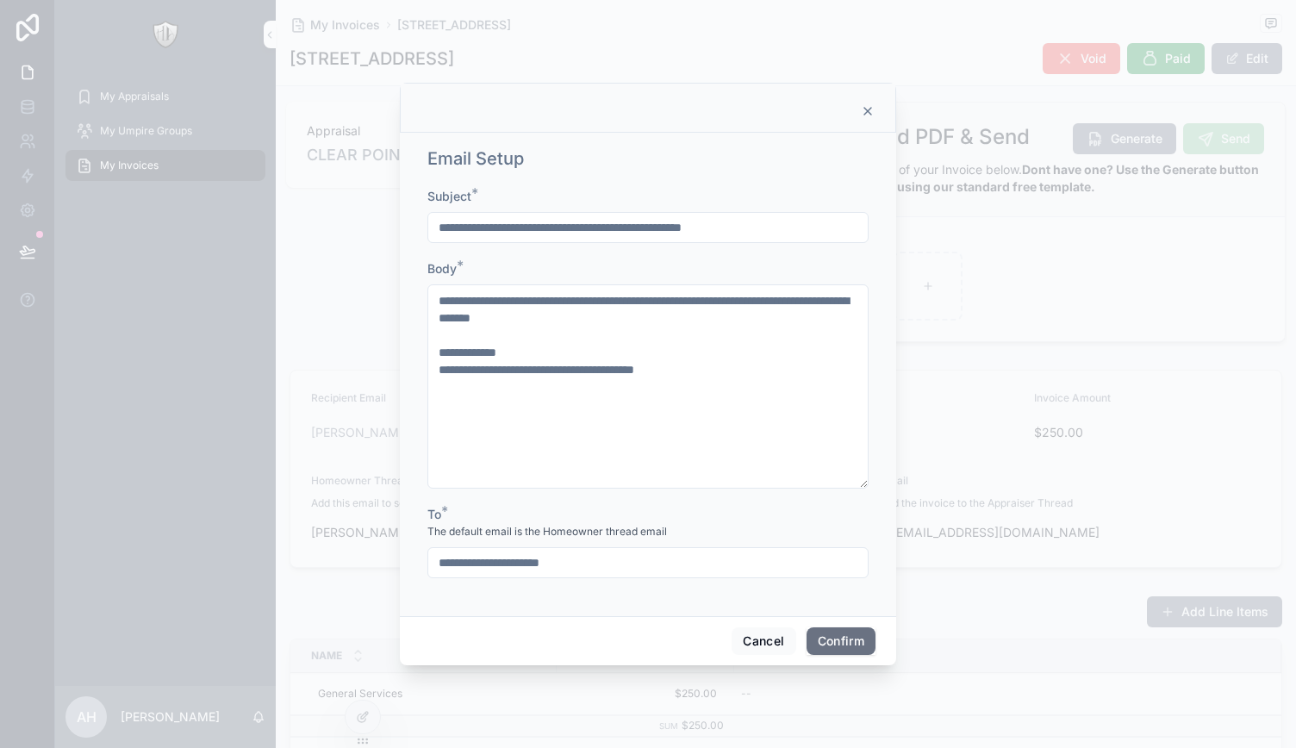
click at [842, 640] on button "Confirm" at bounding box center [841, 641] width 69 height 28
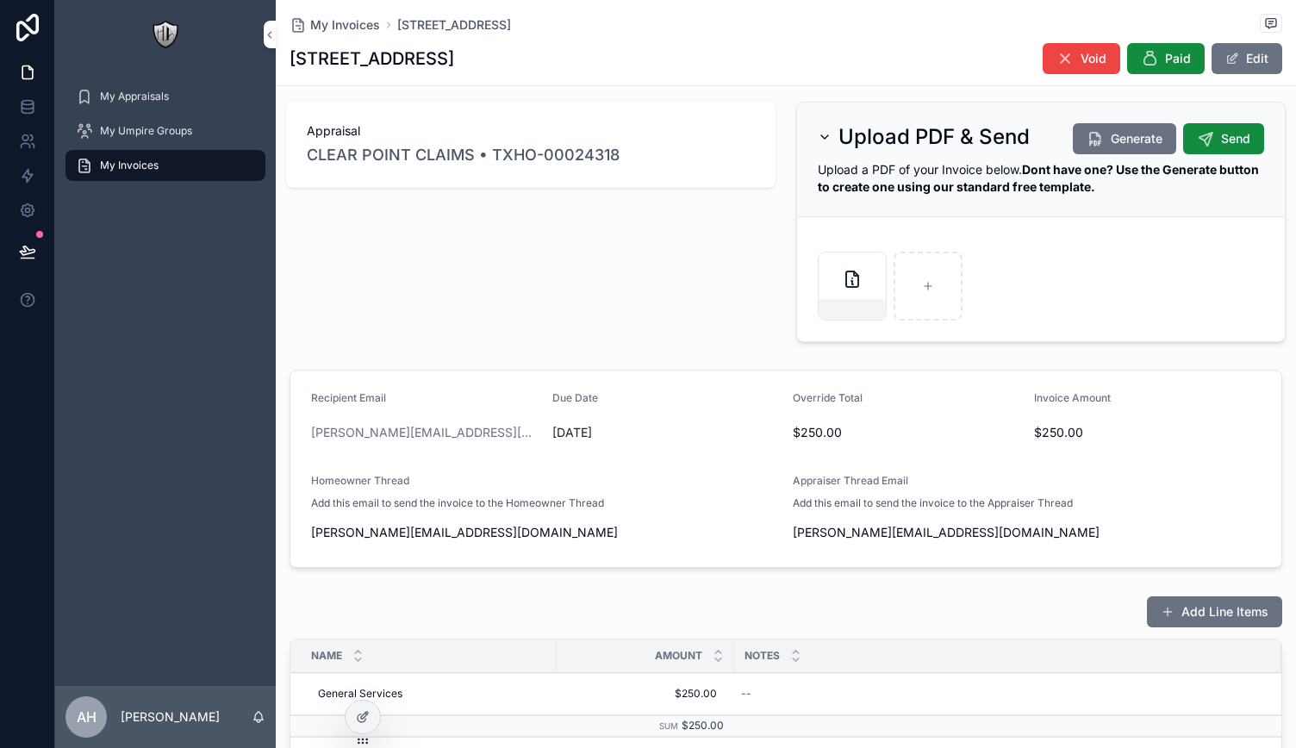
scroll to position [0, 0]
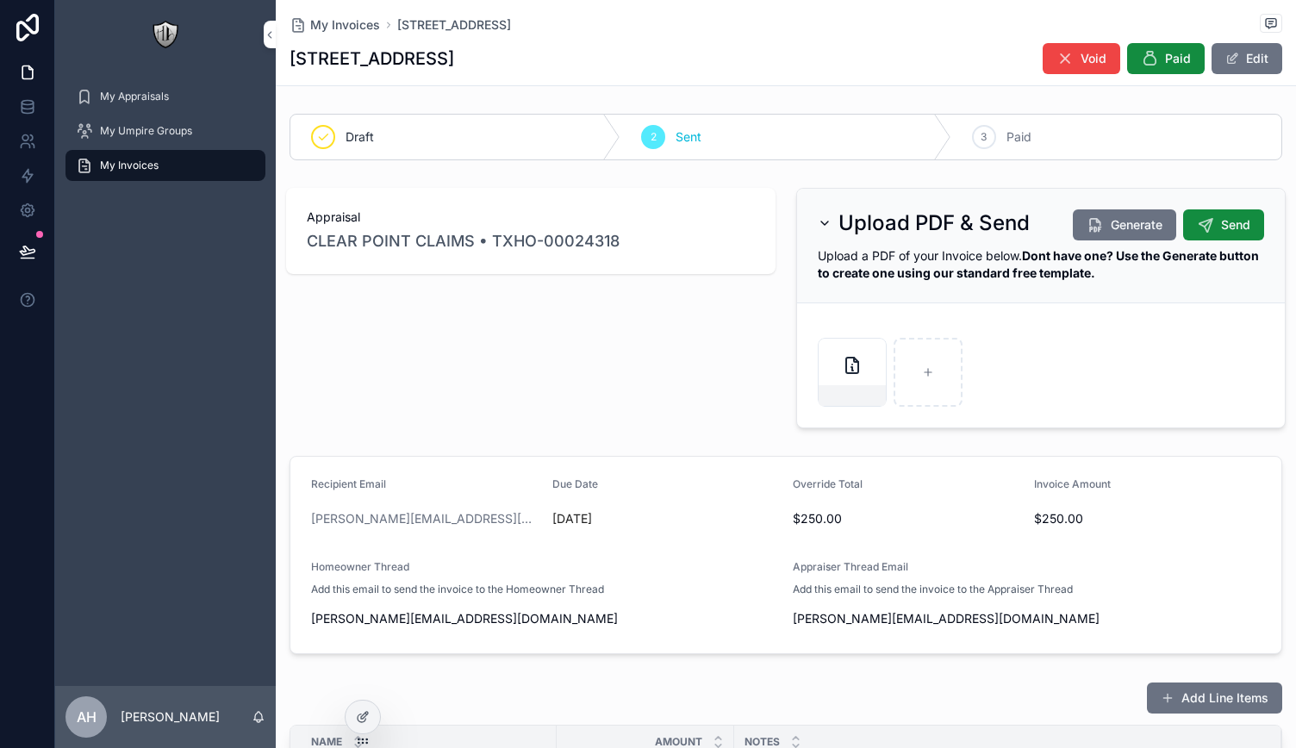
click at [368, 721] on icon at bounding box center [363, 717] width 14 height 14
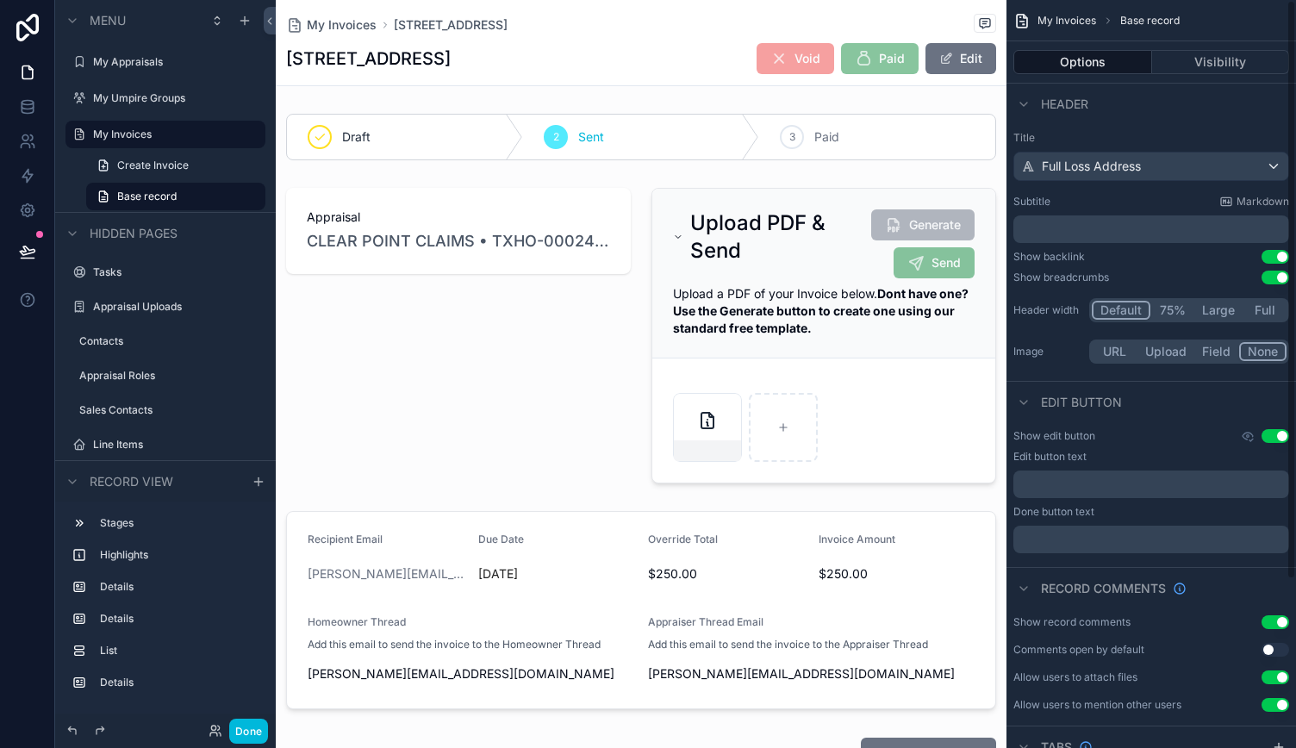
click at [827, 268] on div "scrollable content" at bounding box center [823, 335] width 365 height 309
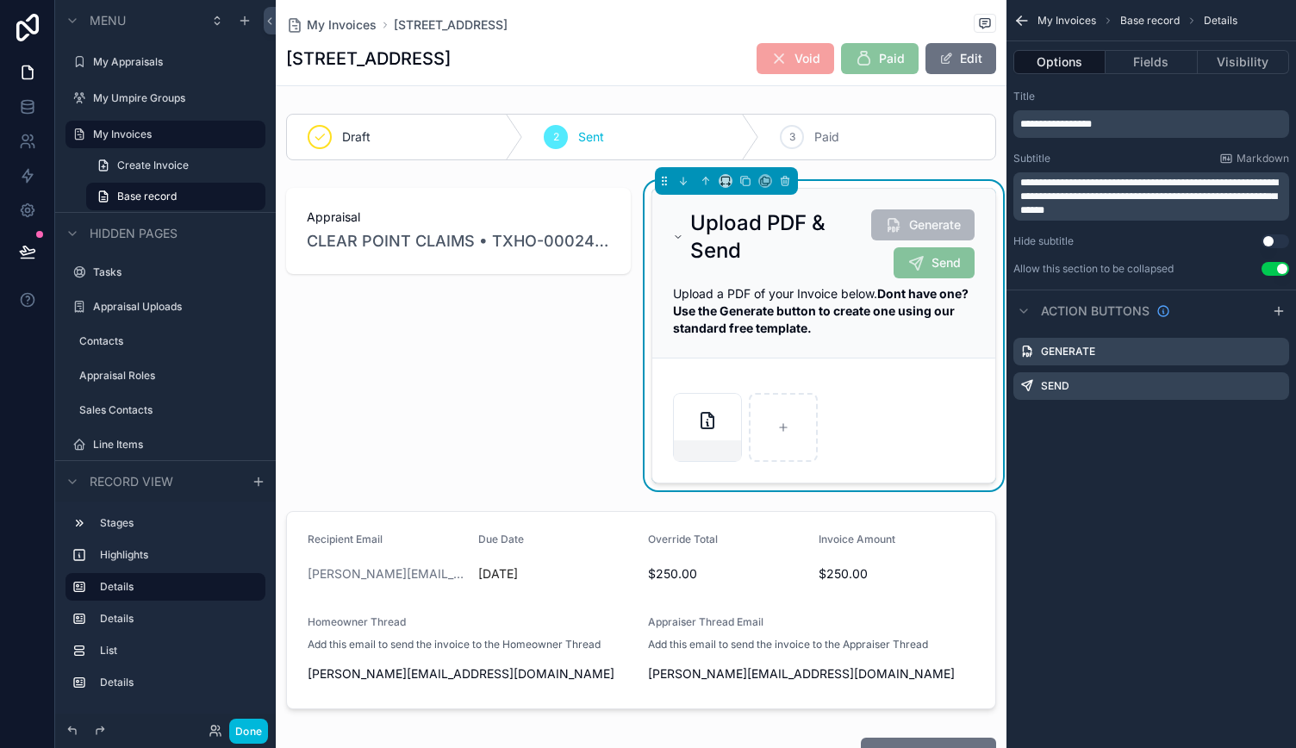
click at [0, 0] on icon "scrollable content" at bounding box center [0, 0] width 0 height 0
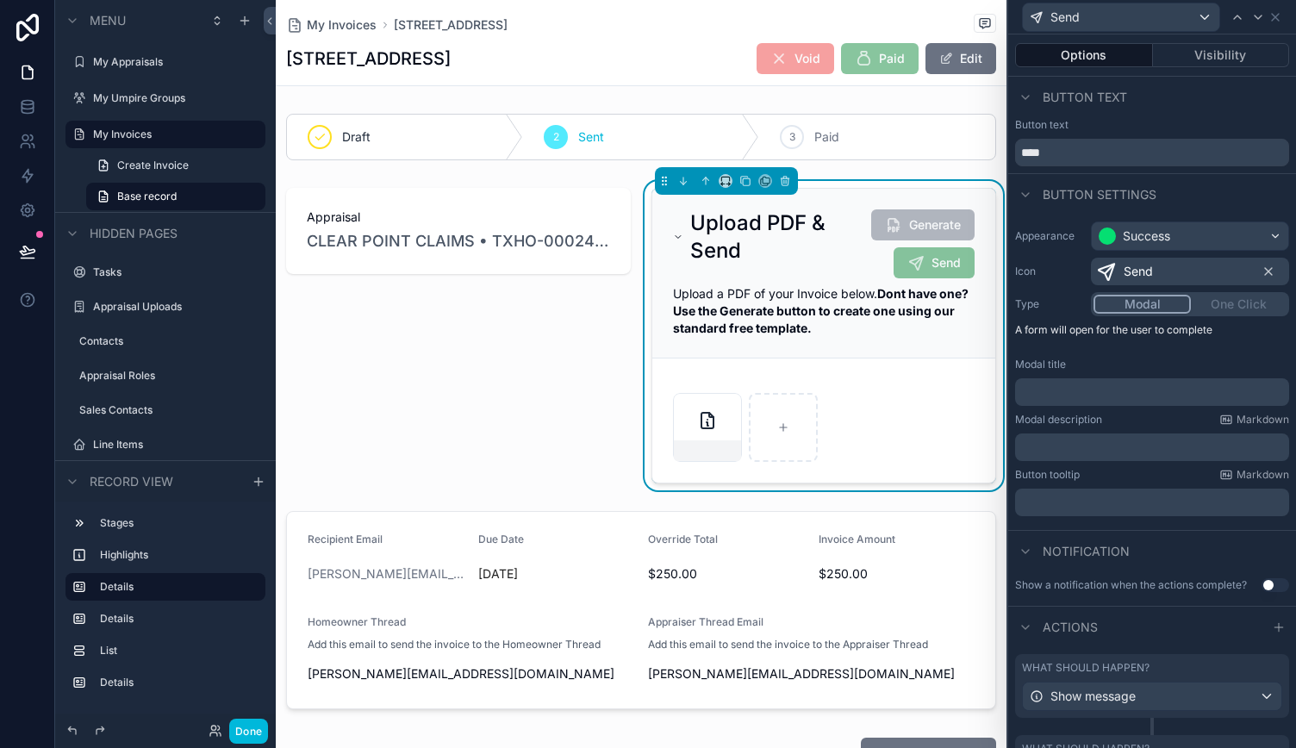
click at [1203, 58] on button "Visibility" at bounding box center [1221, 55] width 137 height 24
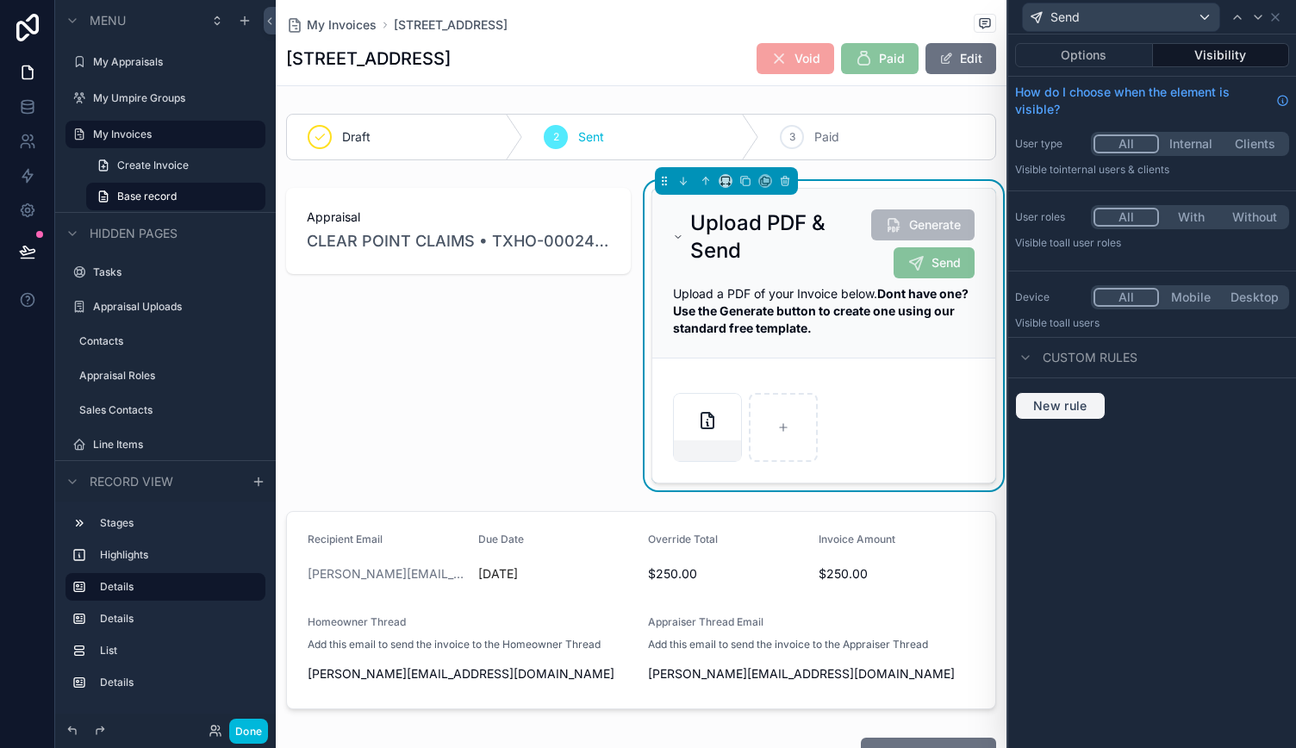
click at [1071, 403] on span "New rule" at bounding box center [1061, 406] width 68 height 16
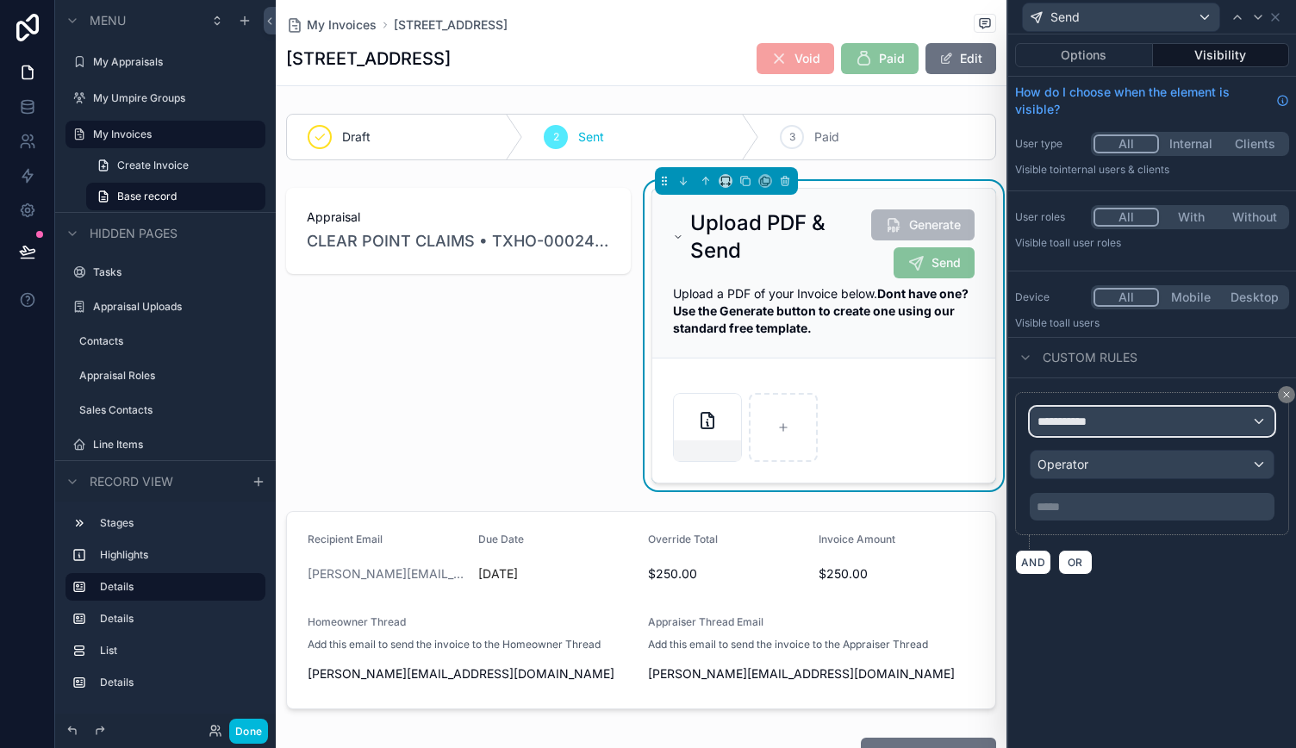
click at [1095, 421] on span "**********" at bounding box center [1070, 421] width 64 height 17
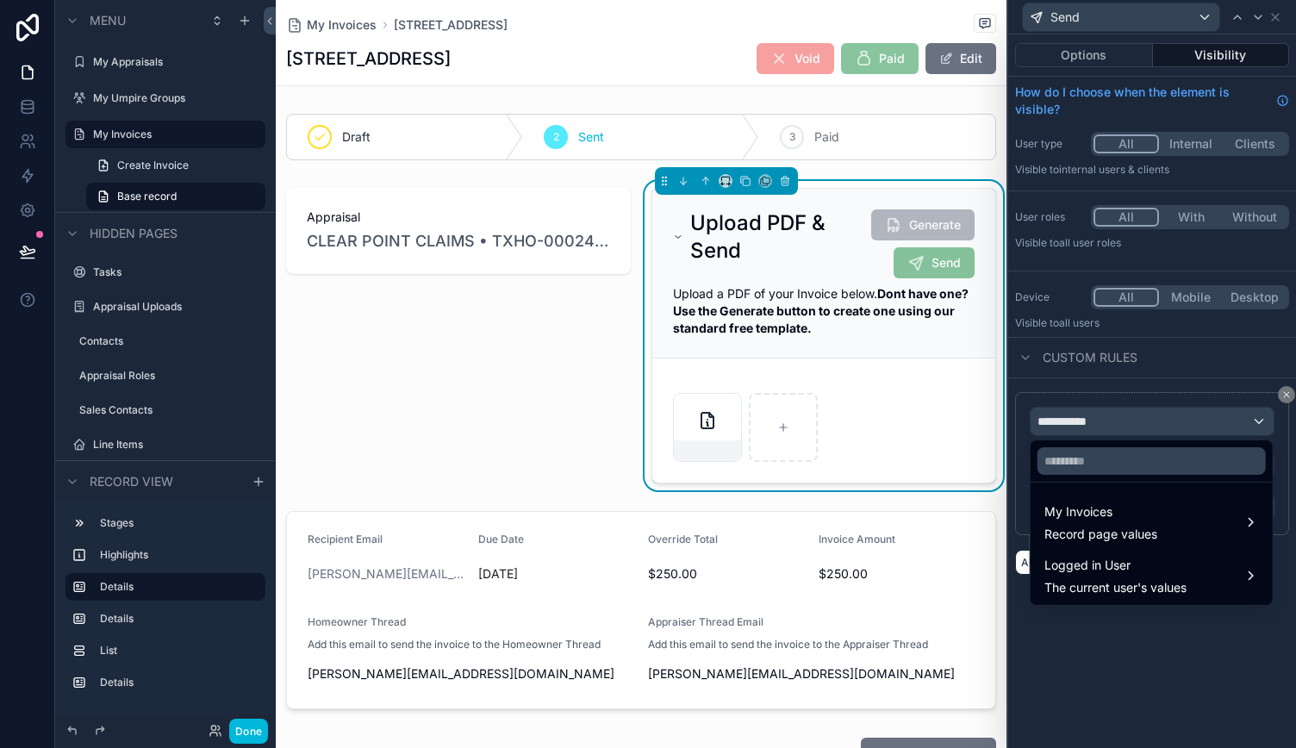
click at [1096, 508] on span "My Invoices" at bounding box center [1101, 512] width 113 height 21
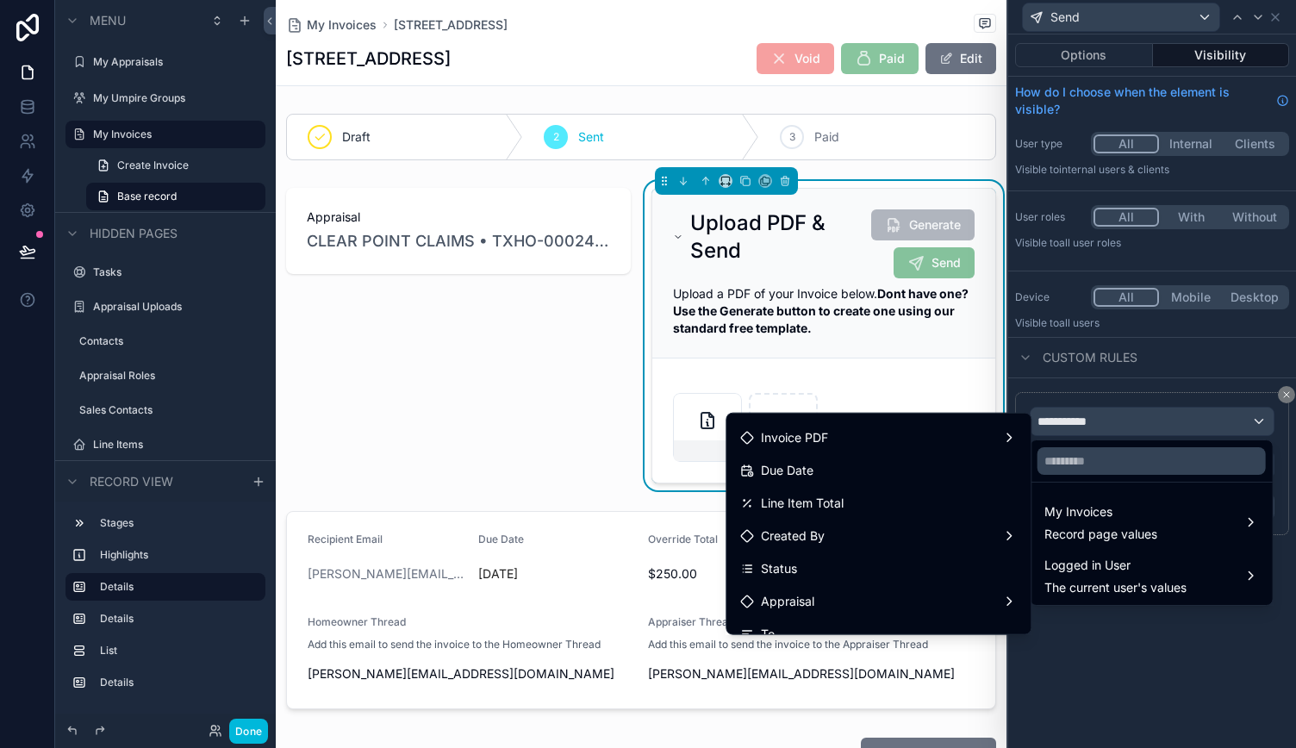
scroll to position [86, 0]
click at [868, 537] on div "Status" at bounding box center [878, 543] width 277 height 21
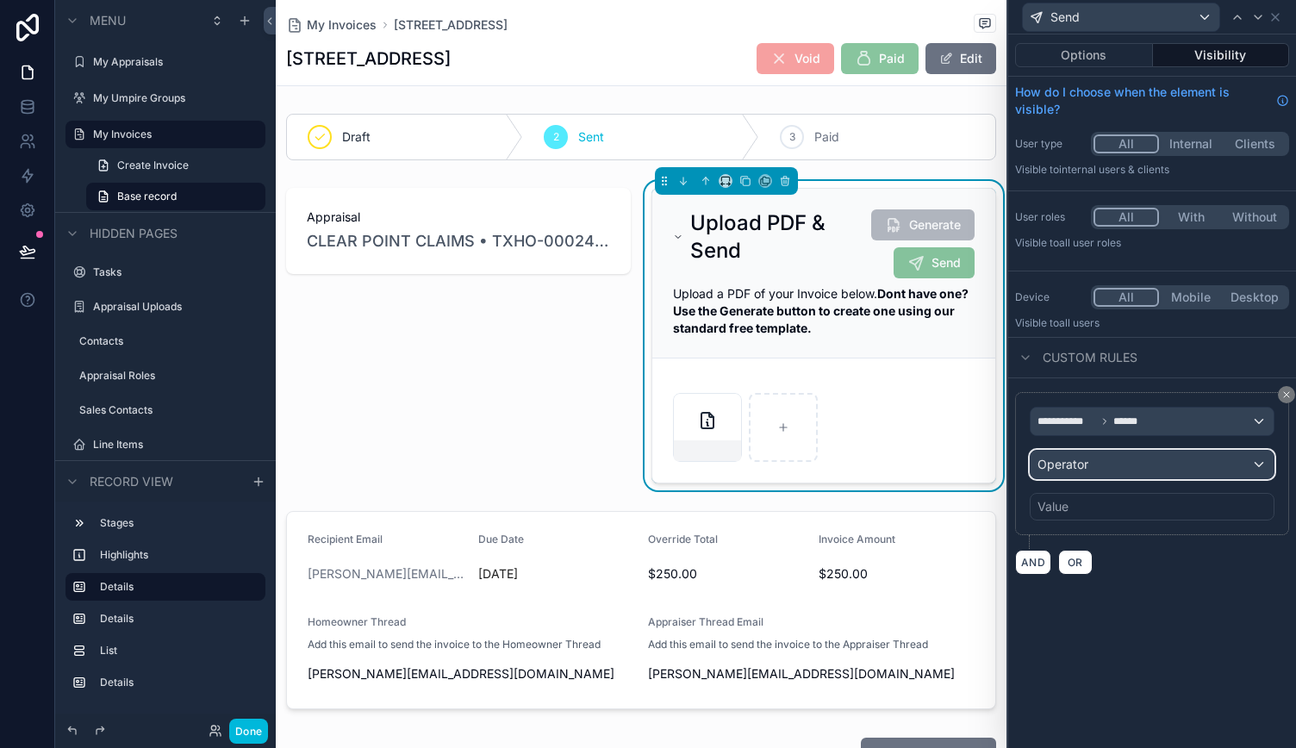
click at [1086, 461] on span "Operator" at bounding box center [1063, 464] width 51 height 15
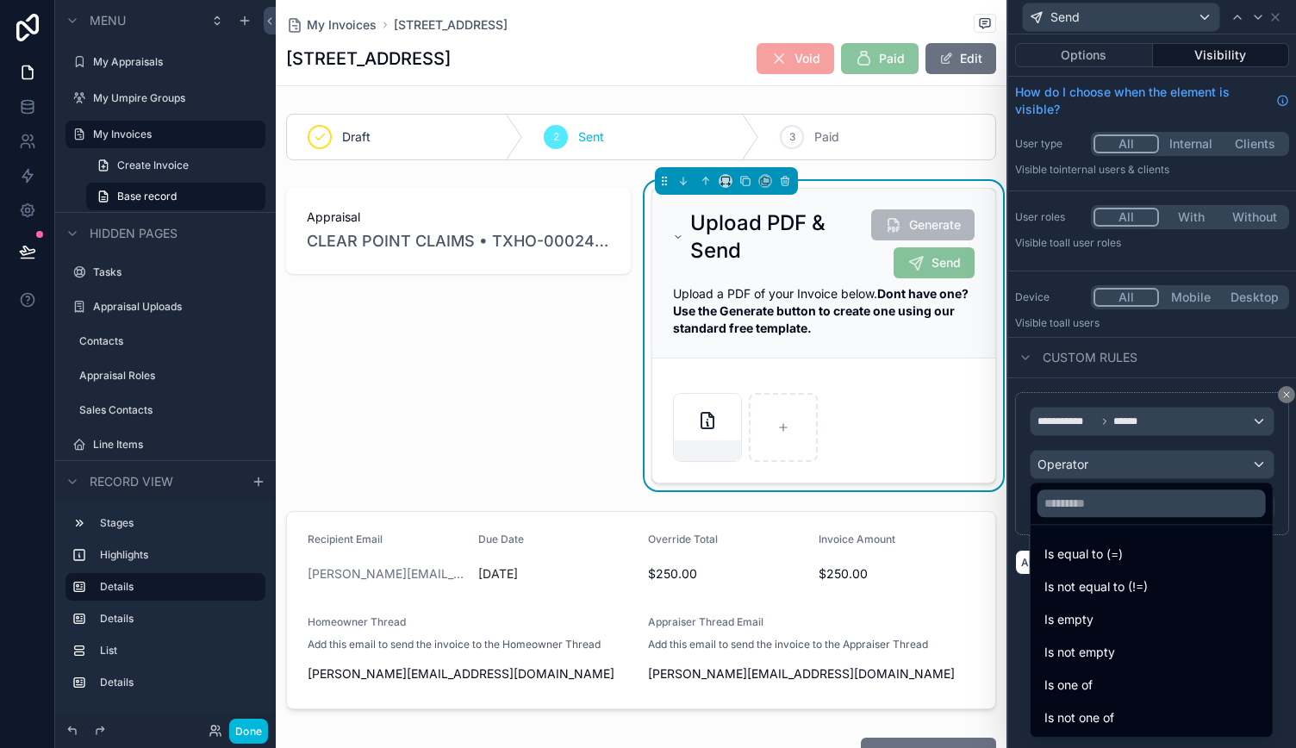
click at [1115, 691] on div "Is one of" at bounding box center [1152, 685] width 215 height 21
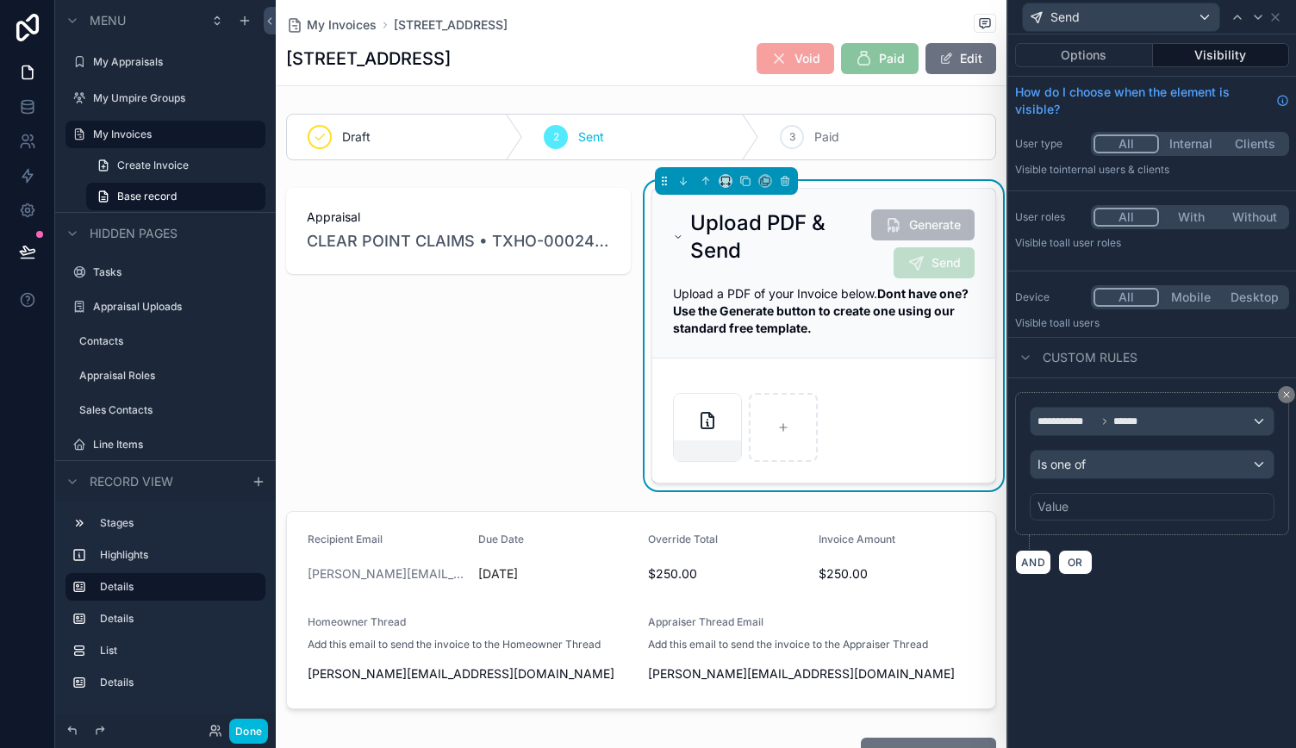
click at [1091, 500] on div "Value" at bounding box center [1152, 507] width 245 height 28
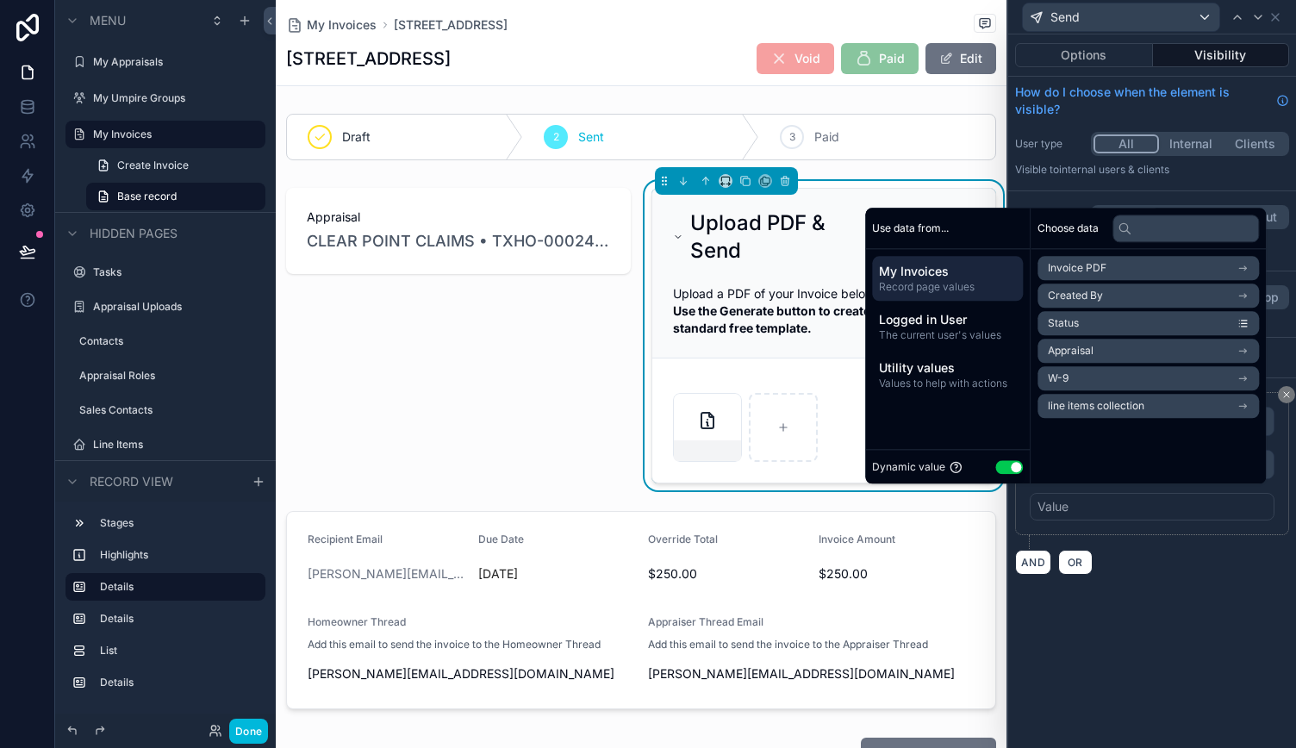
click at [998, 466] on button "Use setting" at bounding box center [1010, 467] width 28 height 14
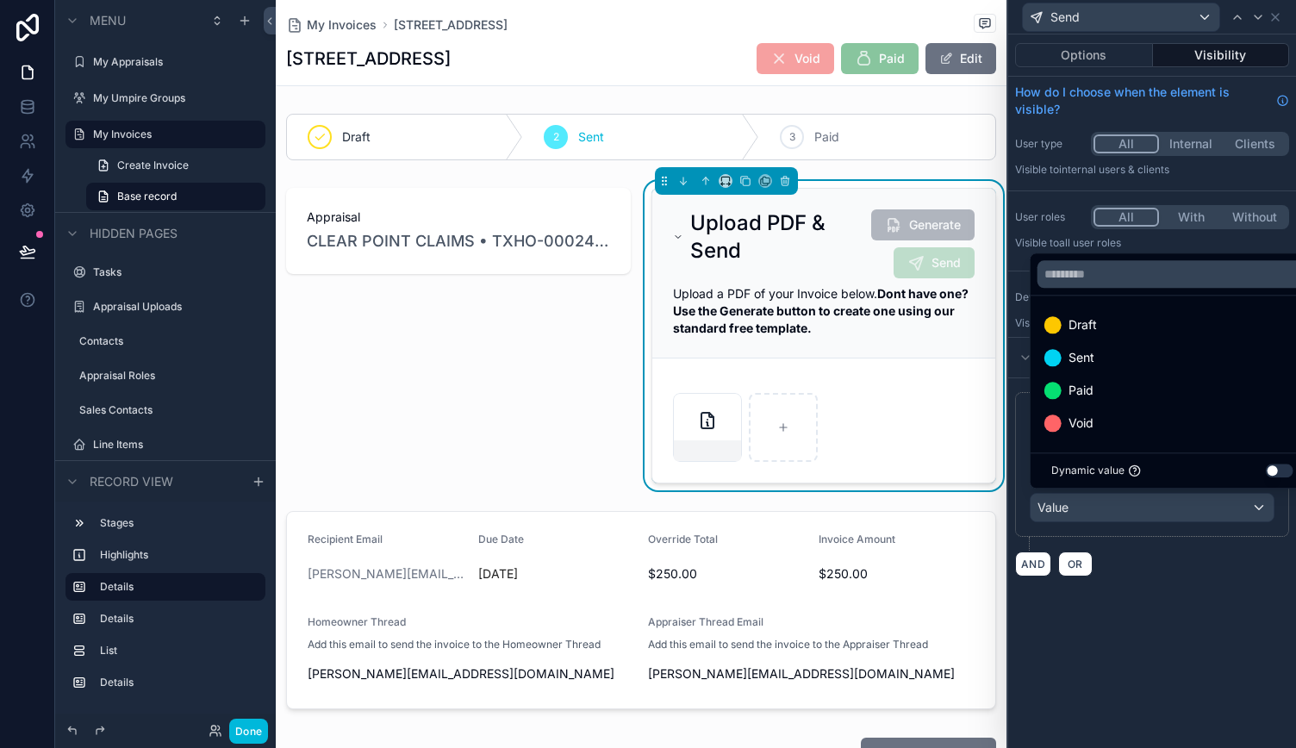
click at [1085, 329] on span "Draft" at bounding box center [1083, 325] width 28 height 21
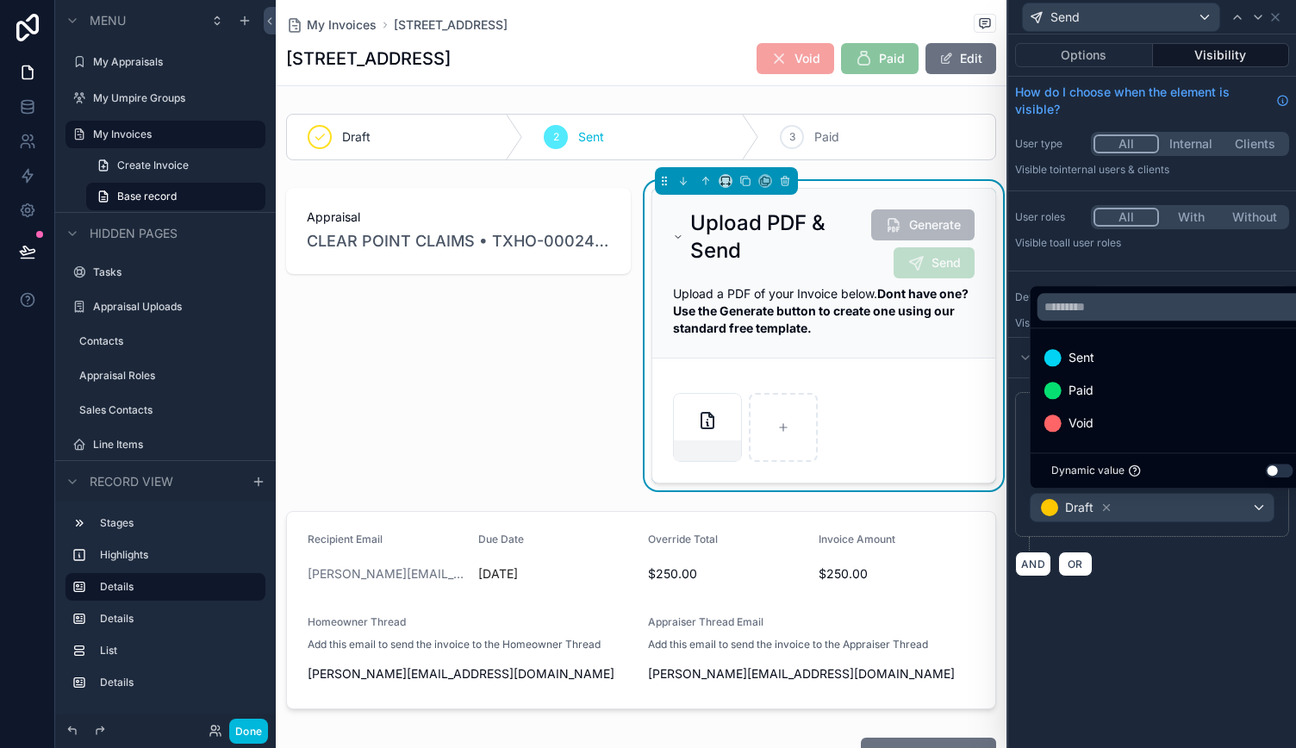
click at [1158, 558] on div "AND OR" at bounding box center [1152, 564] width 274 height 26
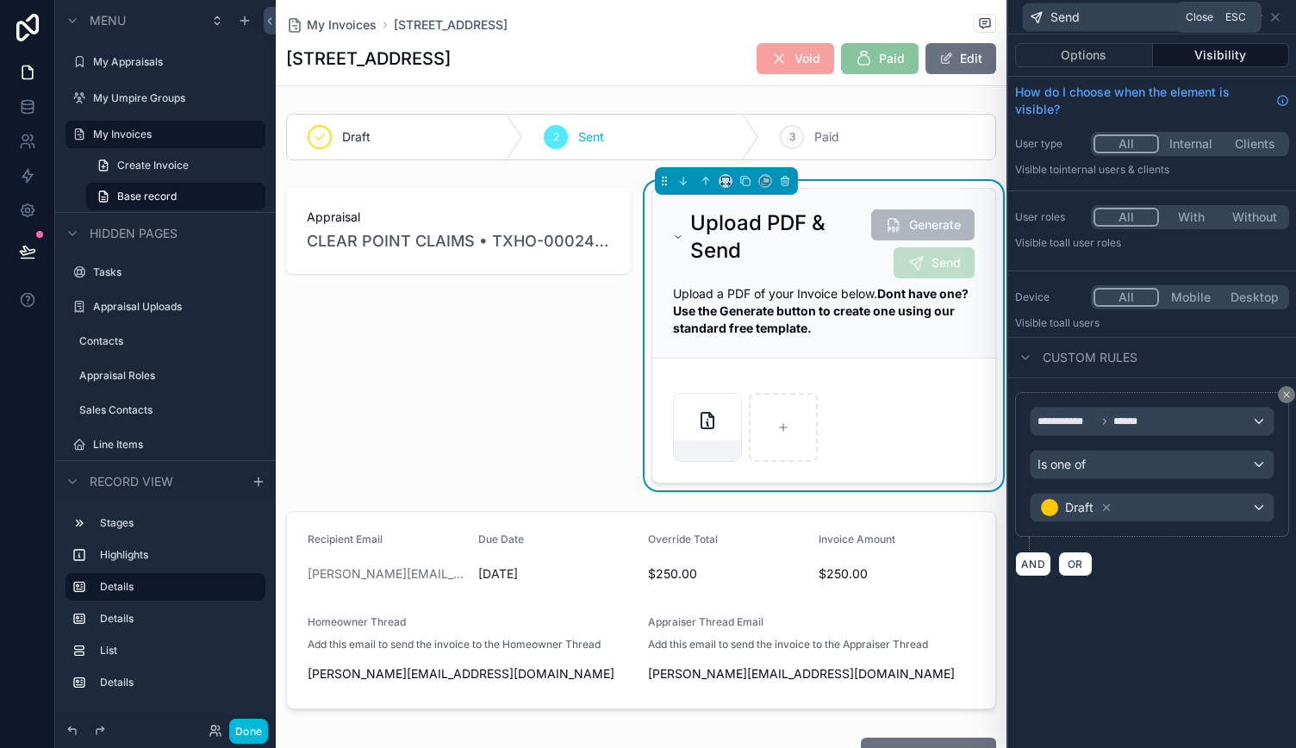
click at [1277, 12] on icon at bounding box center [1276, 17] width 14 height 14
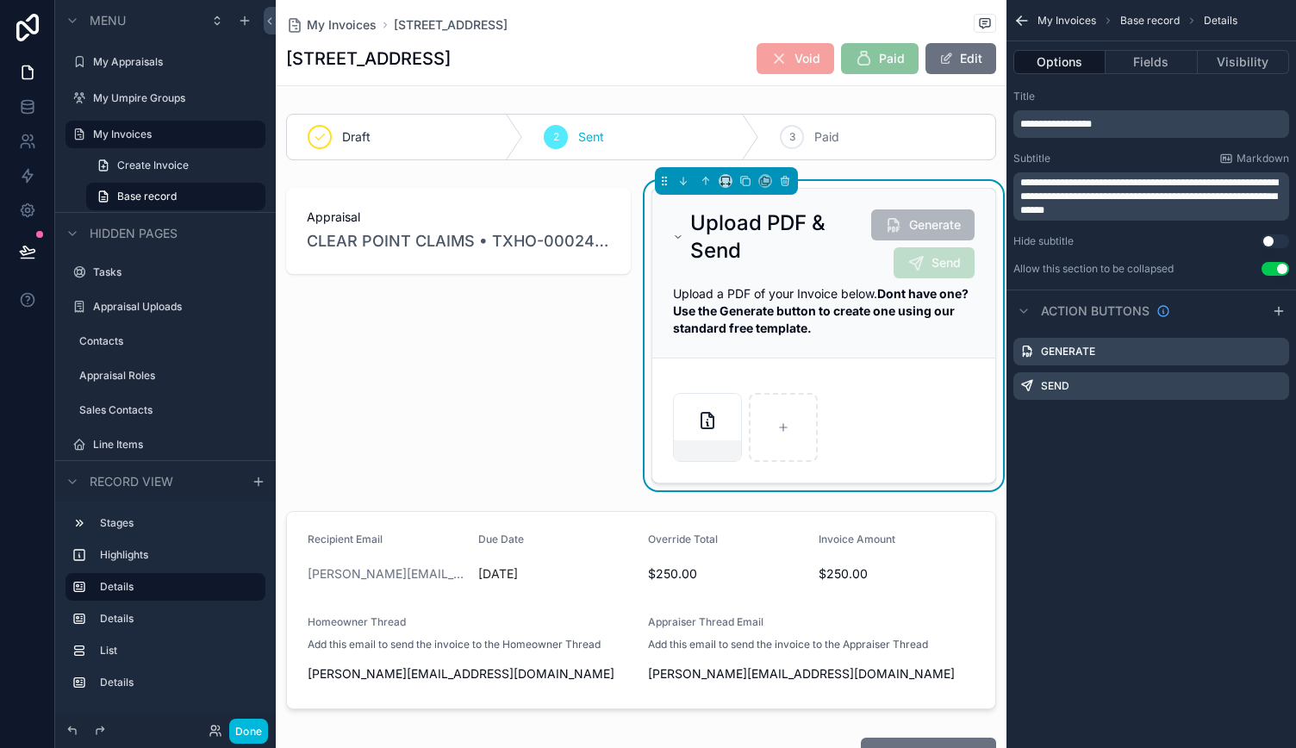
click at [0, 0] on icon "scrollable content" at bounding box center [0, 0] width 0 height 0
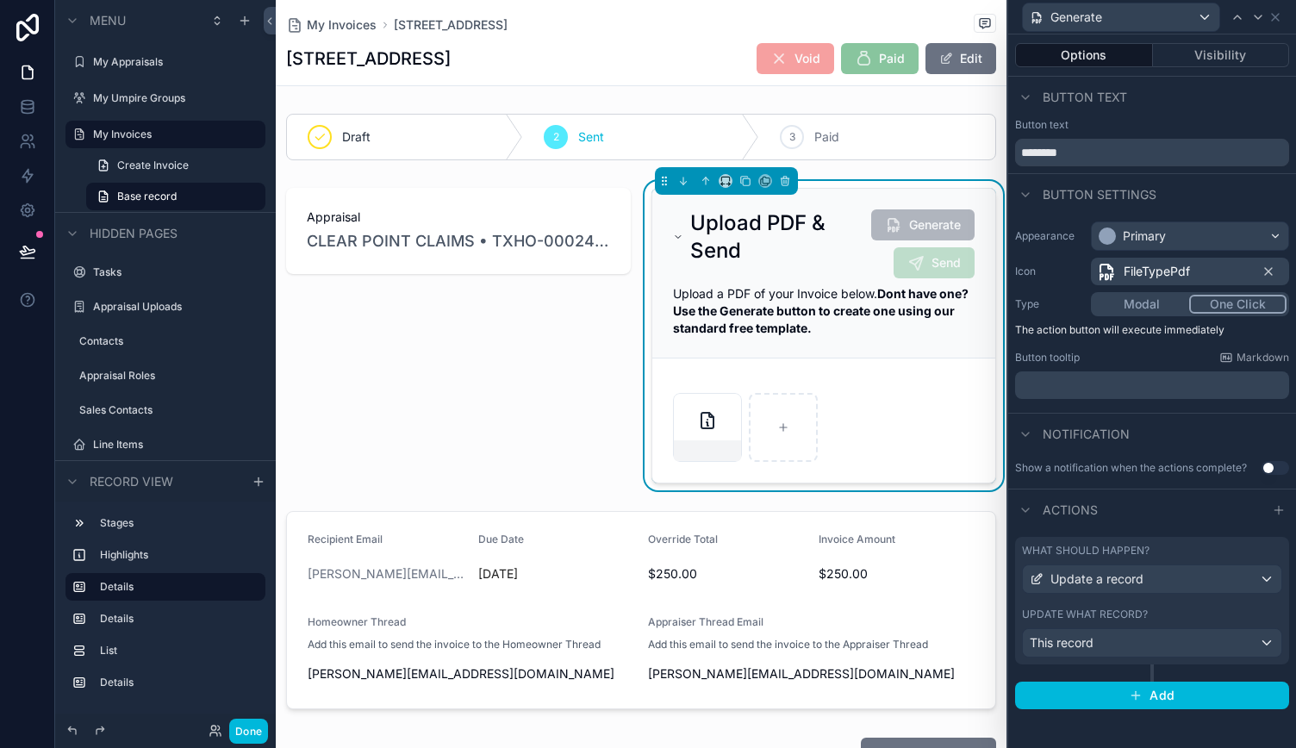
click at [1207, 53] on button "Visibility" at bounding box center [1221, 55] width 137 height 24
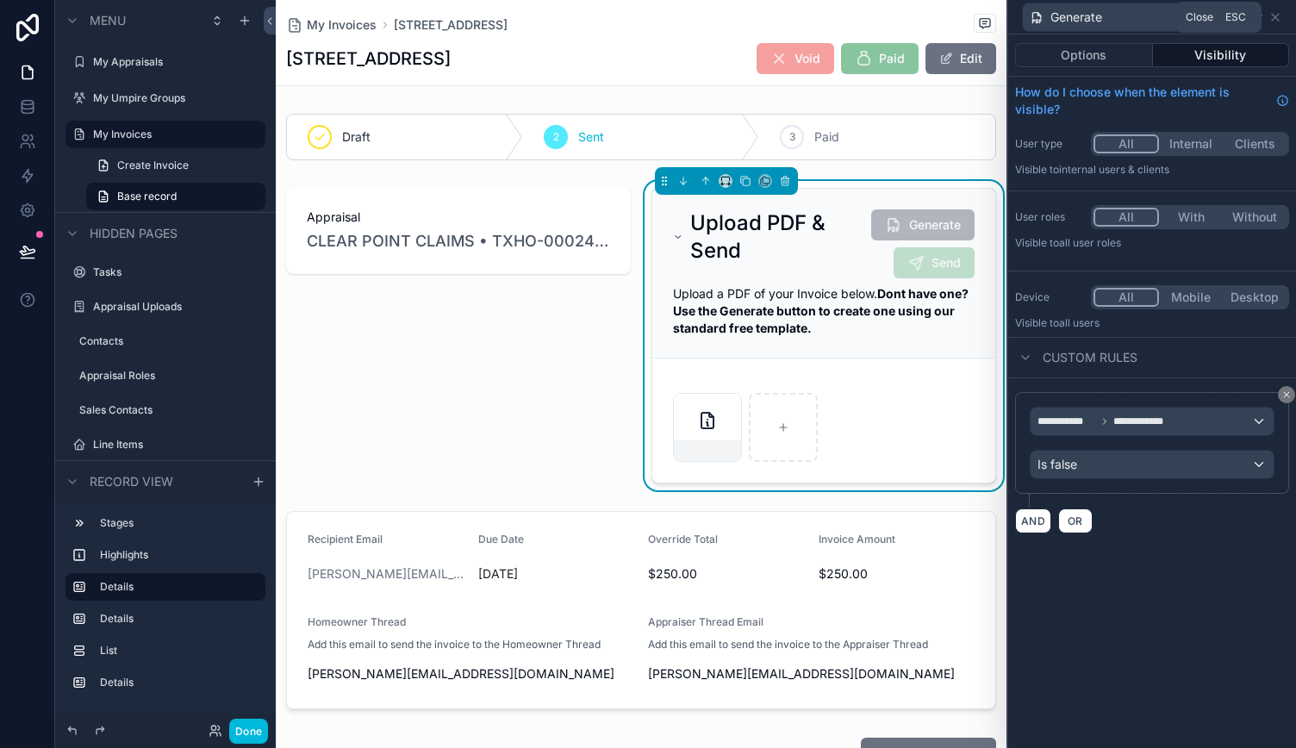
click at [1277, 11] on icon at bounding box center [1276, 17] width 14 height 14
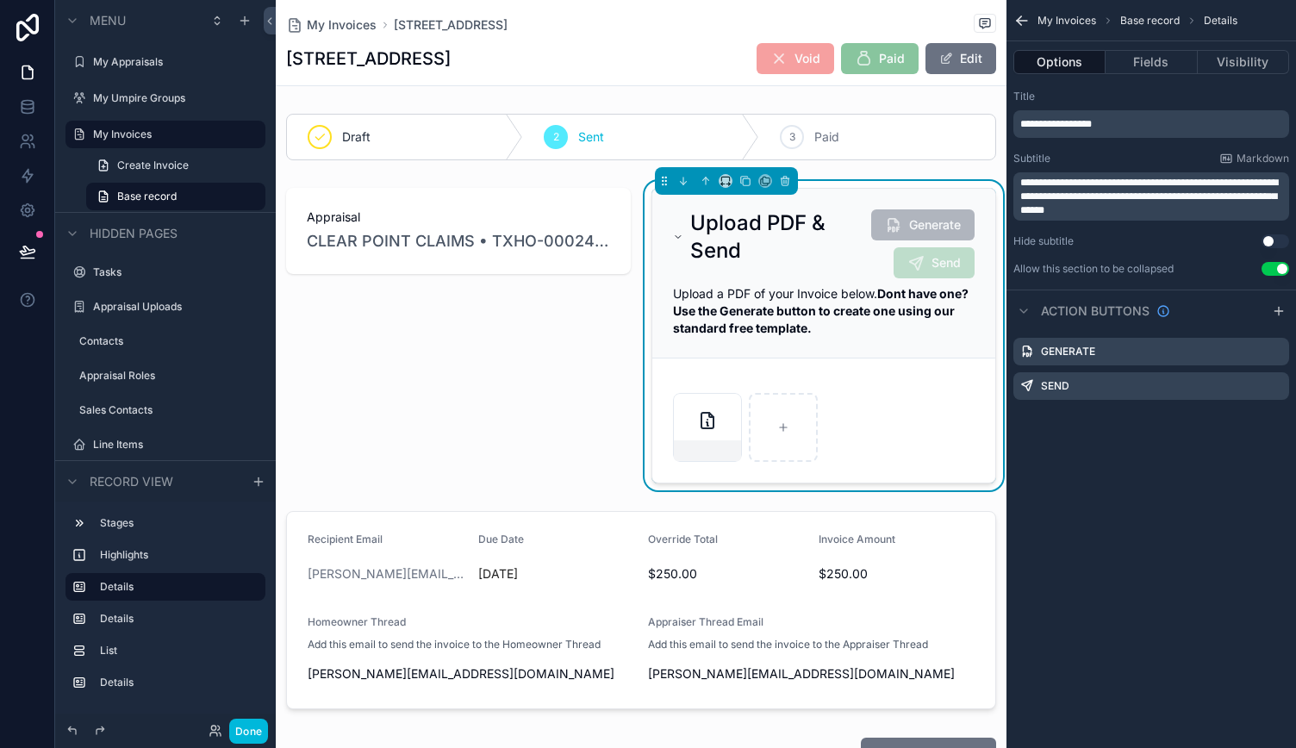
click at [251, 741] on button "Done" at bounding box center [248, 731] width 39 height 25
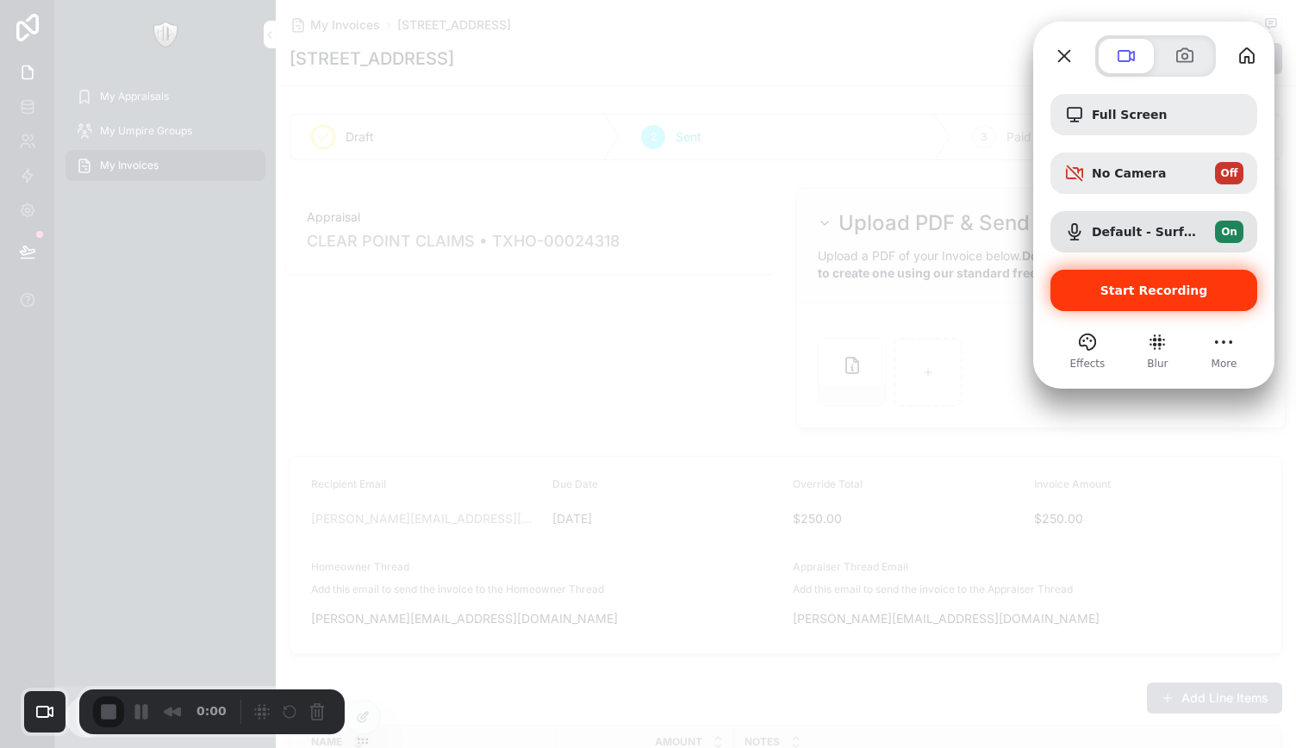
click at [1154, 299] on div "Start Recording" at bounding box center [1154, 290] width 207 height 41
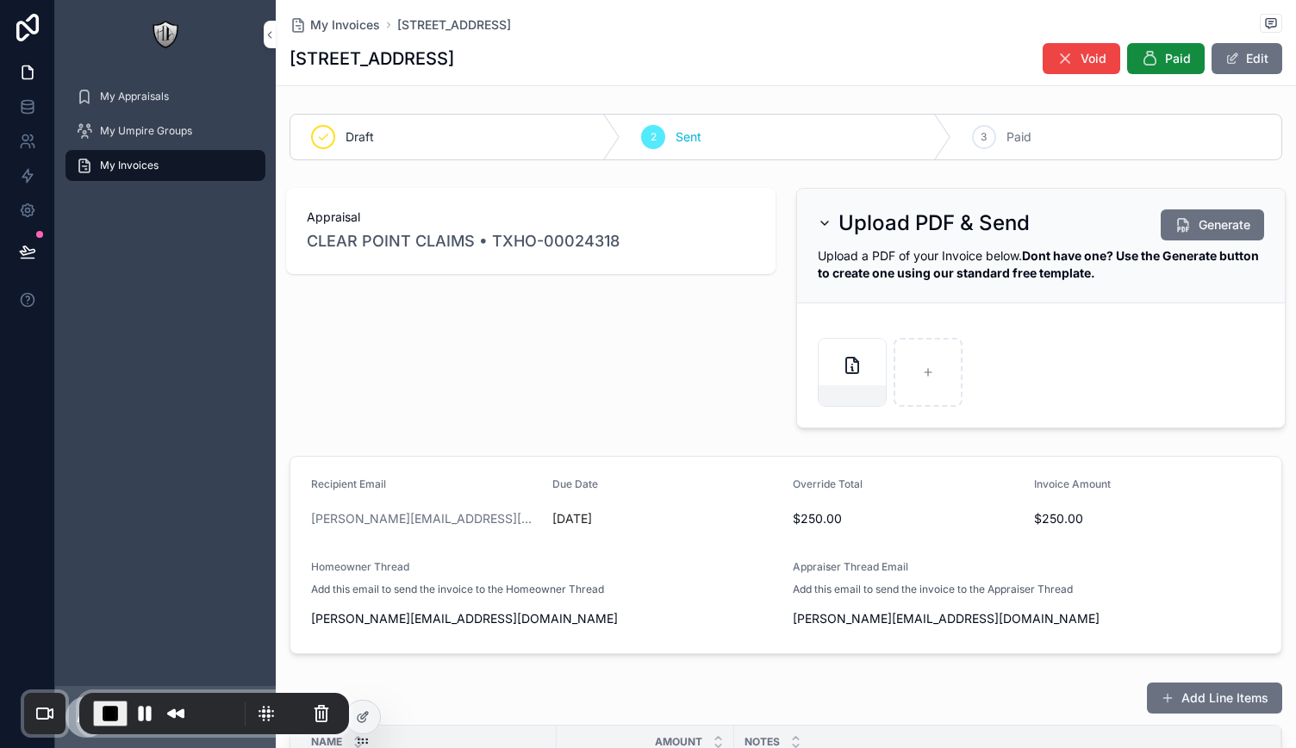
click at [0, 0] on icon "scrollable content" at bounding box center [0, 0] width 0 height 0
click at [885, 323] on icon "scrollable content" at bounding box center [885, 321] width 0 height 3
click at [351, 144] on span "Draft" at bounding box center [360, 136] width 28 height 17
click at [372, 730] on div at bounding box center [363, 717] width 34 height 33
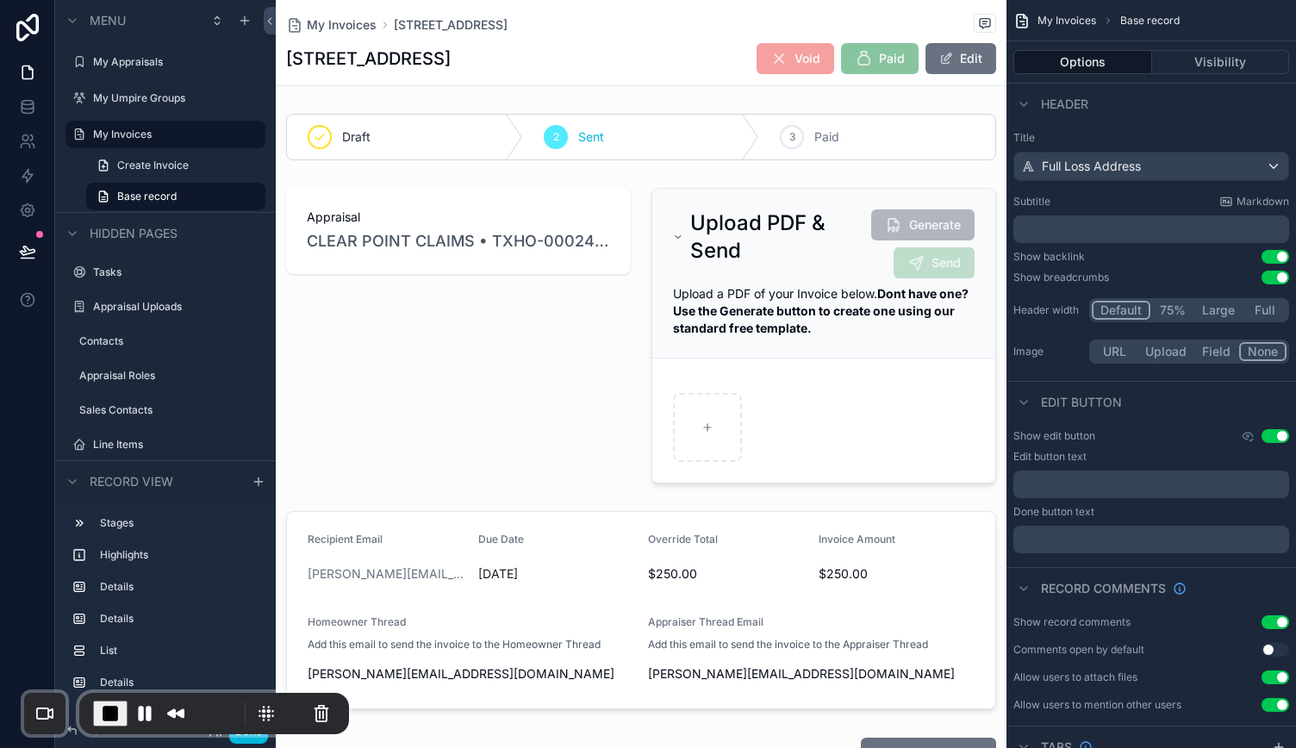
click at [481, 151] on div "scrollable content" at bounding box center [641, 137] width 731 height 60
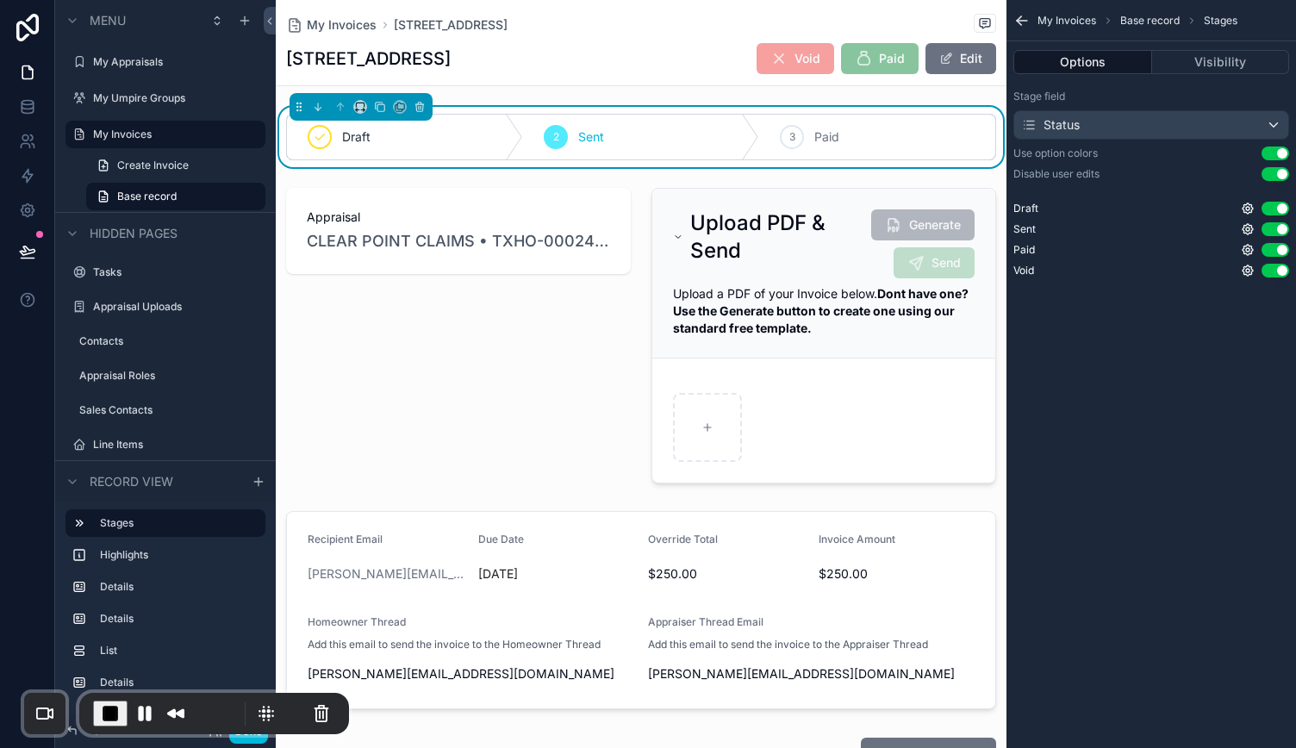
click at [1272, 171] on button "Use setting" at bounding box center [1276, 174] width 28 height 14
click at [257, 740] on button "Done" at bounding box center [248, 731] width 39 height 25
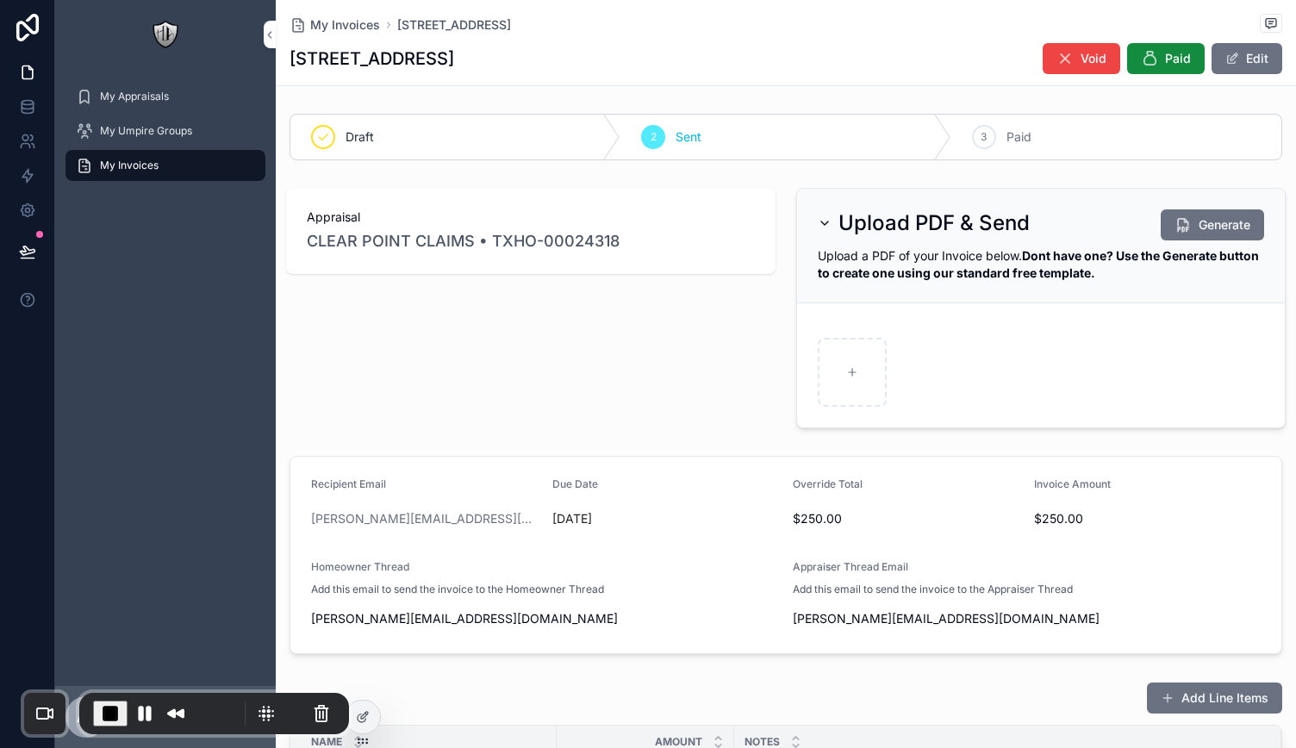
click at [428, 139] on div "Draft" at bounding box center [455, 137] width 330 height 45
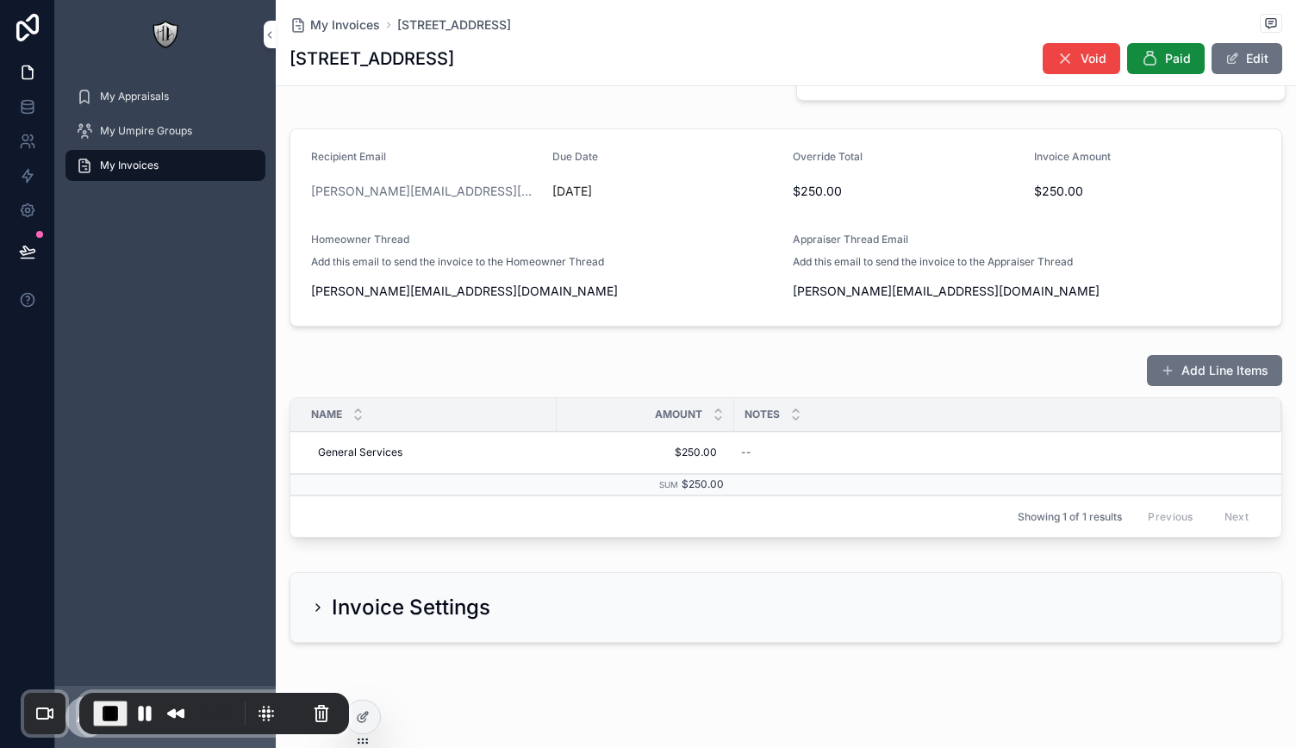
scroll to position [335, 0]
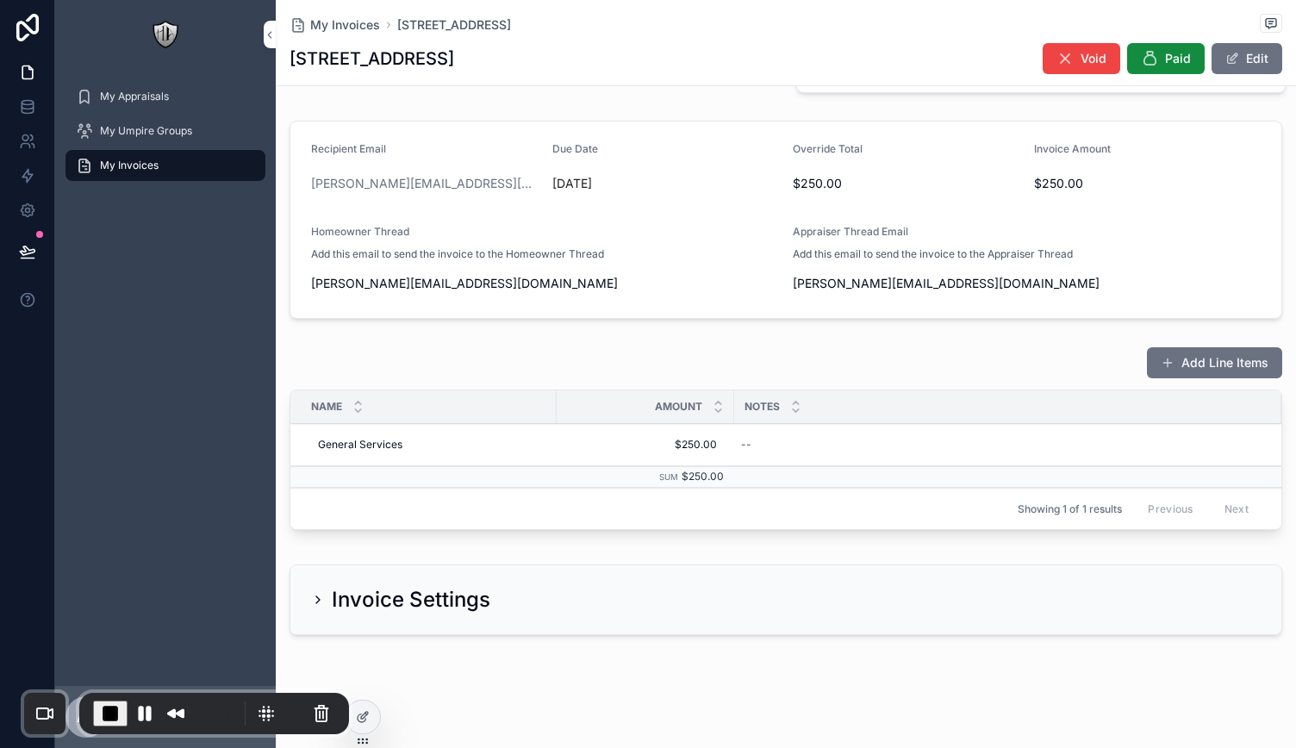
click at [0, 0] on icon "scrollable content" at bounding box center [0, 0] width 0 height 0
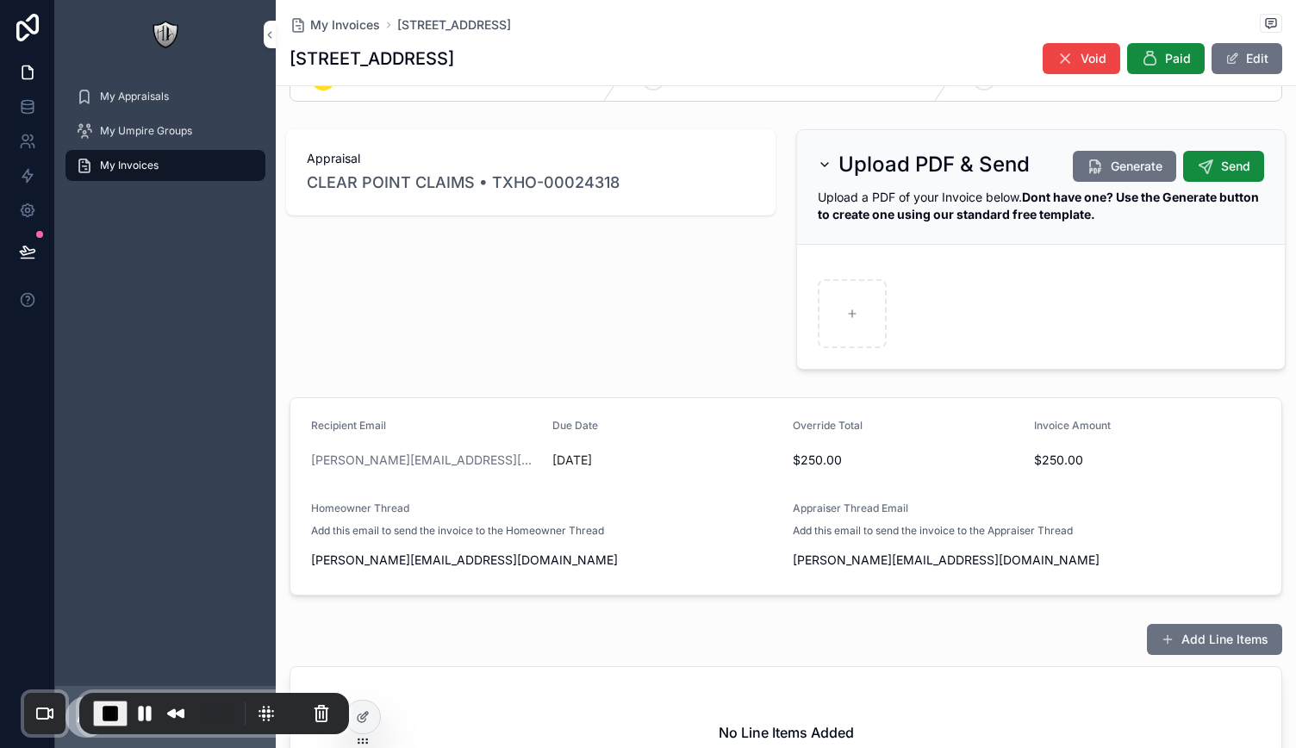
scroll to position [86, 0]
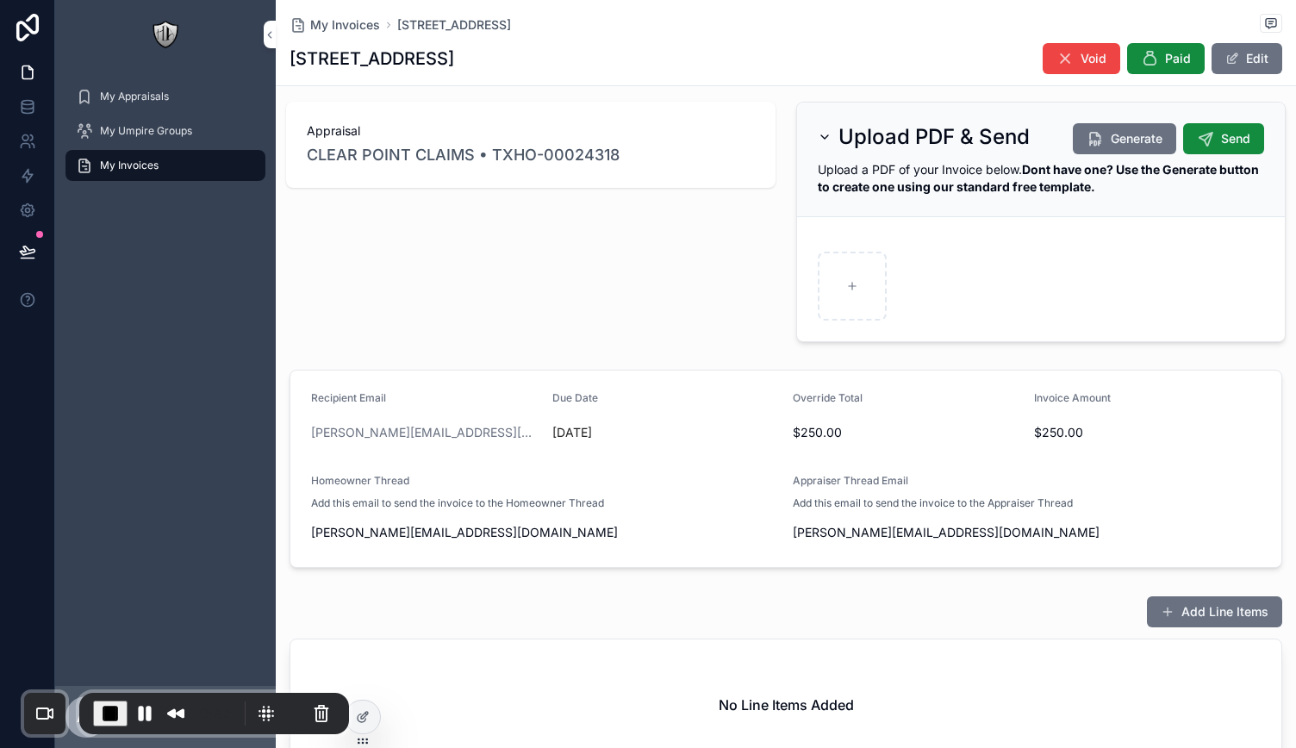
click at [1198, 620] on button "Add Line Items" at bounding box center [1214, 611] width 135 height 31
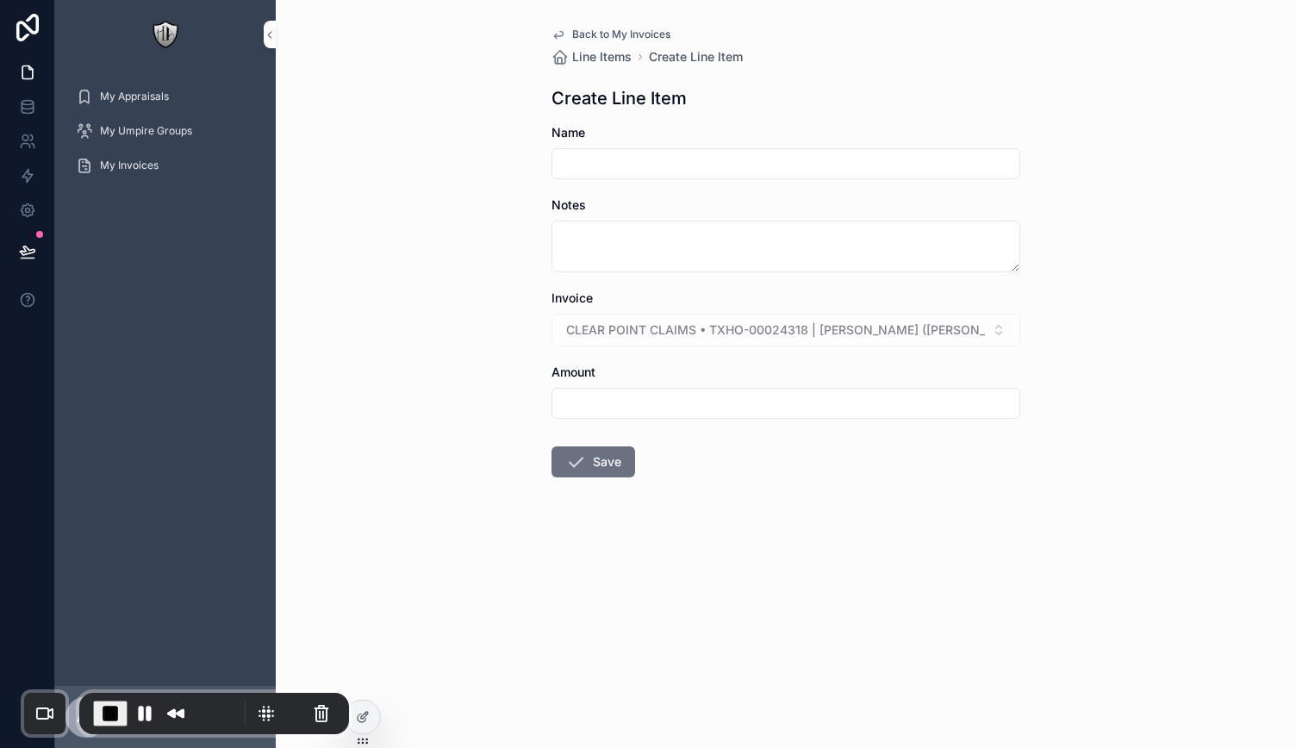
click at [602, 153] on input "scrollable content" at bounding box center [786, 164] width 467 height 24
type input "**********"
click at [604, 401] on input "scrollable content" at bounding box center [786, 403] width 467 height 24
type input "*******"
click at [591, 459] on button "Save" at bounding box center [594, 461] width 84 height 31
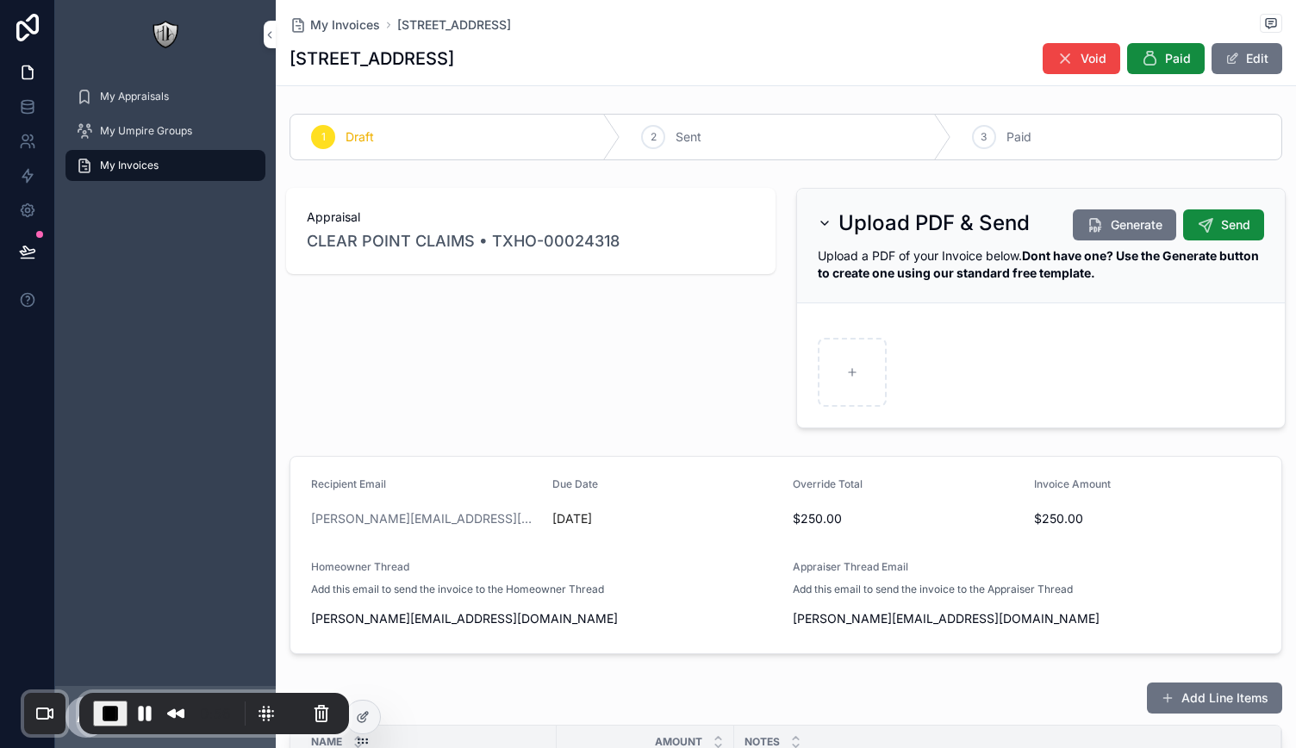
click at [1121, 223] on span "Generate" at bounding box center [1137, 224] width 52 height 17
click at [1243, 73] on button "Edit" at bounding box center [1247, 58] width 71 height 31
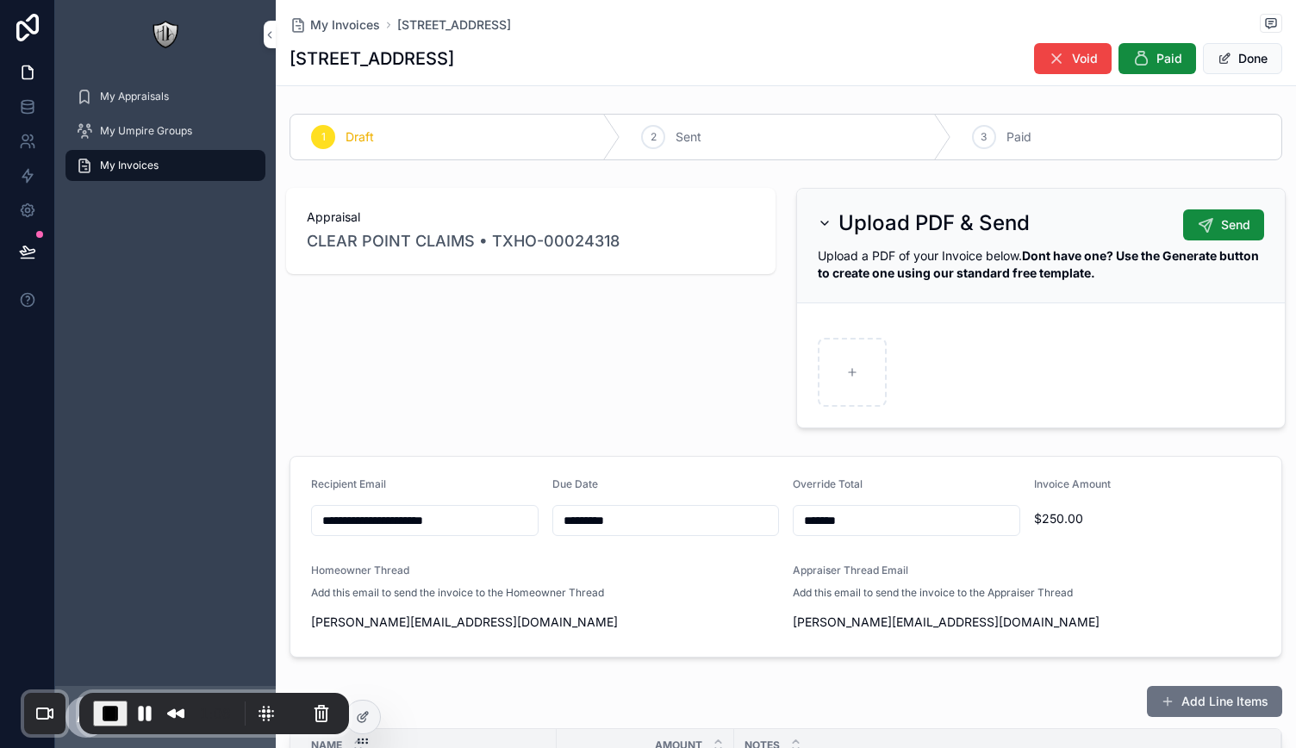
drag, startPoint x: 442, startPoint y: 518, endPoint x: 293, endPoint y: 498, distance: 150.4
click at [284, 504] on div "**********" at bounding box center [786, 556] width 1021 height 215
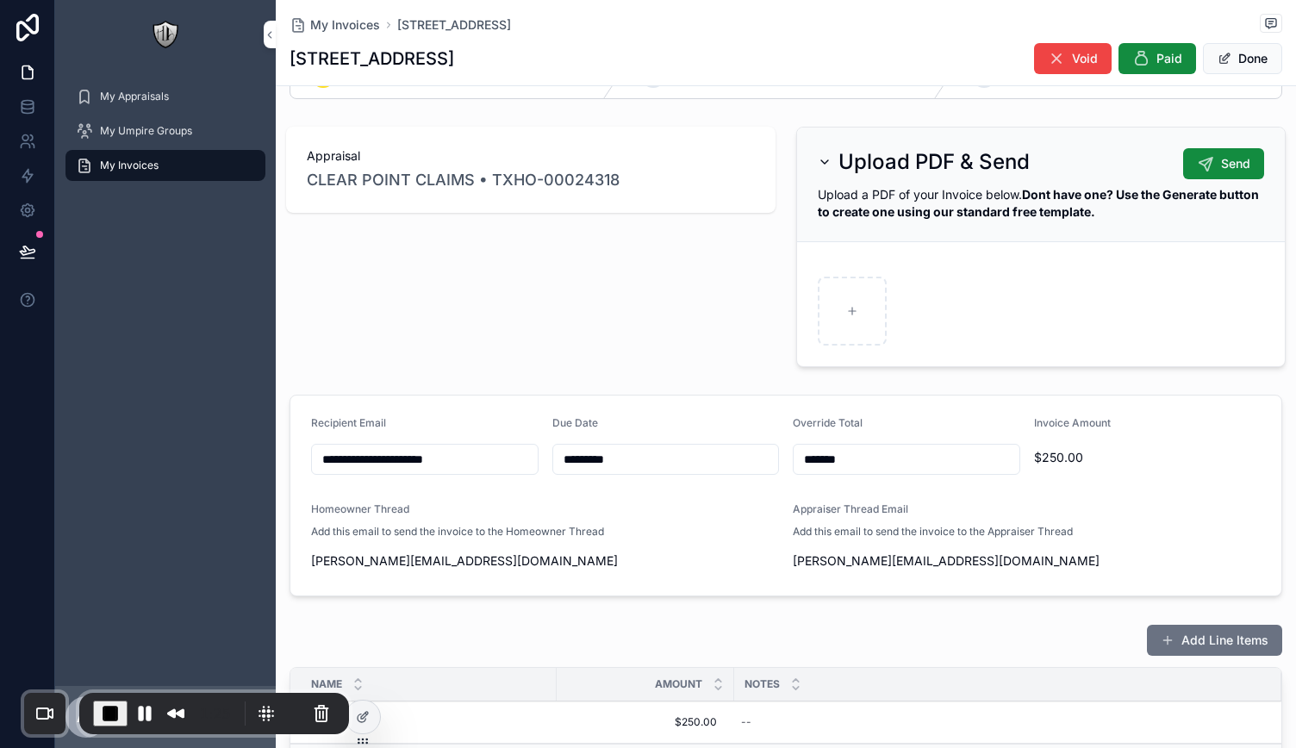
scroll to position [86, 0]
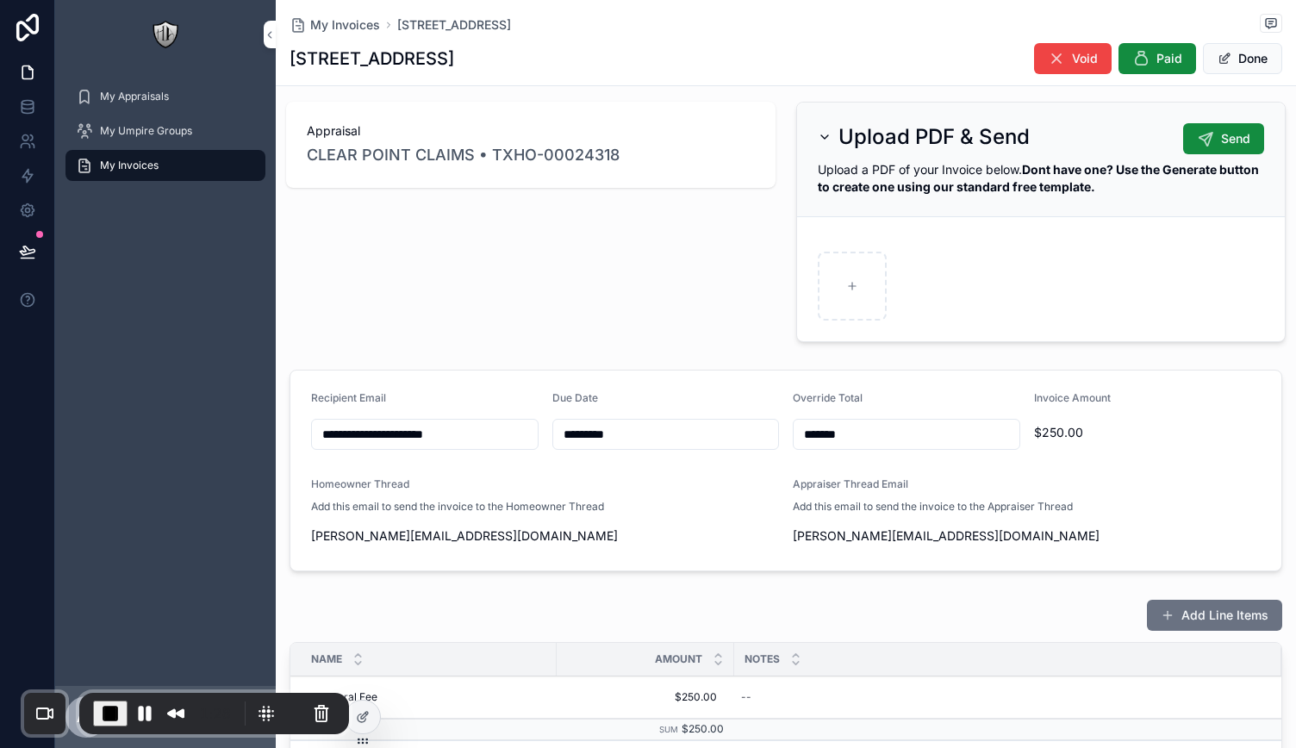
drag, startPoint x: 880, startPoint y: 421, endPoint x: 567, endPoint y: 421, distance: 312.9
click at [567, 421] on form "**********" at bounding box center [785, 471] width 991 height 200
click at [601, 282] on div "Appraisal CLEAR POINT CLAIMS • TXHO-00024318" at bounding box center [531, 222] width 510 height 254
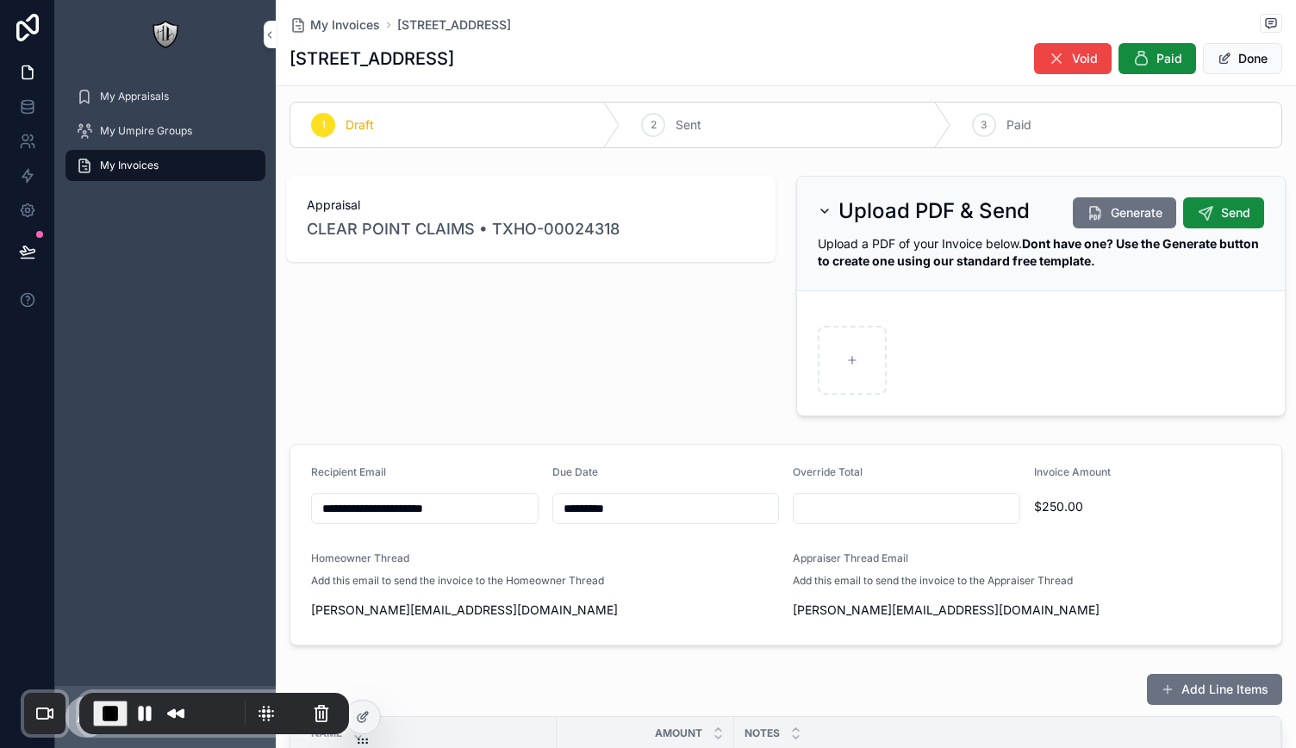
scroll to position [0, 0]
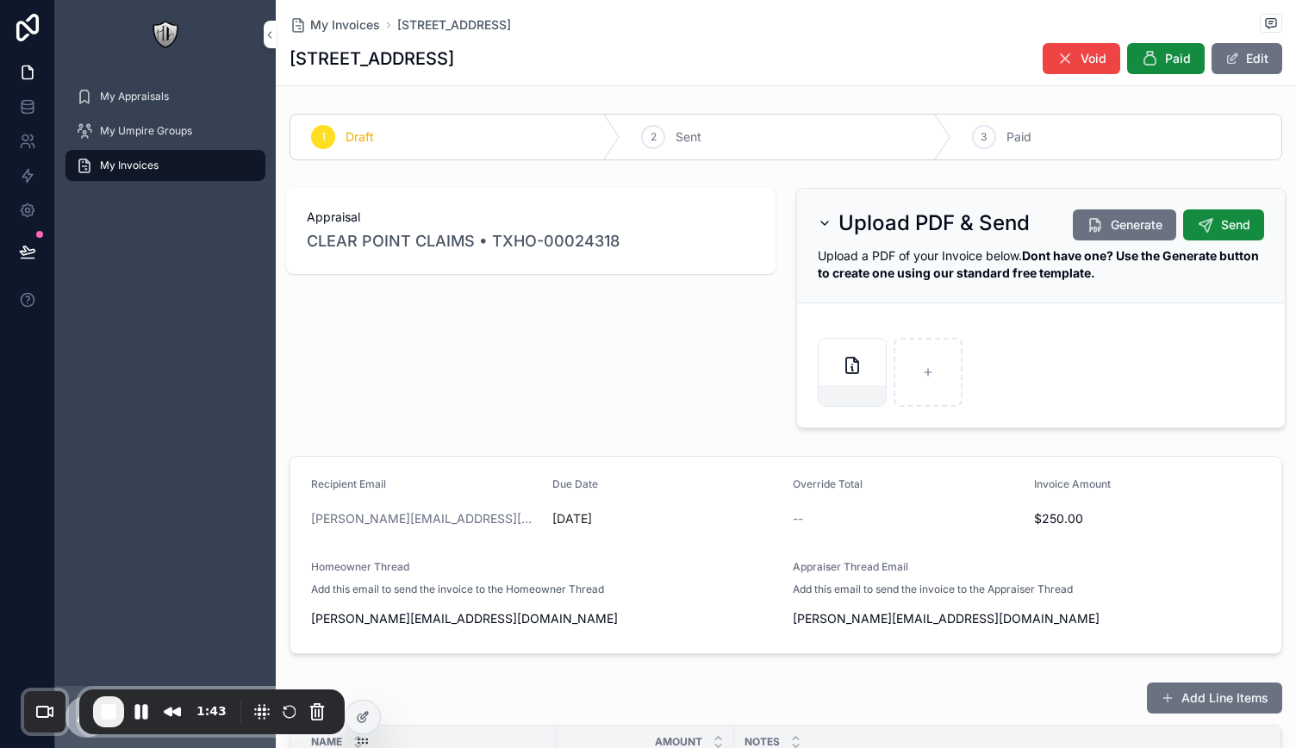
click at [836, 386] on div "scrollable content" at bounding box center [852, 395] width 67 height 21
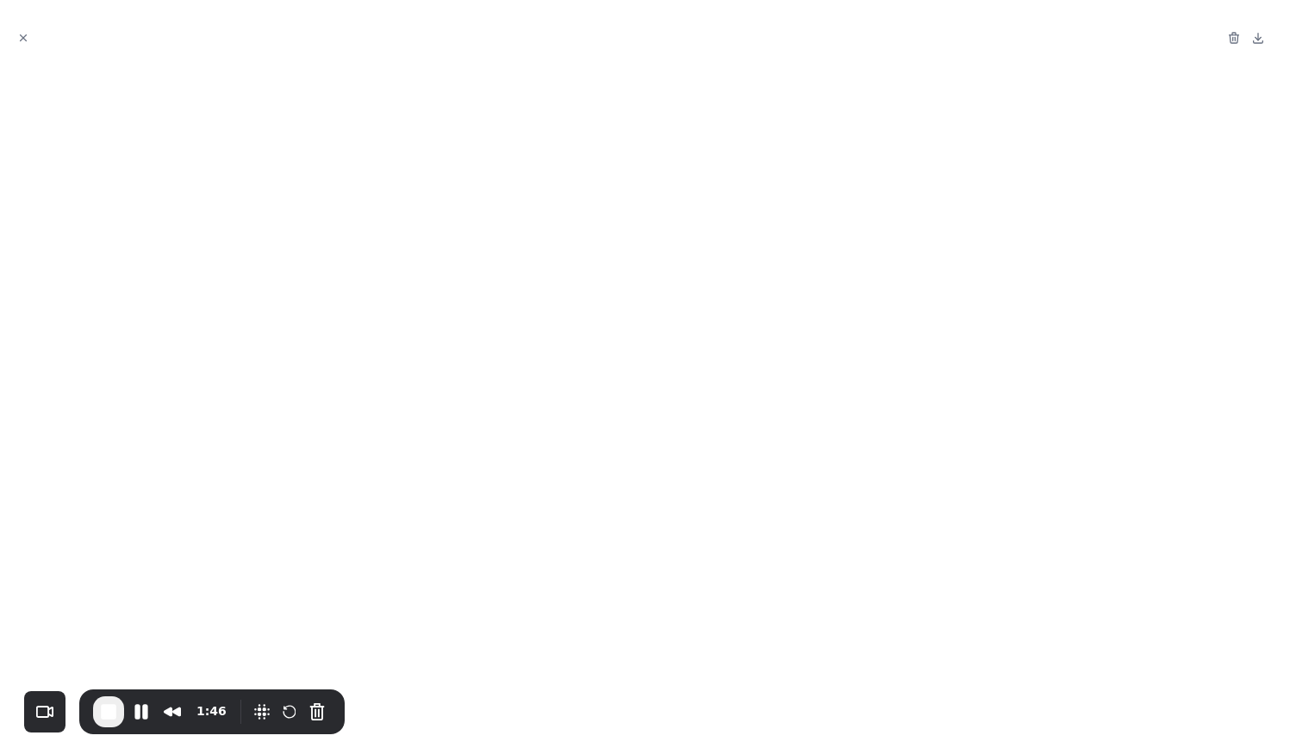
click at [28, 39] on icon "Close modal" at bounding box center [23, 38] width 12 height 12
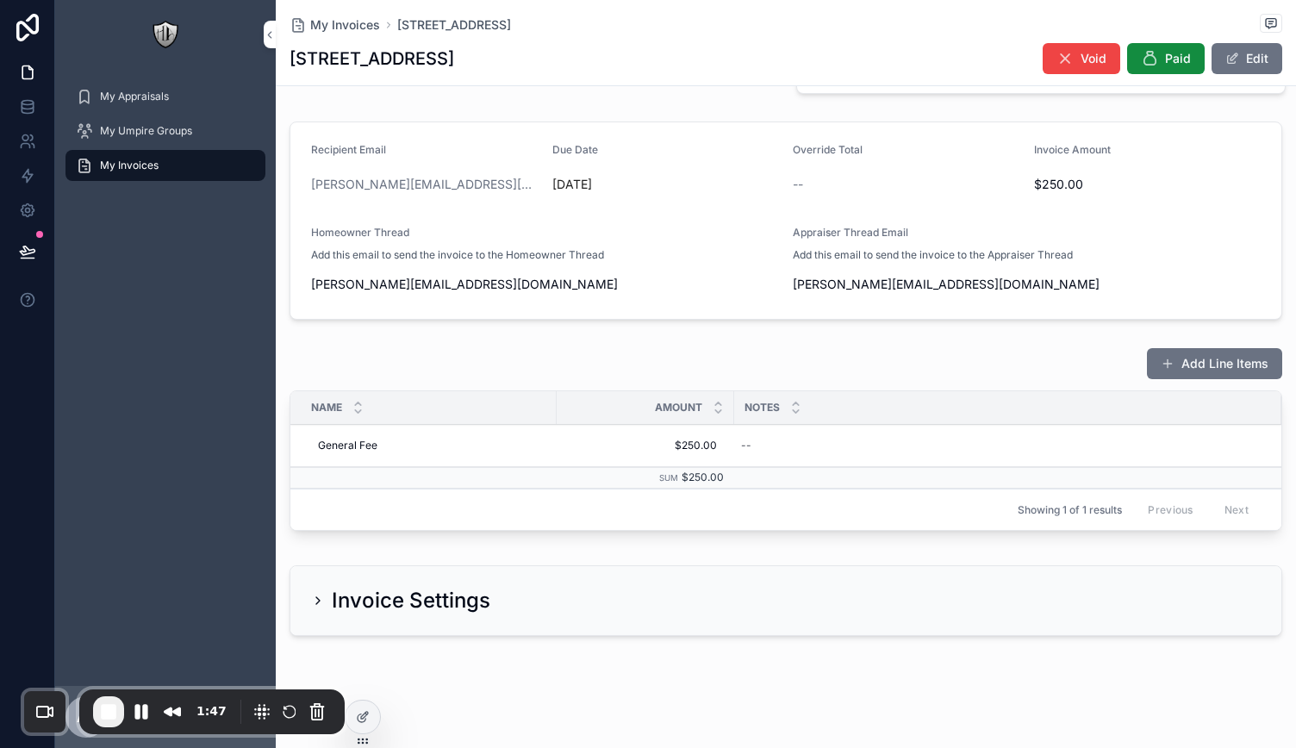
scroll to position [335, 0]
click at [311, 602] on icon "scrollable content" at bounding box center [318, 600] width 14 height 14
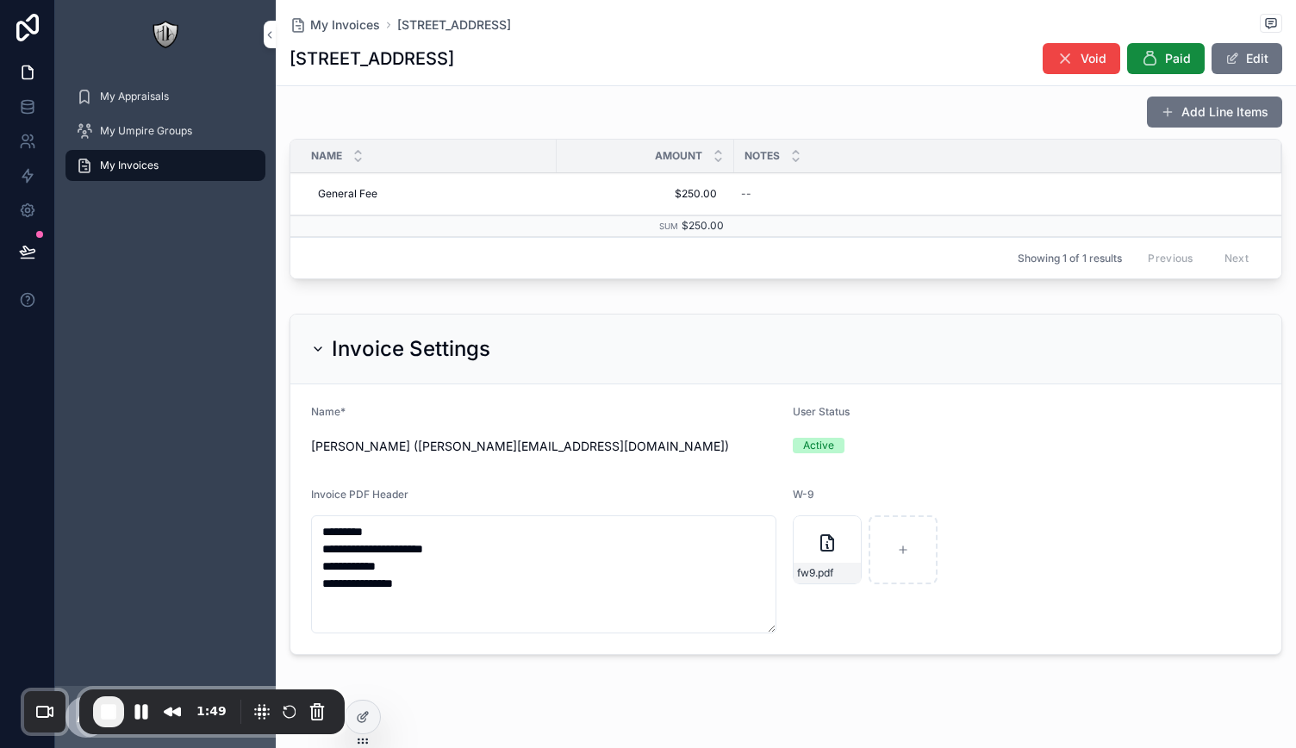
scroll to position [606, 0]
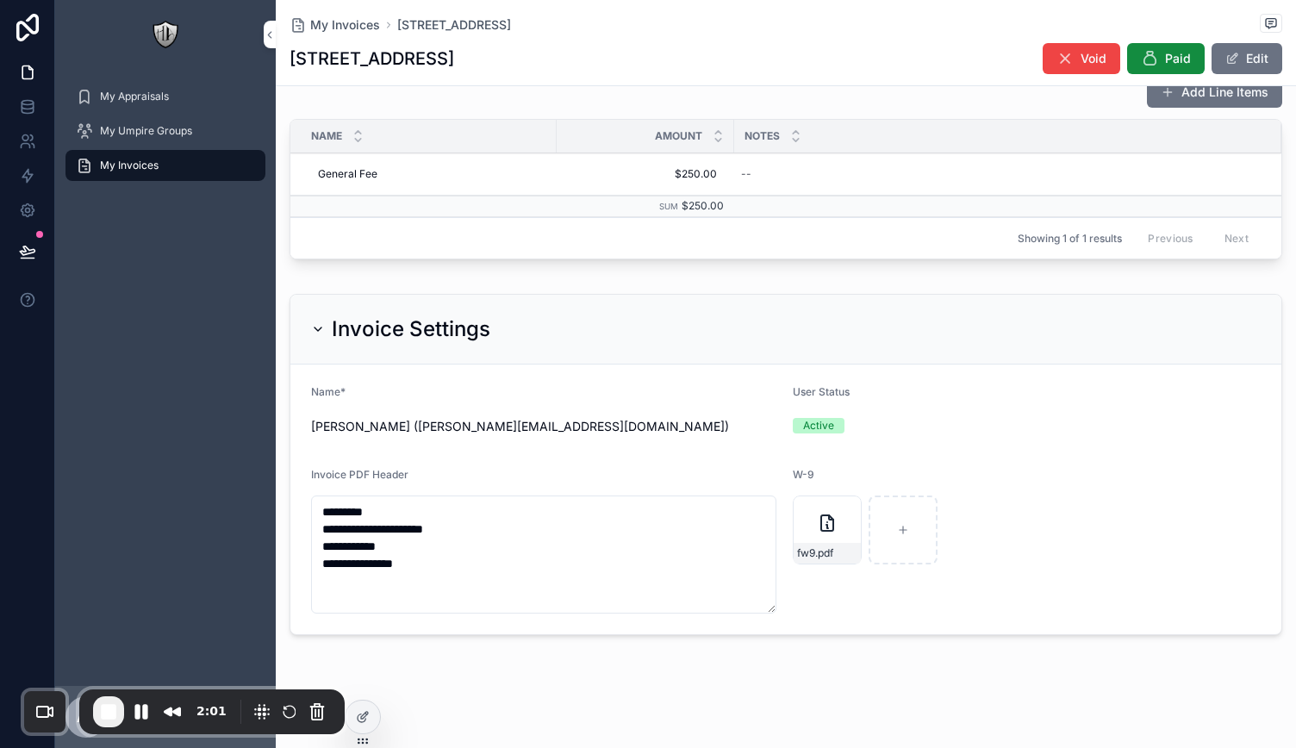
click at [311, 326] on icon "scrollable content" at bounding box center [318, 329] width 14 height 14
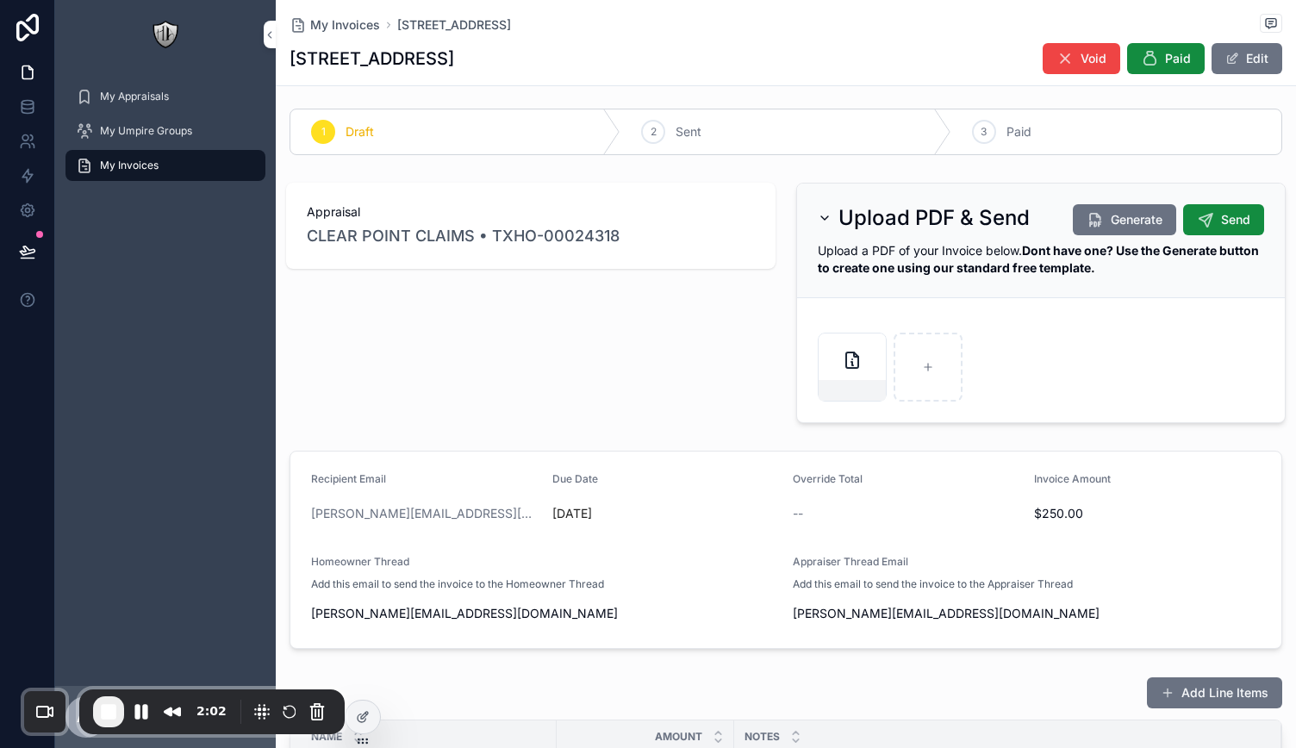
scroll to position [0, 0]
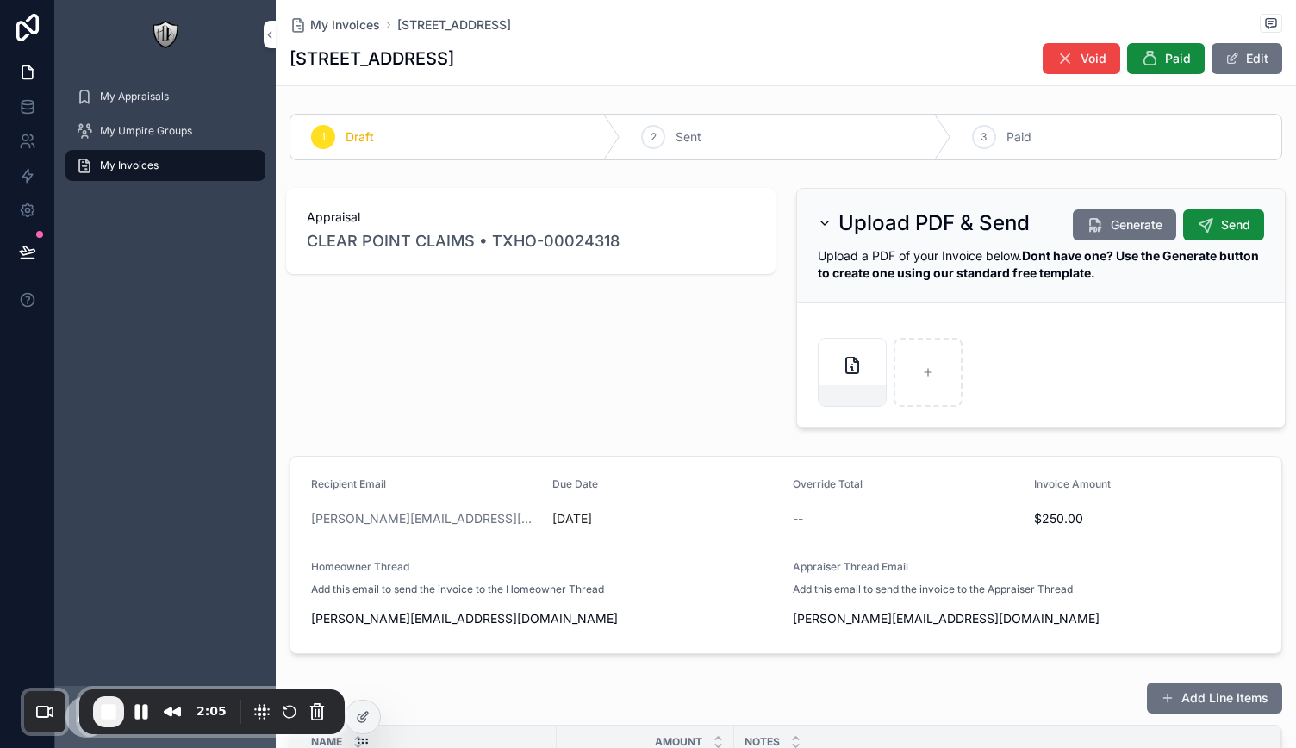
click at [1221, 218] on span "Send" at bounding box center [1235, 224] width 29 height 17
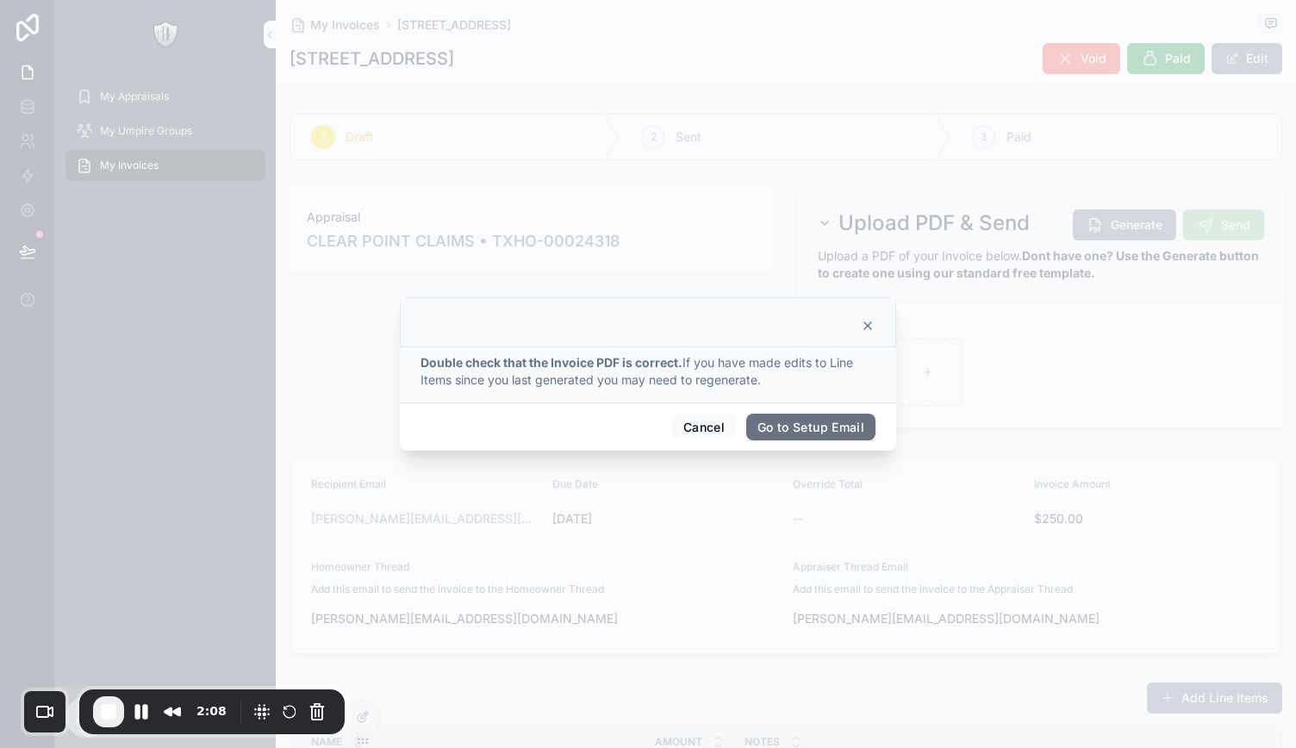
click at [823, 431] on button "Go to Setup Email" at bounding box center [810, 428] width 129 height 28
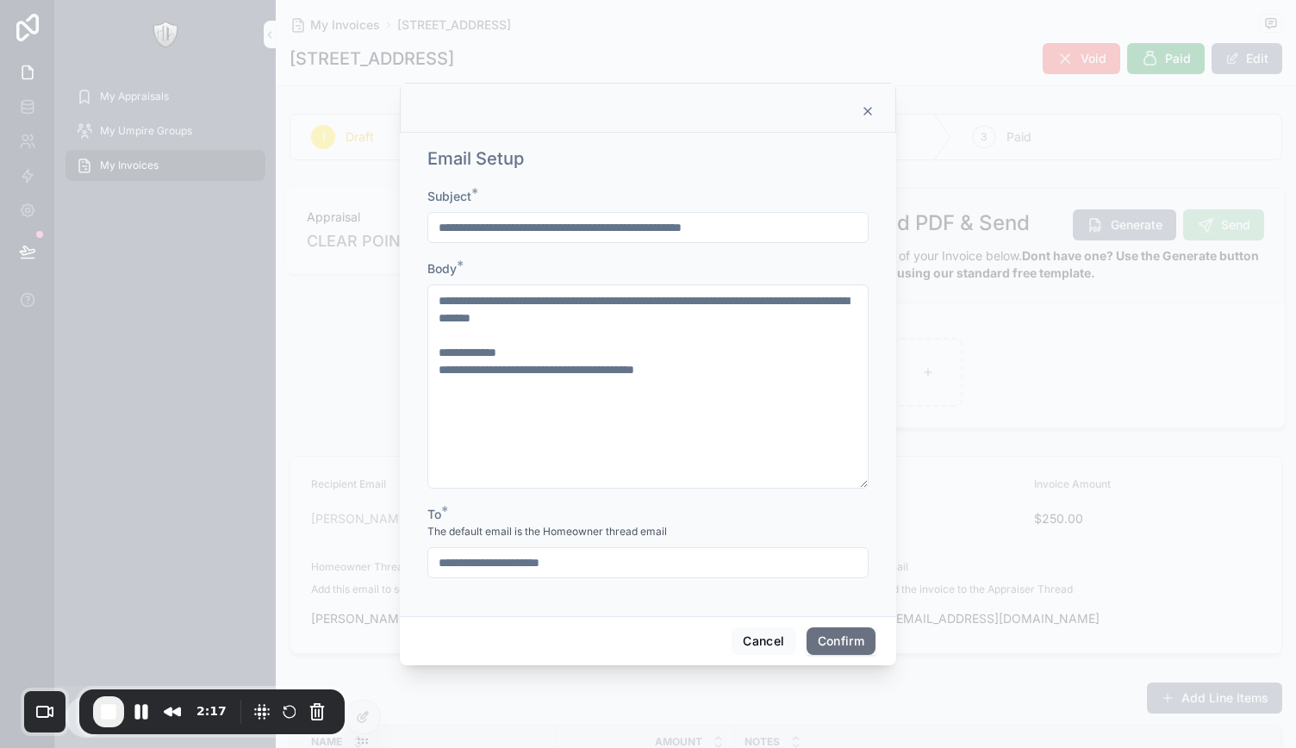
click at [845, 644] on button "Confirm" at bounding box center [841, 641] width 69 height 28
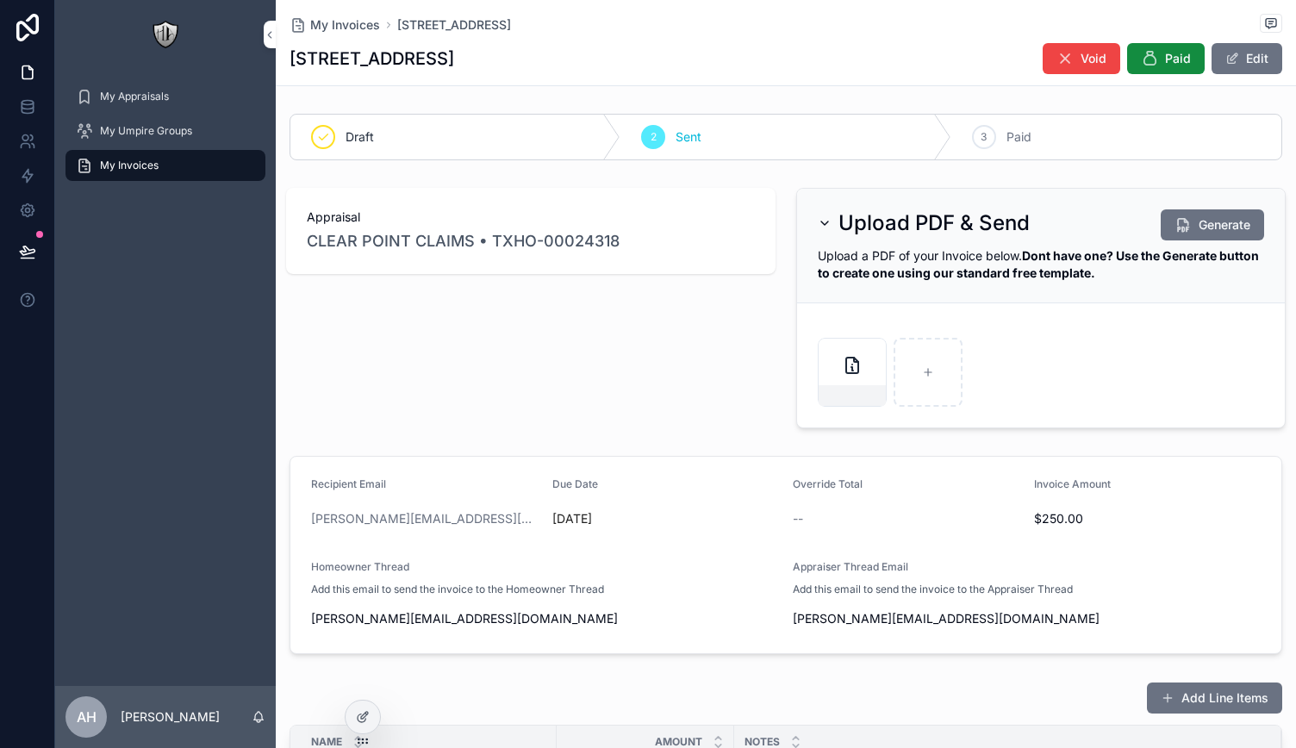
click at [672, 357] on div "Appraisal CLEAR POINT CLAIMS • TXHO-00024318" at bounding box center [531, 308] width 510 height 254
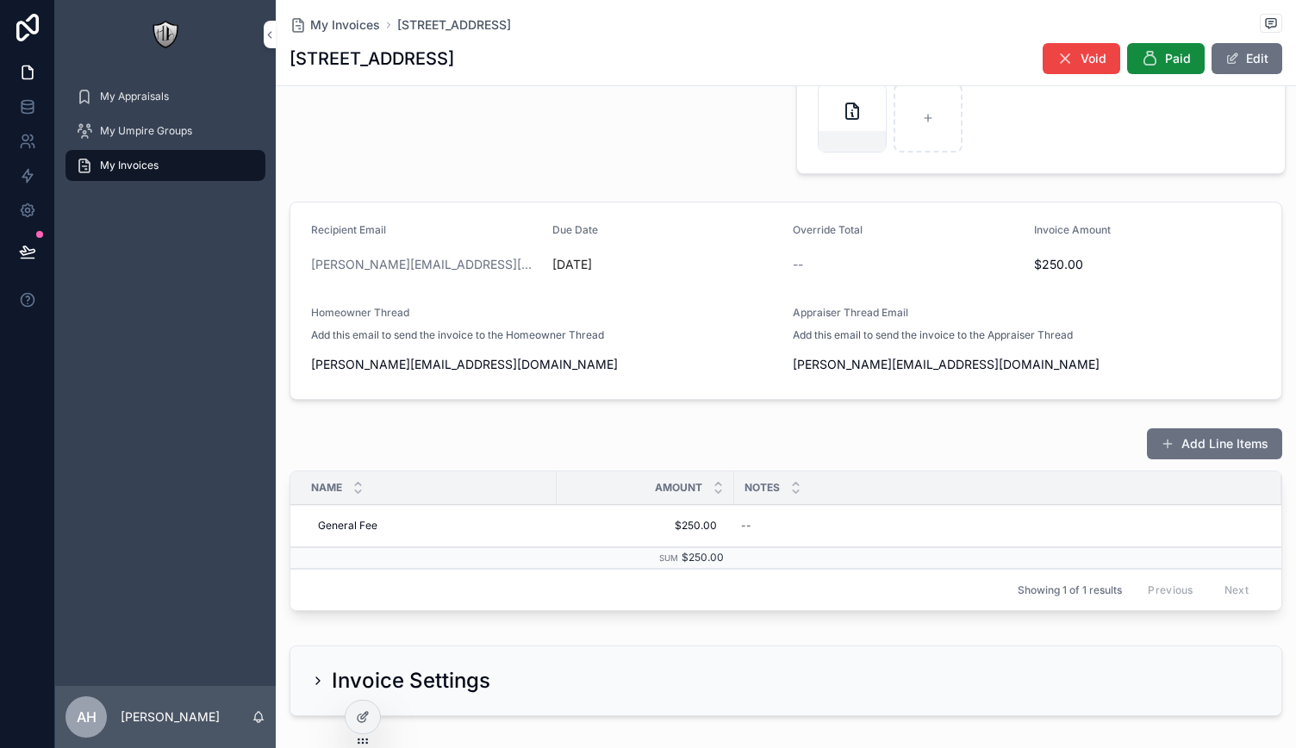
scroll to position [335, 0]
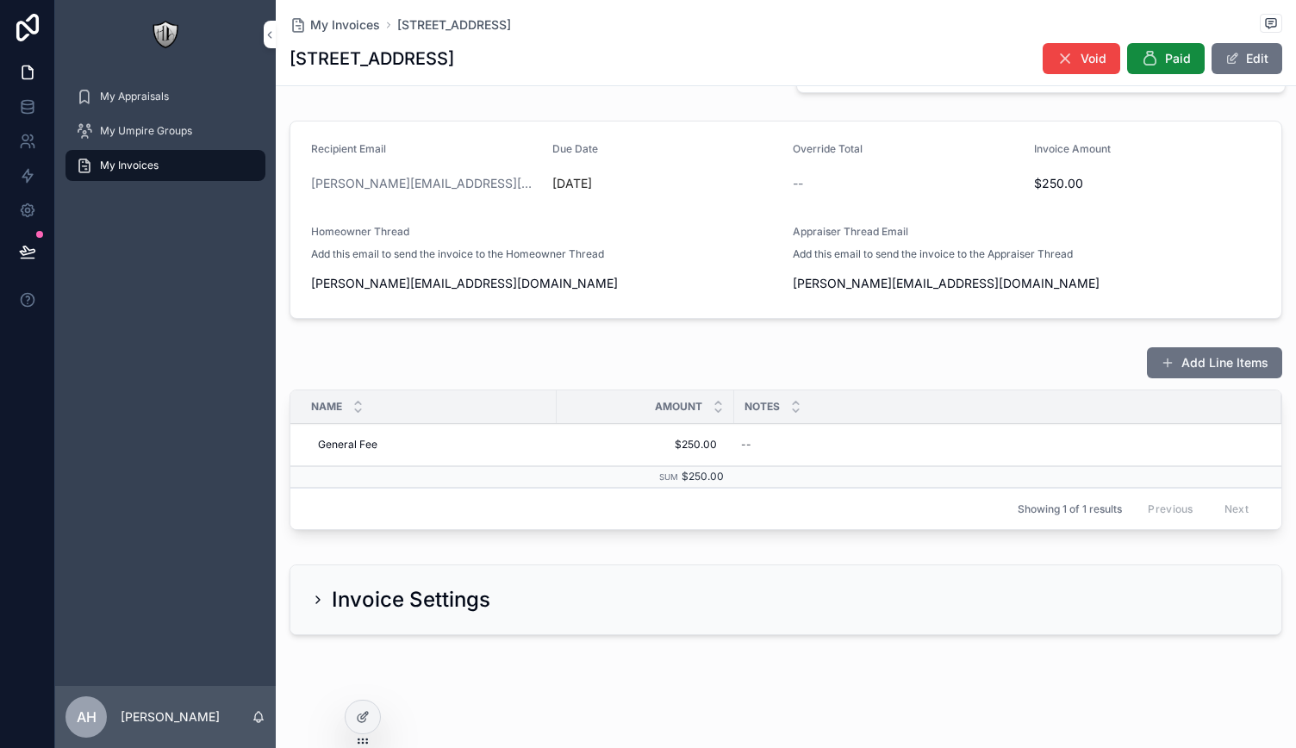
click at [315, 600] on icon "scrollable content" at bounding box center [318, 600] width 14 height 14
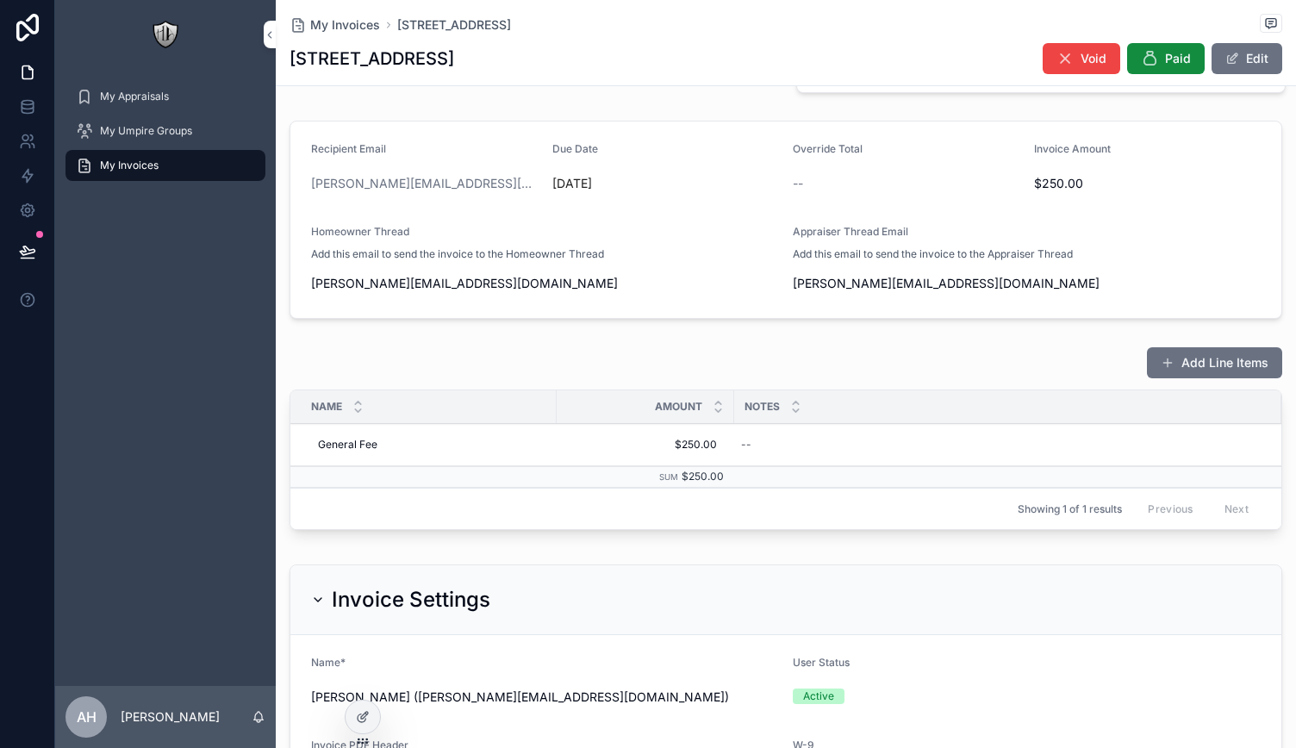
scroll to position [606, 0]
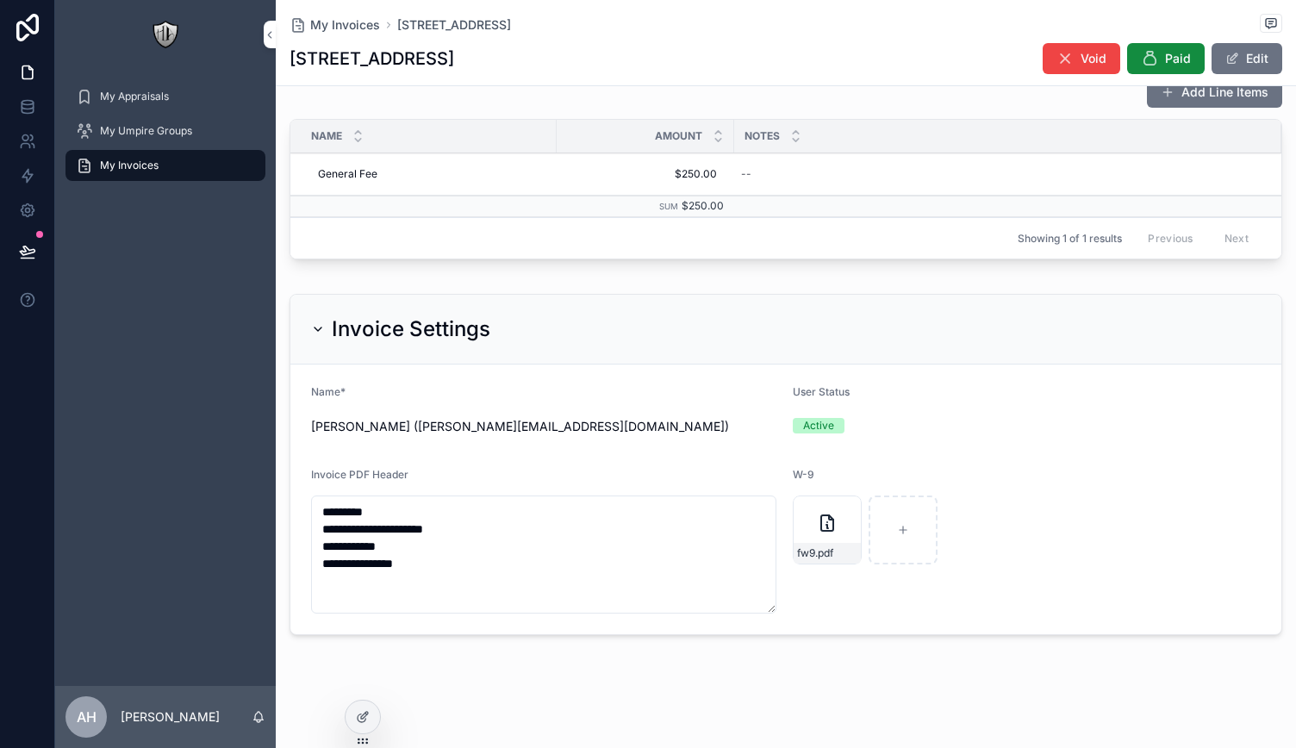
click at [316, 322] on icon "scrollable content" at bounding box center [318, 329] width 14 height 14
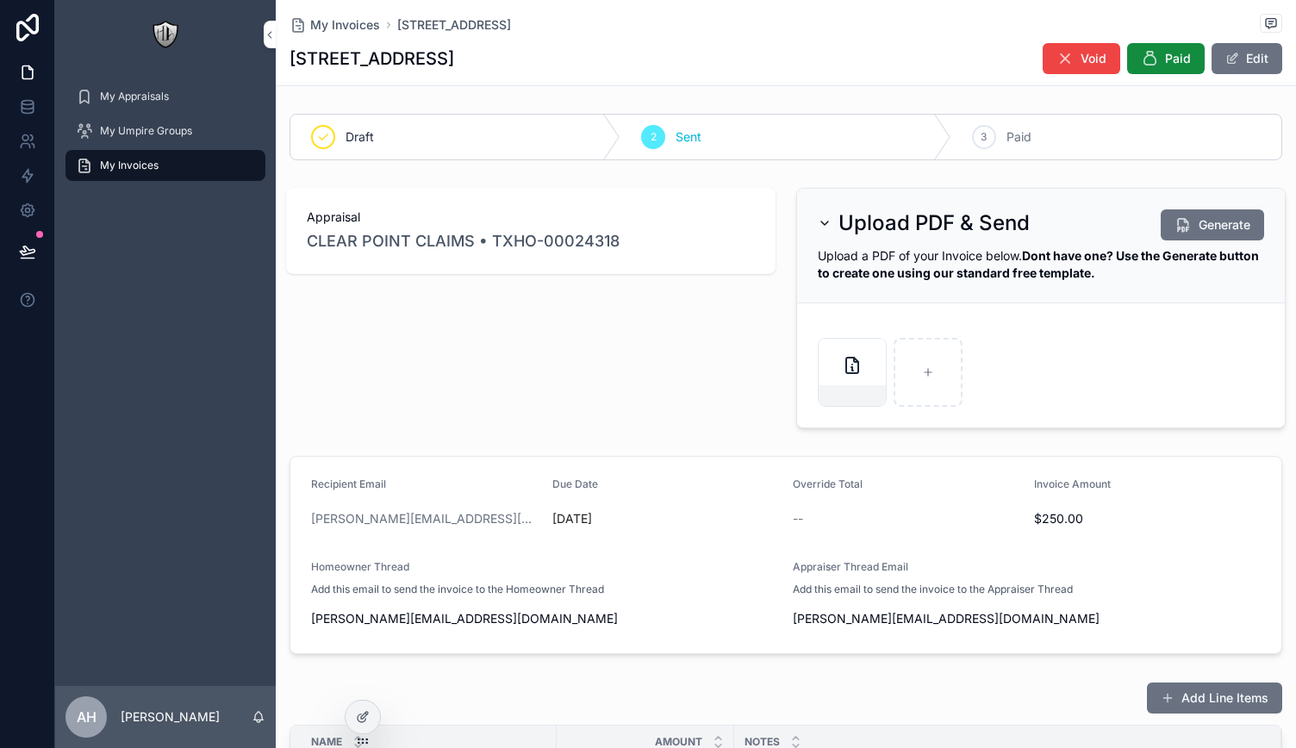
scroll to position [0, 0]
